Goal: Task Accomplishment & Management: Use online tool/utility

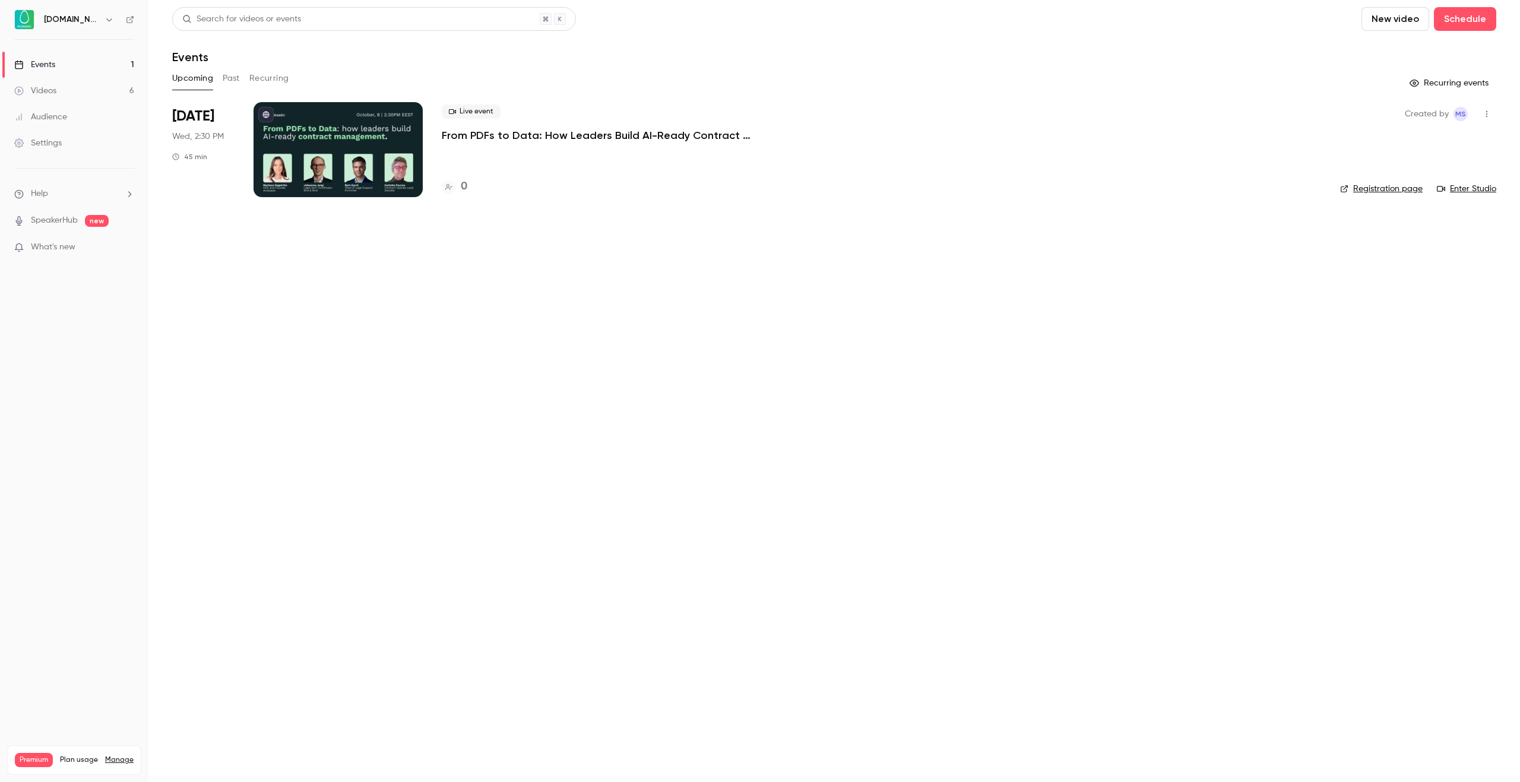
click at [481, 129] on p "From PDFs to Data: How Leaders Build AI-Ready Contract Management." at bounding box center [620, 135] width 356 height 14
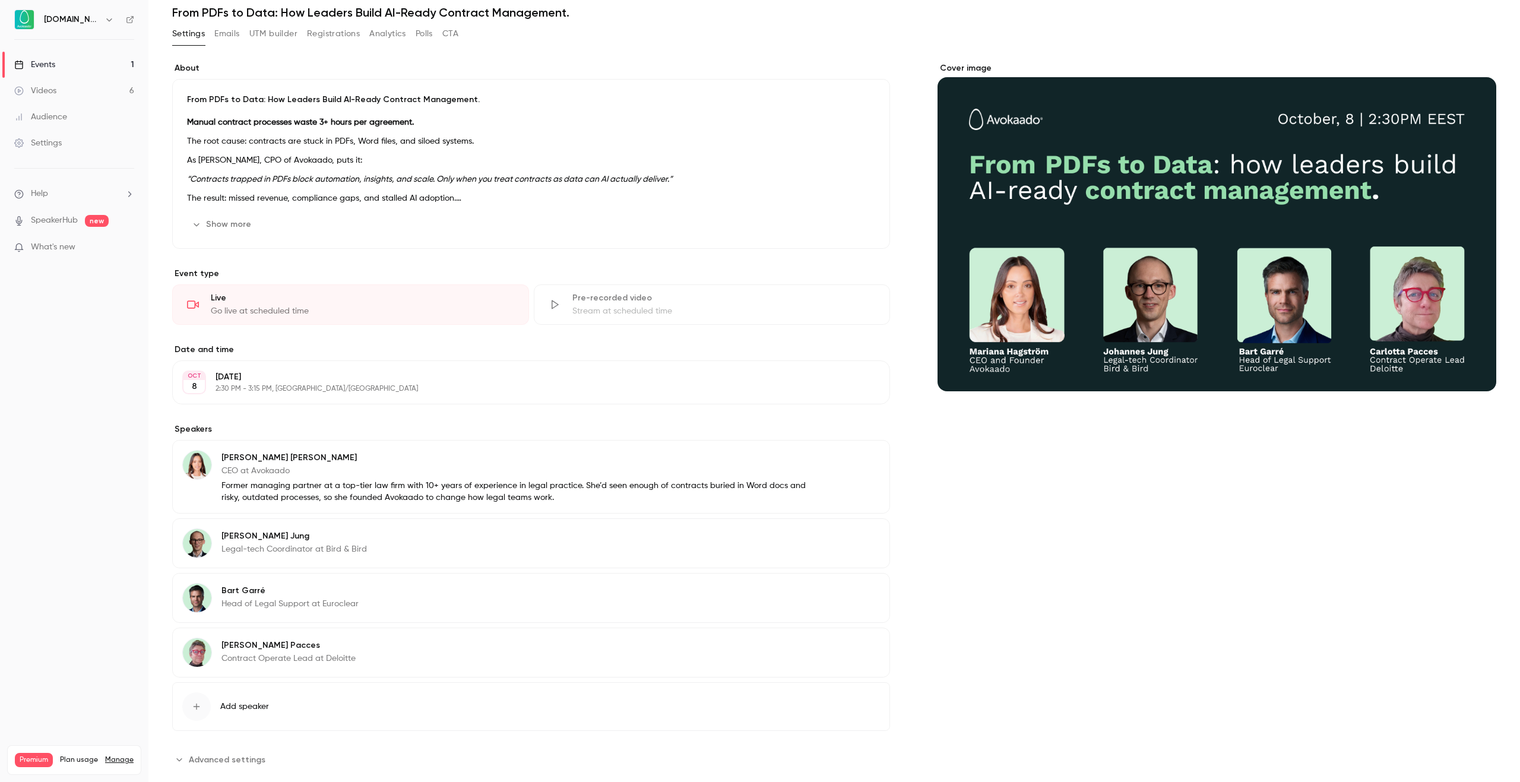
scroll to position [67, 0]
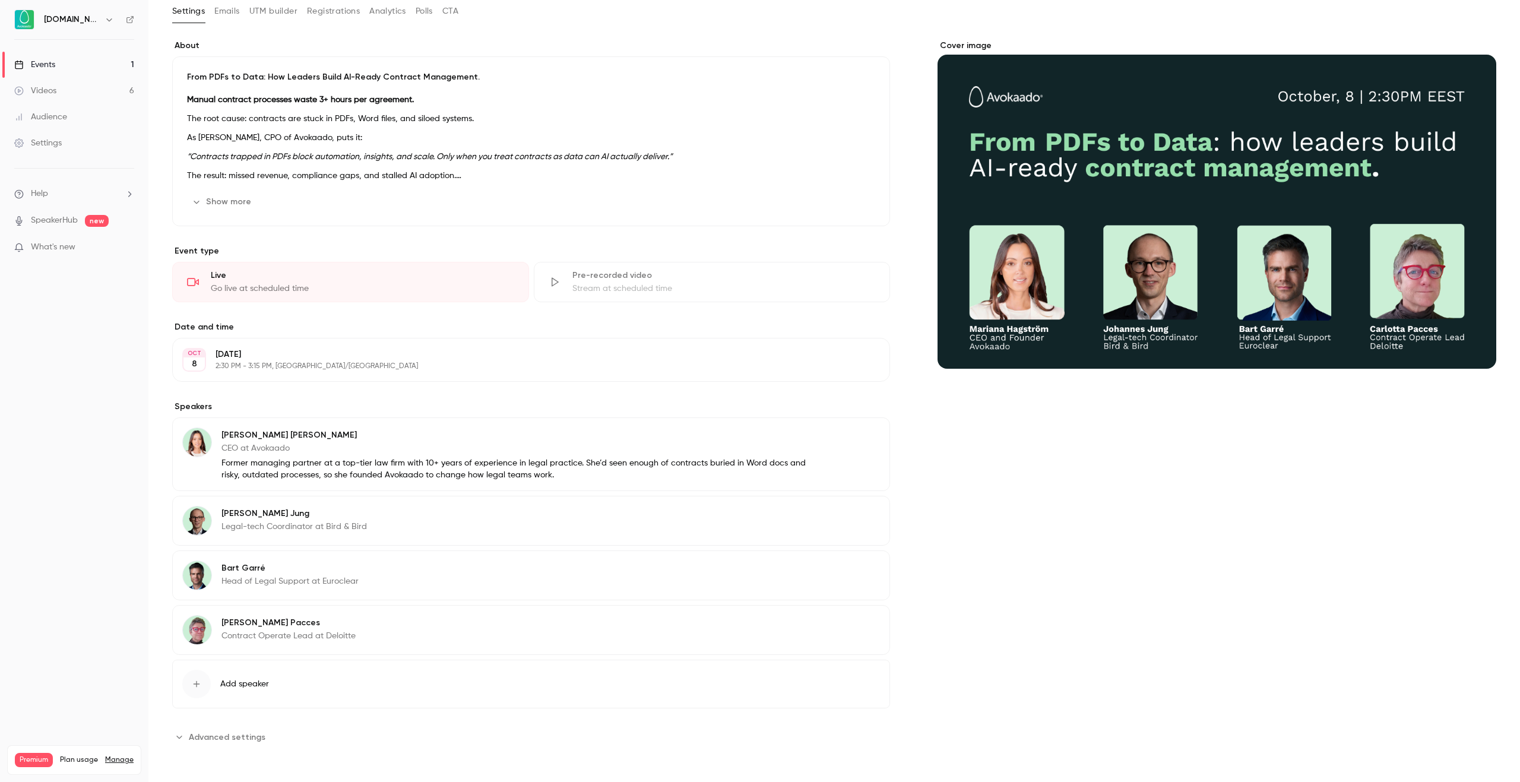
click at [413, 528] on div "[PERSON_NAME] Legal-tech Coordinator at Bird & Bird Edit" at bounding box center [531, 521] width 718 height 50
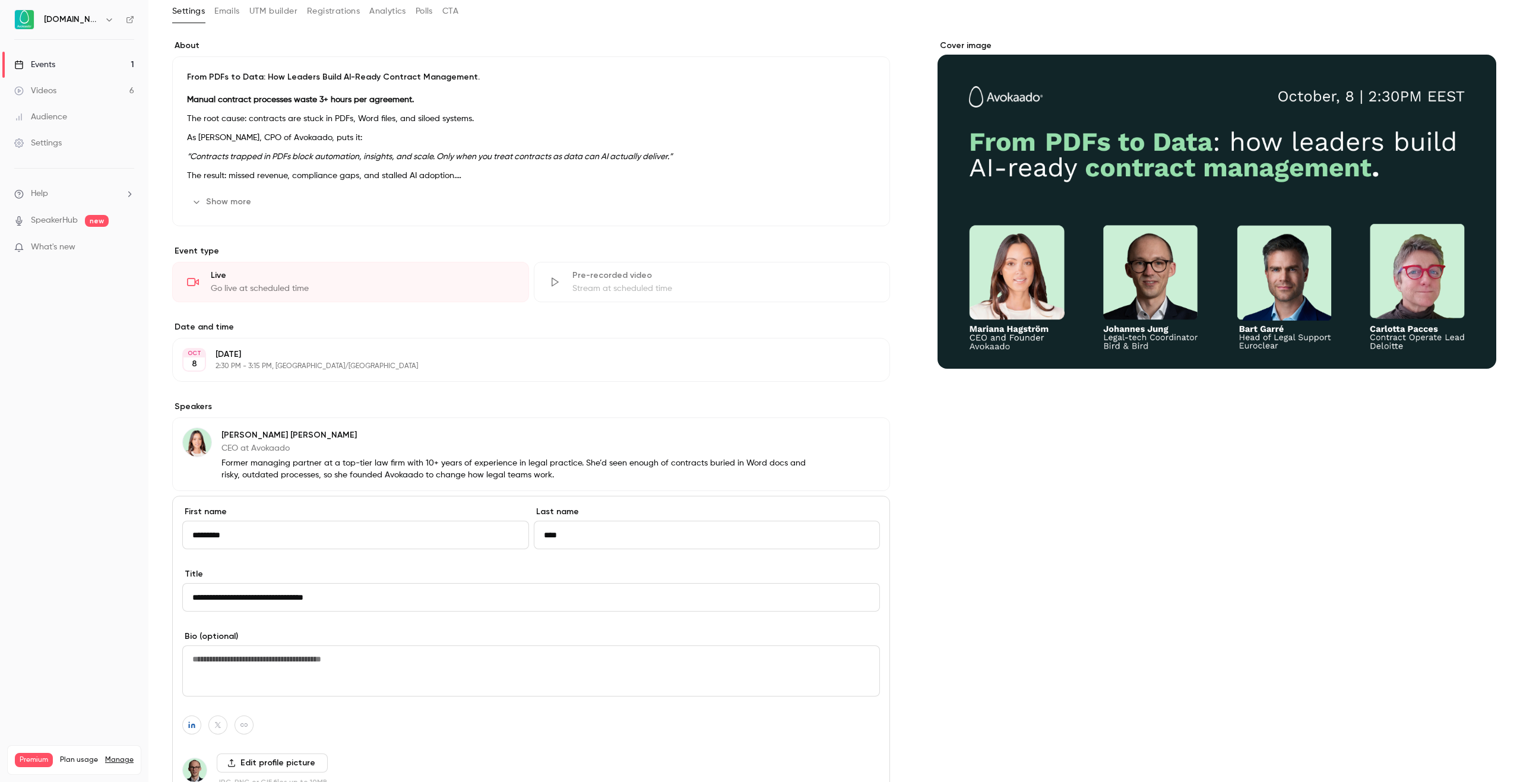
click at [1023, 560] on div "Cover image" at bounding box center [1216, 540] width 559 height 1000
click at [162, 487] on main "Search for videos or events Share From PDFs to Data: How Leaders Build AI-Ready…" at bounding box center [833, 391] width 1371 height 782
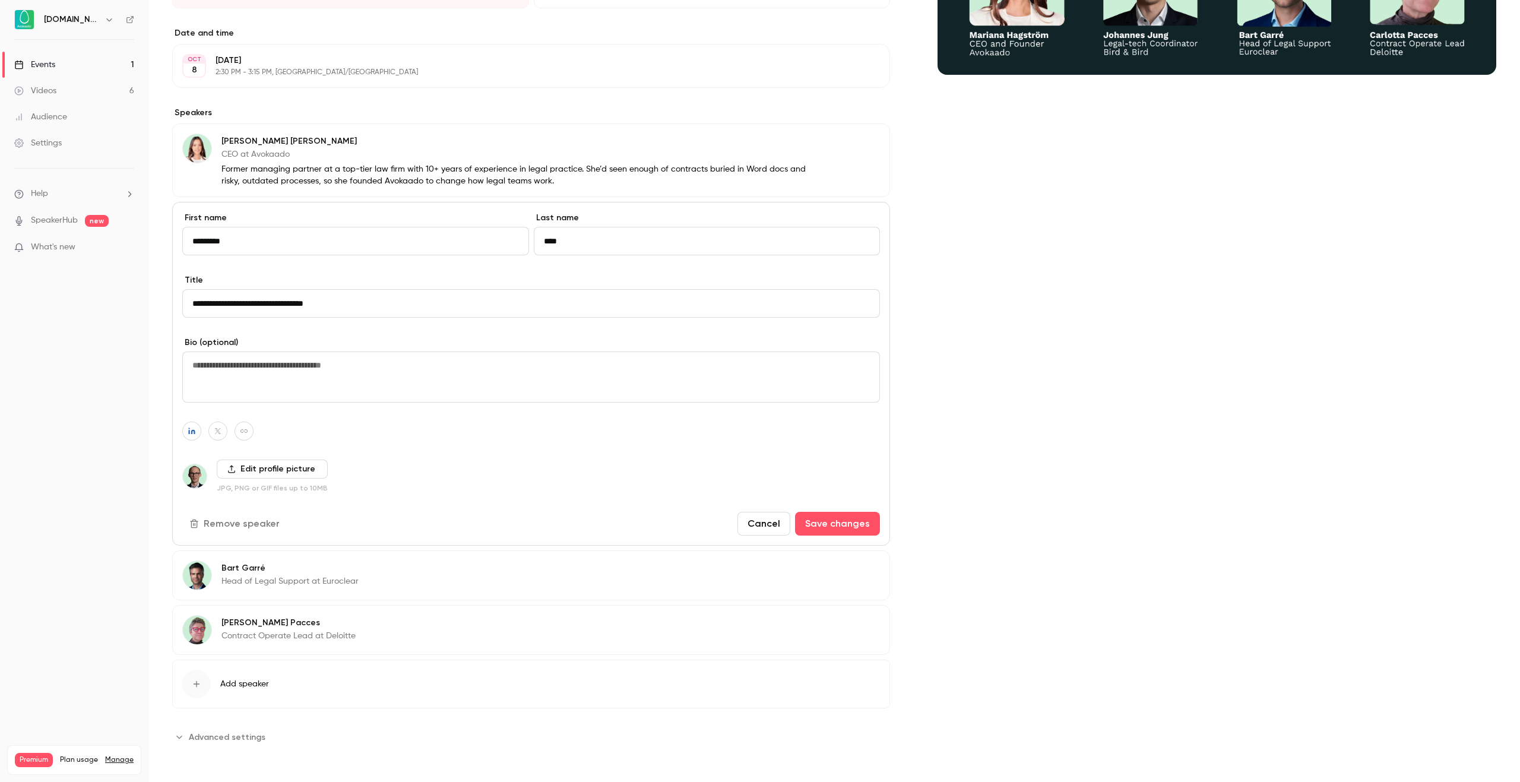
click at [772, 524] on button "Cancel" at bounding box center [763, 524] width 53 height 24
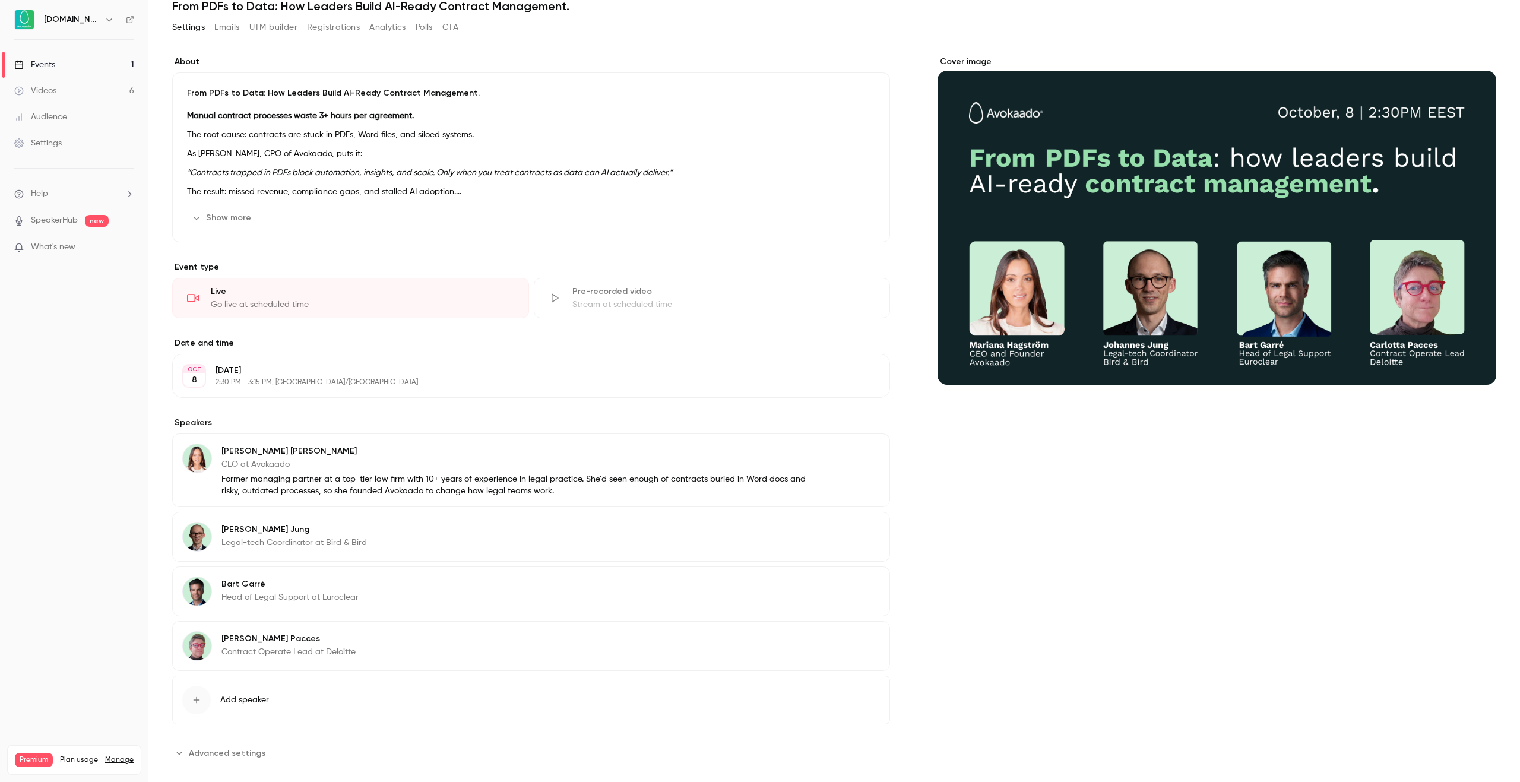
scroll to position [0, 0]
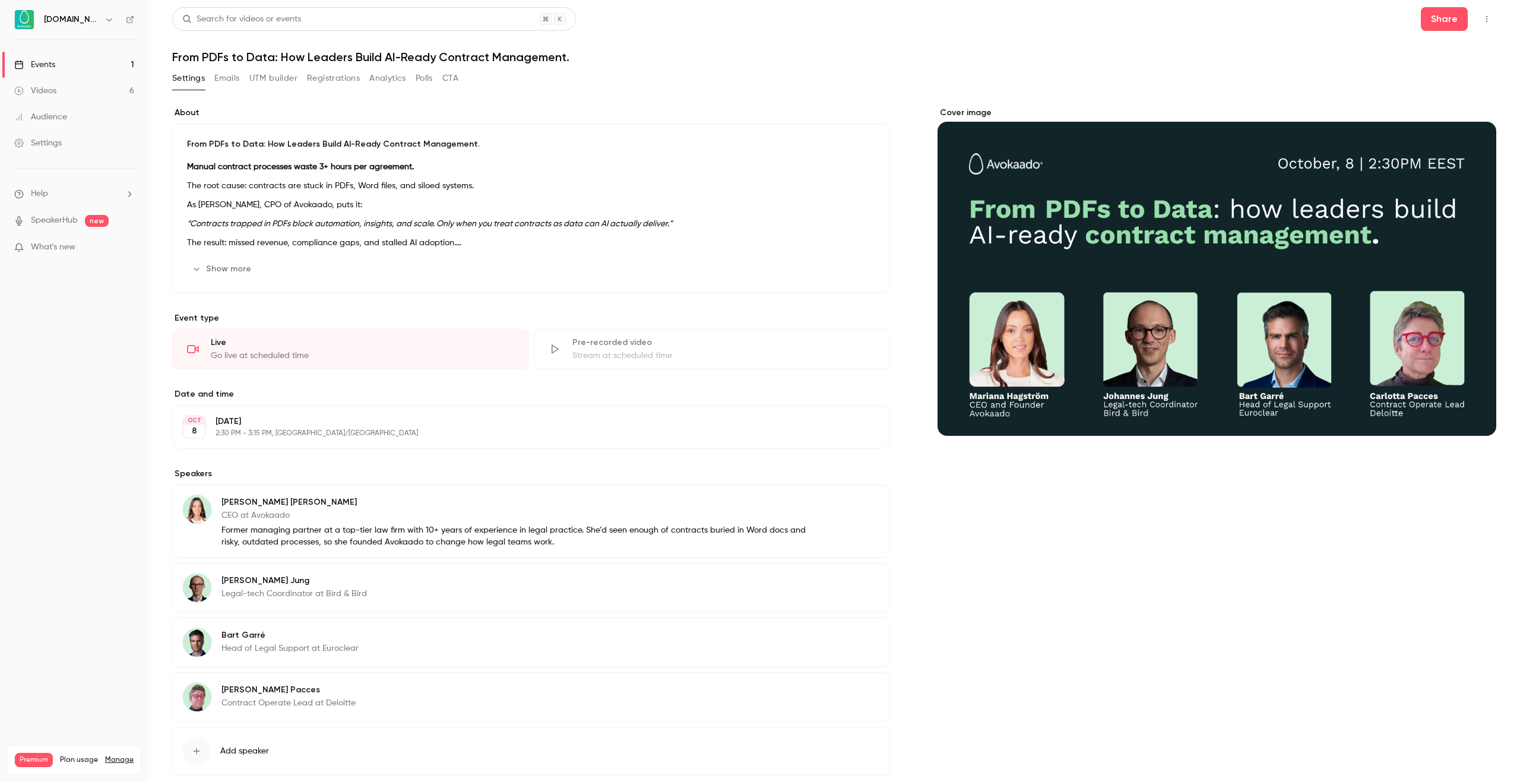
click at [256, 78] on button "UTM builder" at bounding box center [273, 78] width 48 height 19
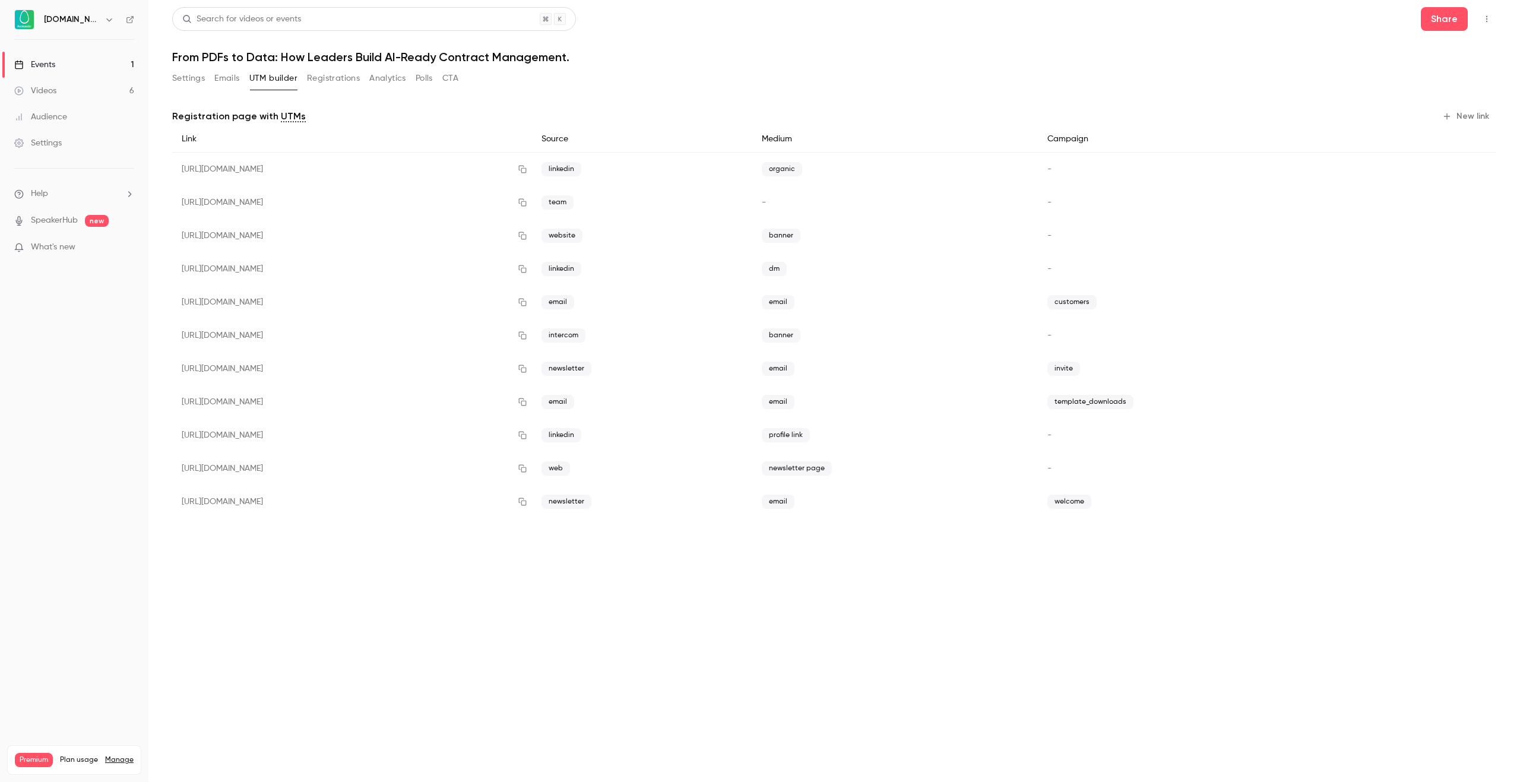
click at [1478, 103] on div "Registration page with UTMs New link Link Source Medium Campaign [URL][DOMAIN_N…" at bounding box center [834, 315] width 1324 height 445
click at [1478, 104] on div "Registration page with UTMs New link Link Source Medium Campaign [URL][DOMAIN_N…" at bounding box center [834, 315] width 1324 height 445
click at [1475, 112] on button "New link" at bounding box center [1466, 116] width 59 height 19
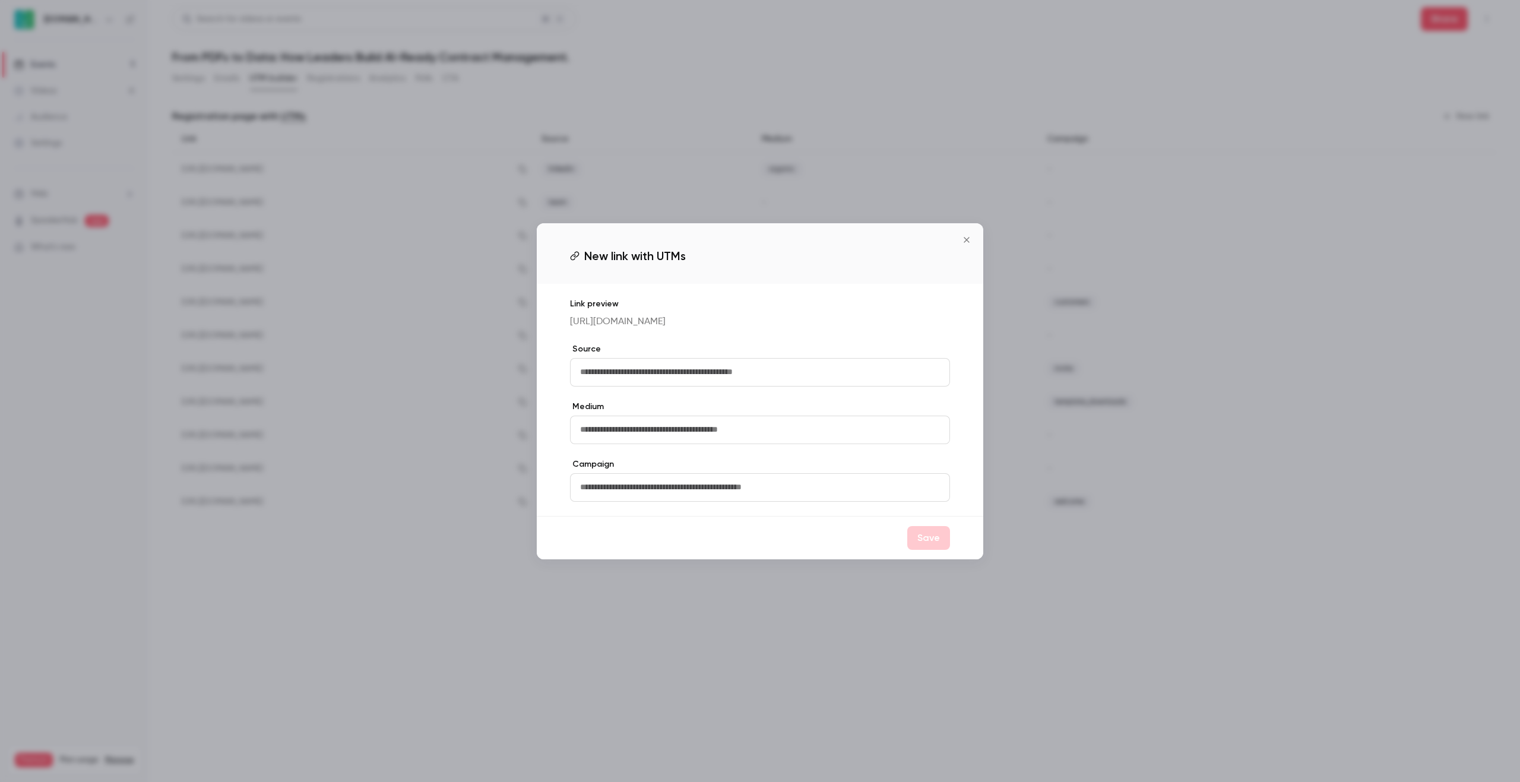
click at [736, 375] on input "text" at bounding box center [760, 372] width 380 height 28
type input "**********"
click at [775, 440] on input "text" at bounding box center [760, 430] width 380 height 28
type input "*****"
click at [780, 512] on div "**********" at bounding box center [760, 400] width 446 height 232
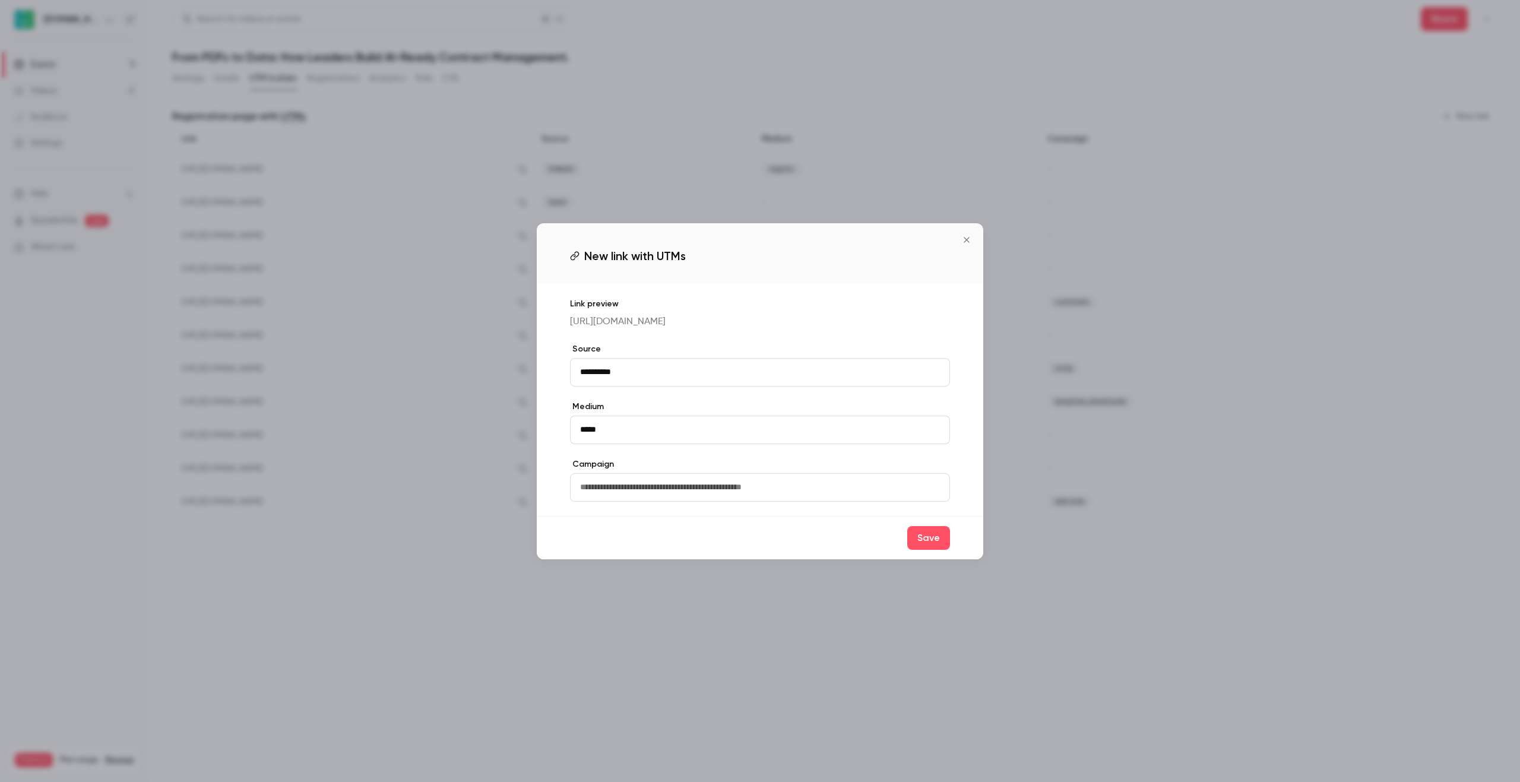
click at [785, 492] on input "text" at bounding box center [760, 487] width 380 height 28
type input "*********"
click at [925, 547] on button "Save" at bounding box center [928, 538] width 43 height 24
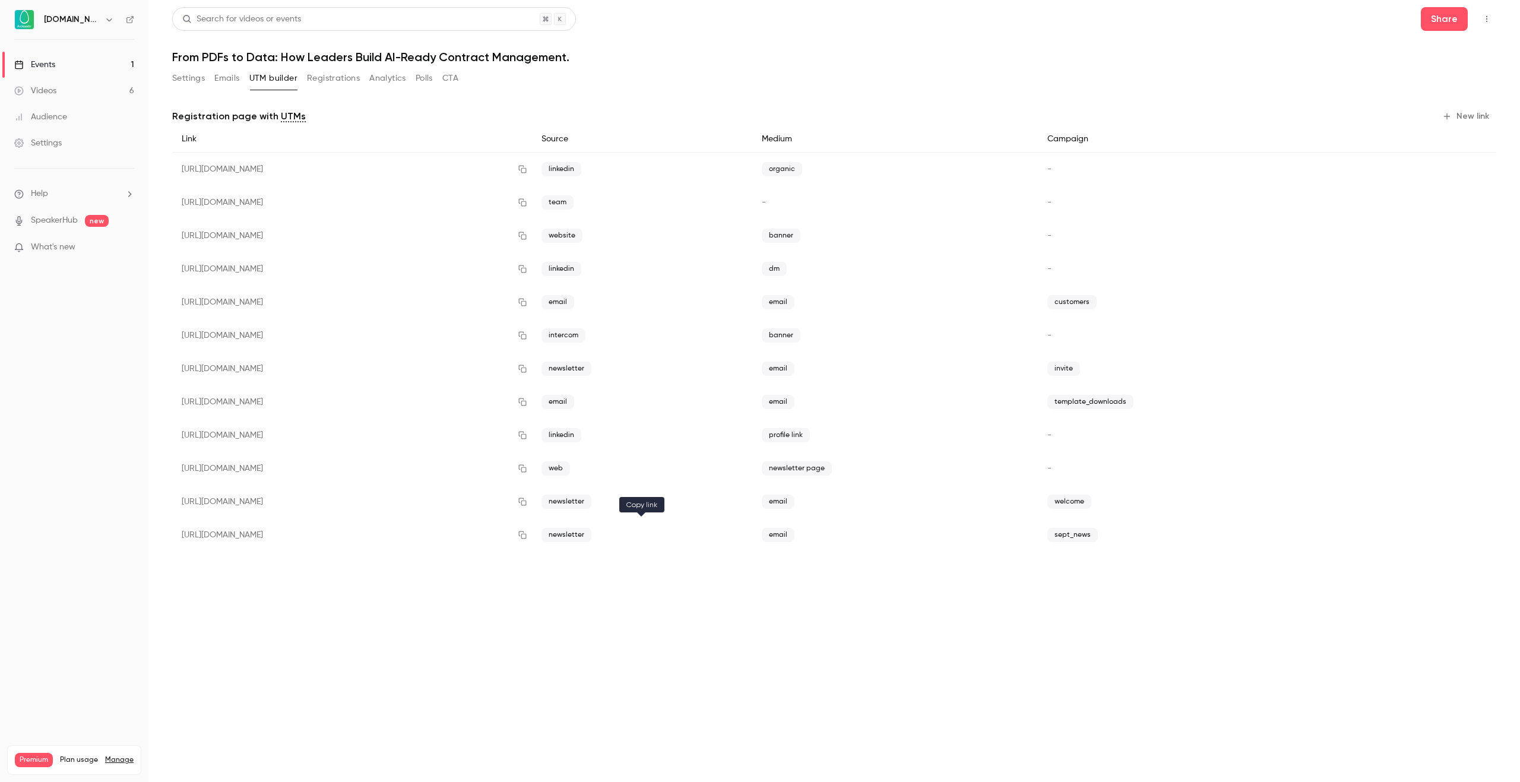
click at [527, 533] on icon "button" at bounding box center [522, 535] width 9 height 8
click at [84, 68] on link "Events 1" at bounding box center [74, 65] width 148 height 26
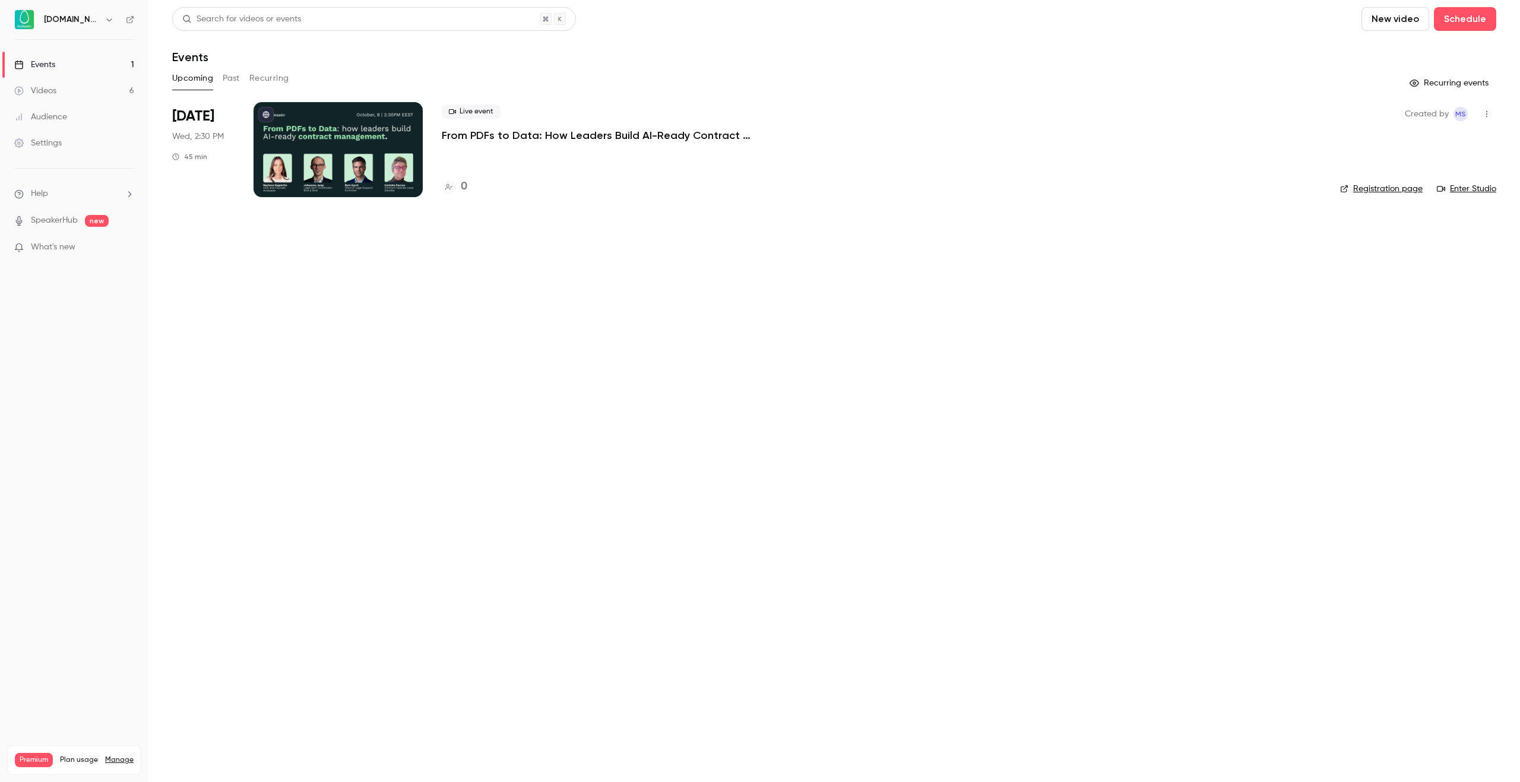
click at [215, 73] on div "Upcoming Past Recurring" at bounding box center [834, 78] width 1324 height 19
click at [225, 73] on button "Past" at bounding box center [231, 78] width 17 height 19
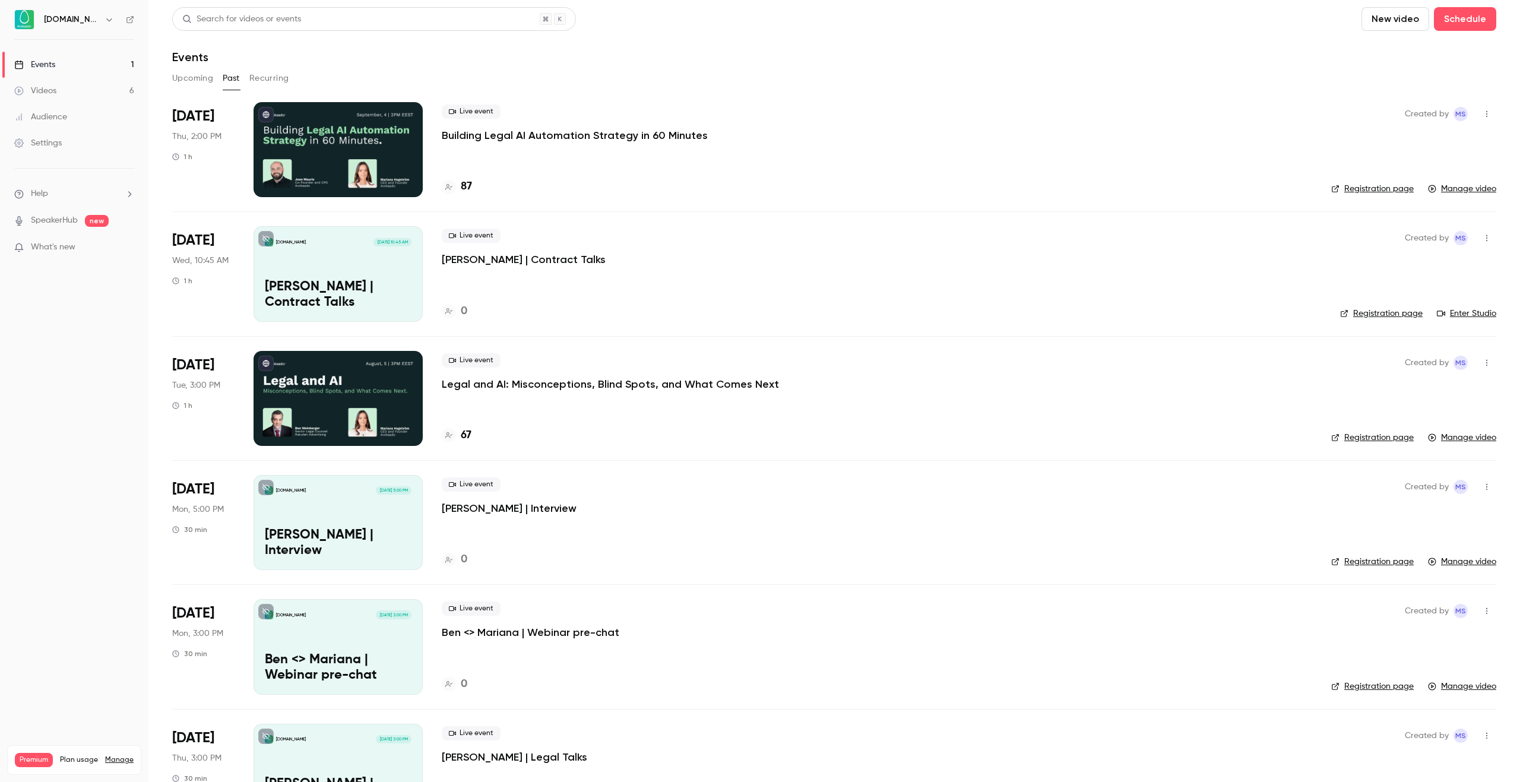
click at [528, 382] on p "Legal and AI: Misconceptions, Blind Spots, and What Comes Next" at bounding box center [610, 384] width 337 height 14
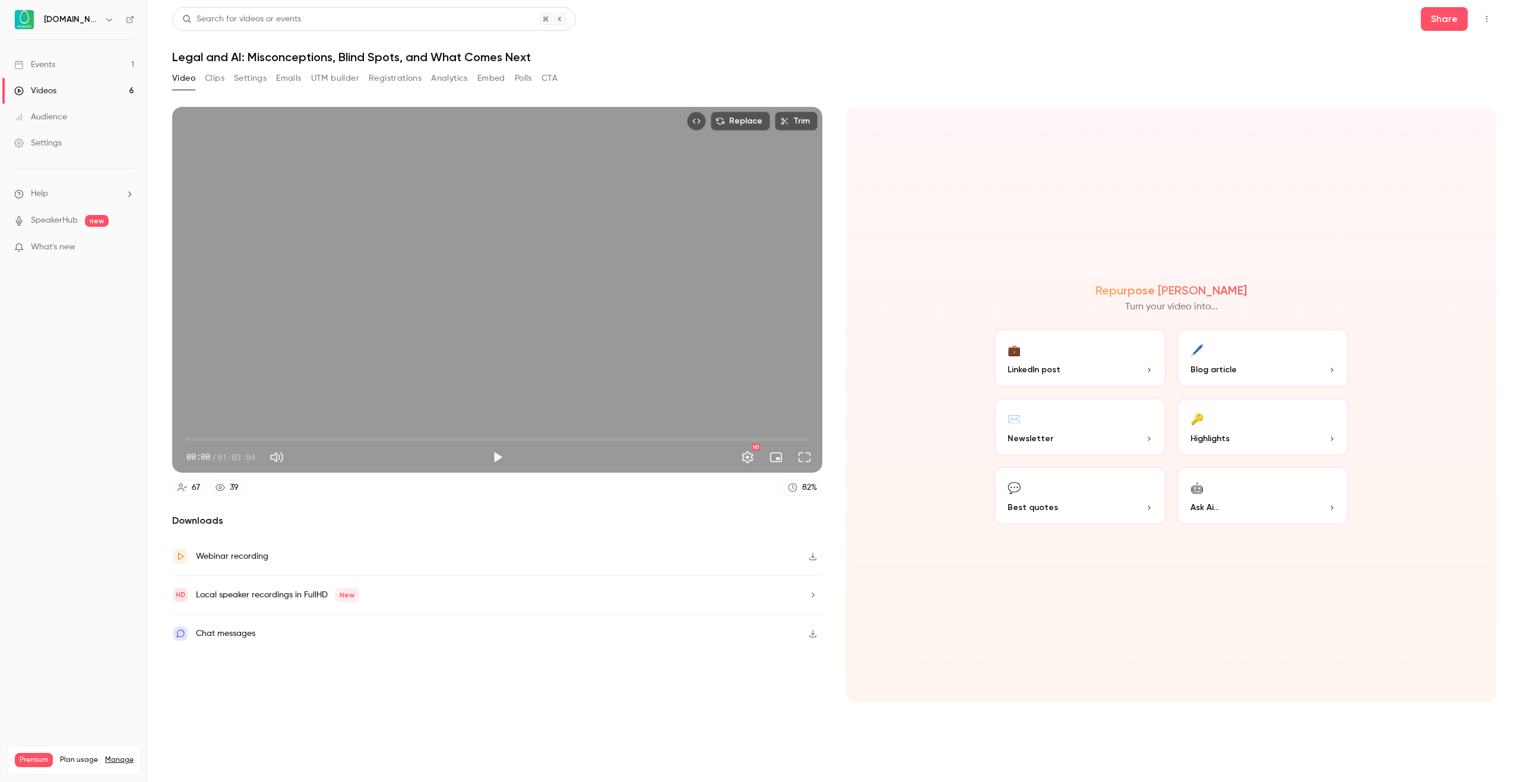
click at [337, 77] on button "UTM builder" at bounding box center [335, 78] width 48 height 19
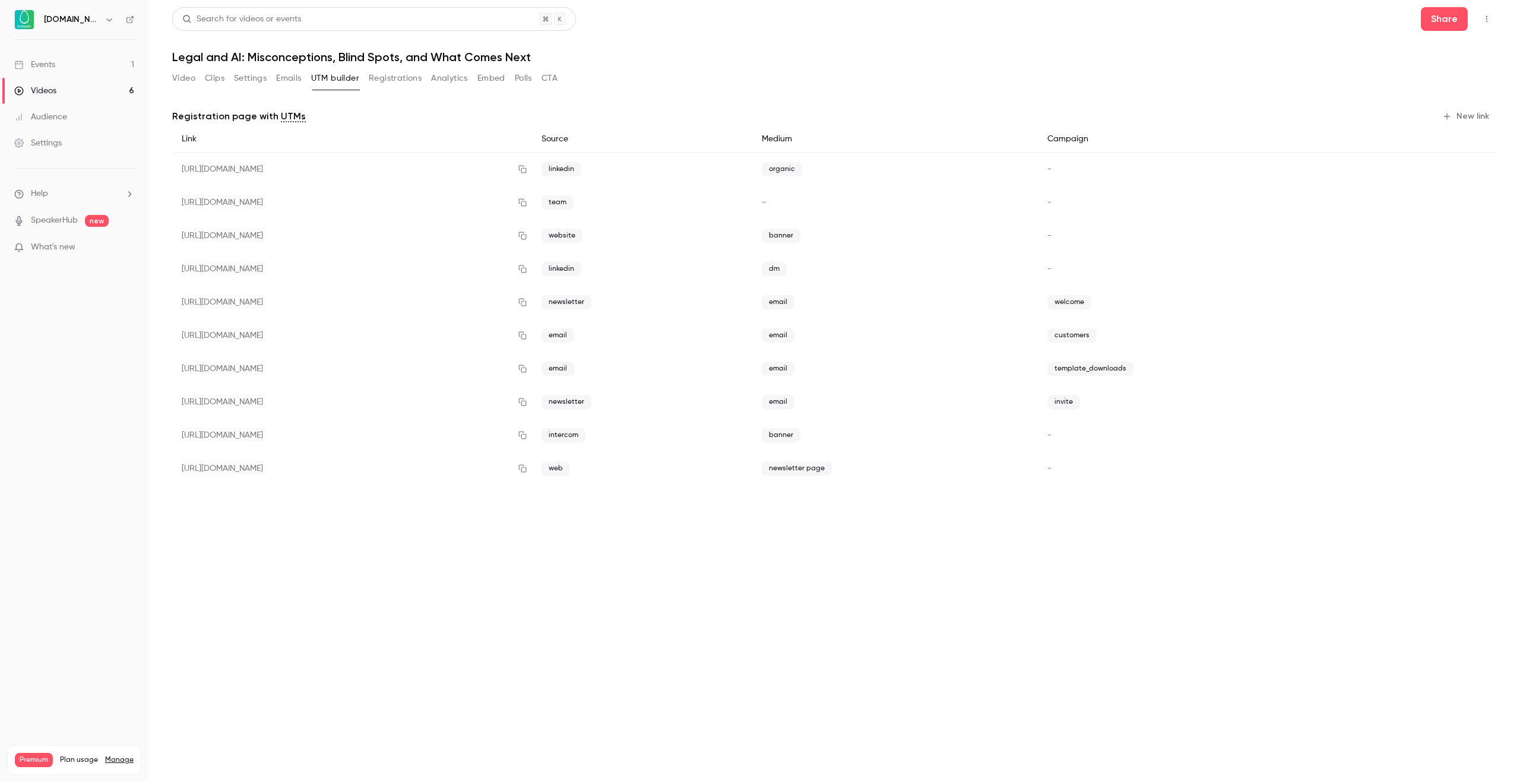
click at [1465, 116] on button "New link" at bounding box center [1466, 116] width 59 height 19
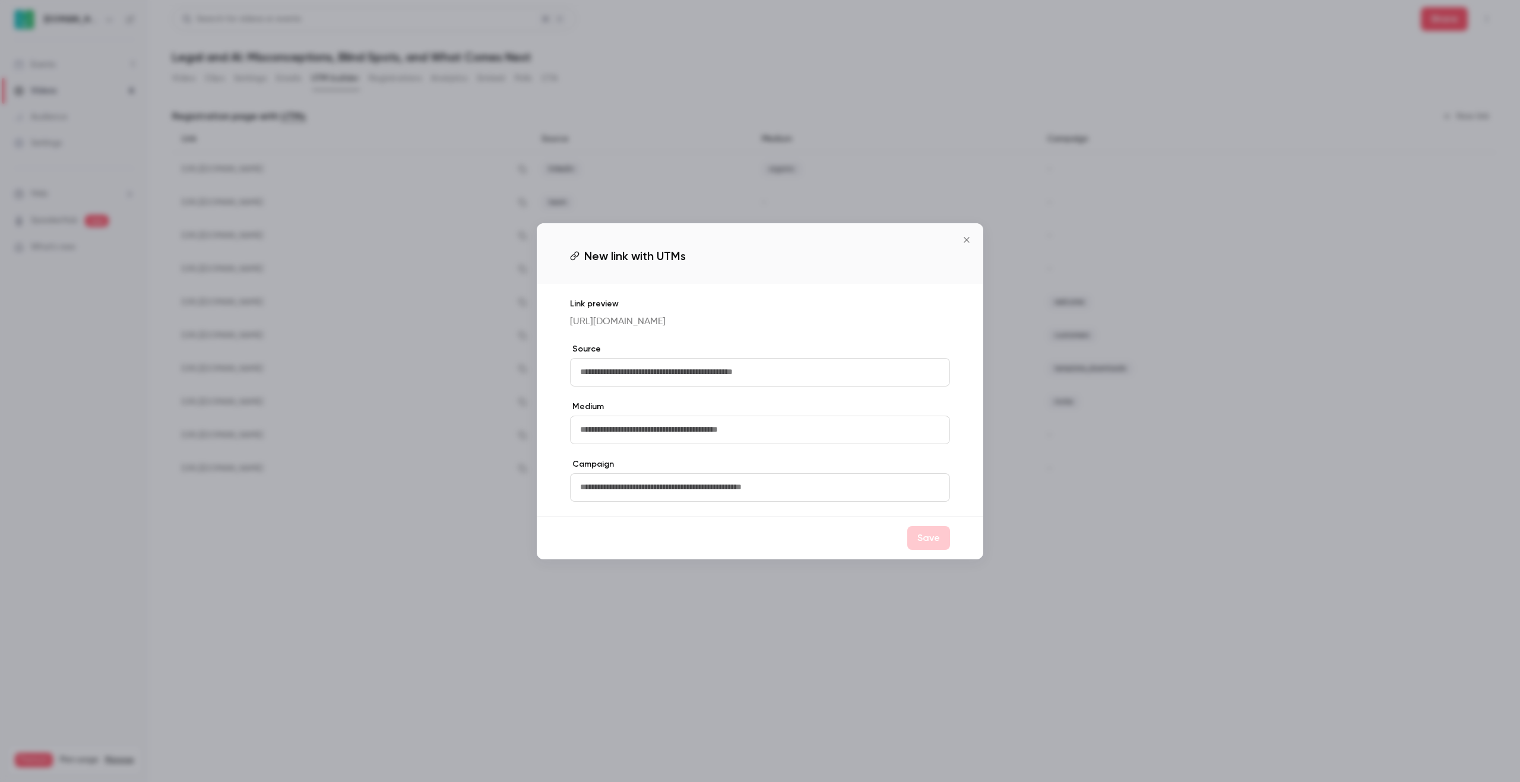
click at [697, 382] on input "text" at bounding box center [760, 372] width 380 height 28
type input "**********"
type input "*****"
click at [668, 485] on input "text" at bounding box center [760, 487] width 380 height 28
type input "*********"
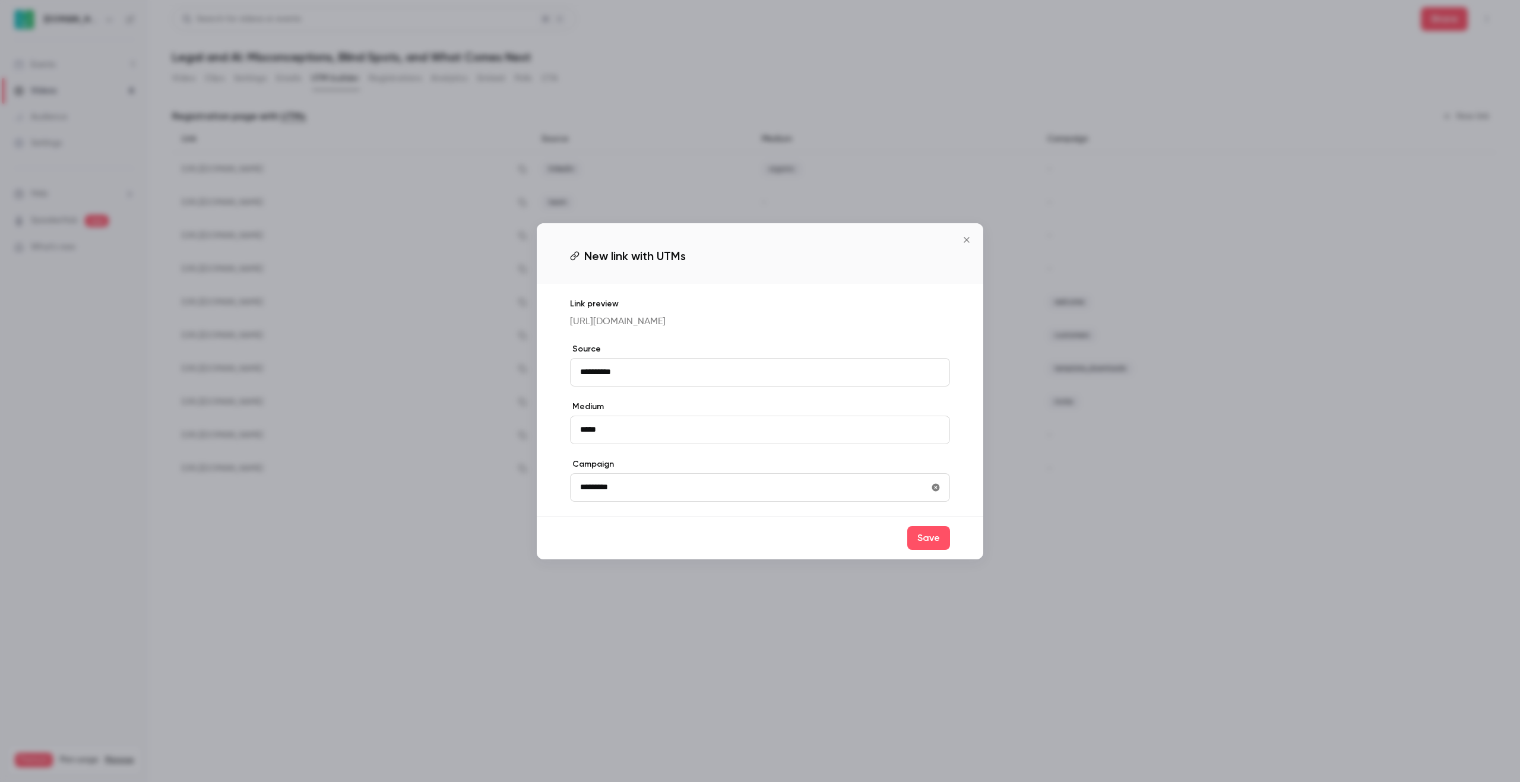
click at [929, 547] on button "Save" at bounding box center [928, 538] width 43 height 24
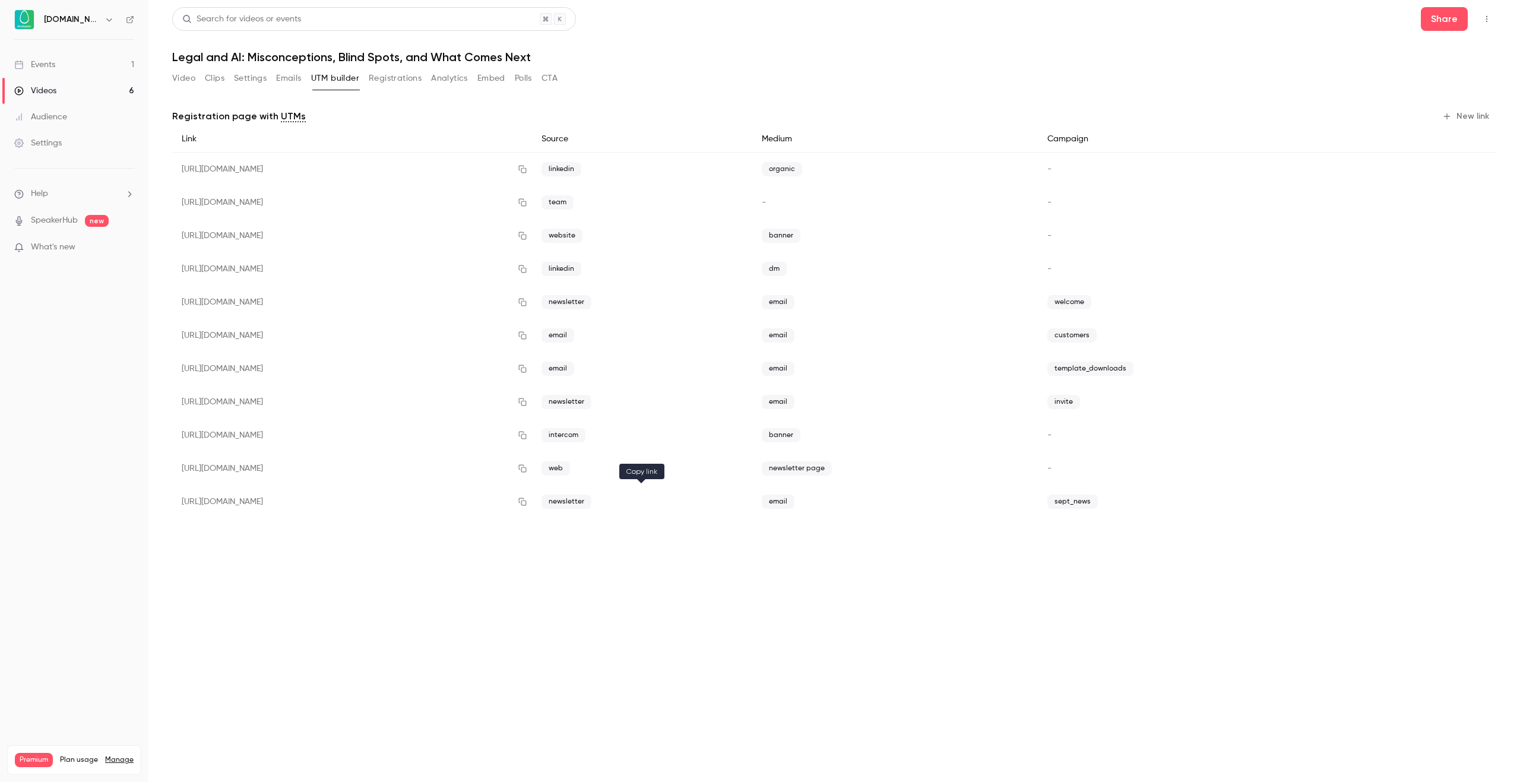
click at [527, 503] on icon "button" at bounding box center [522, 501] width 9 height 8
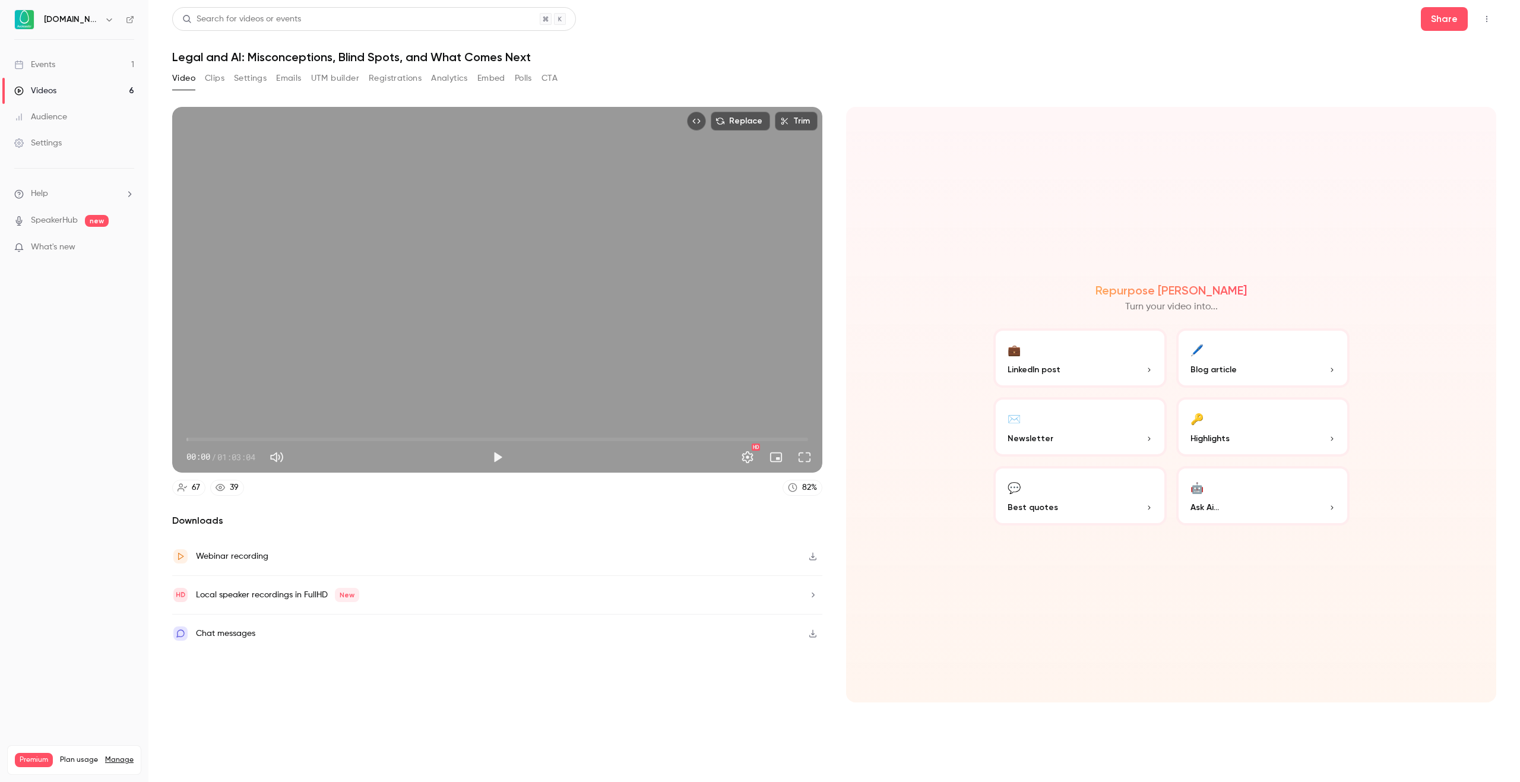
click at [85, 83] on link "Videos 6" at bounding box center [74, 91] width 148 height 26
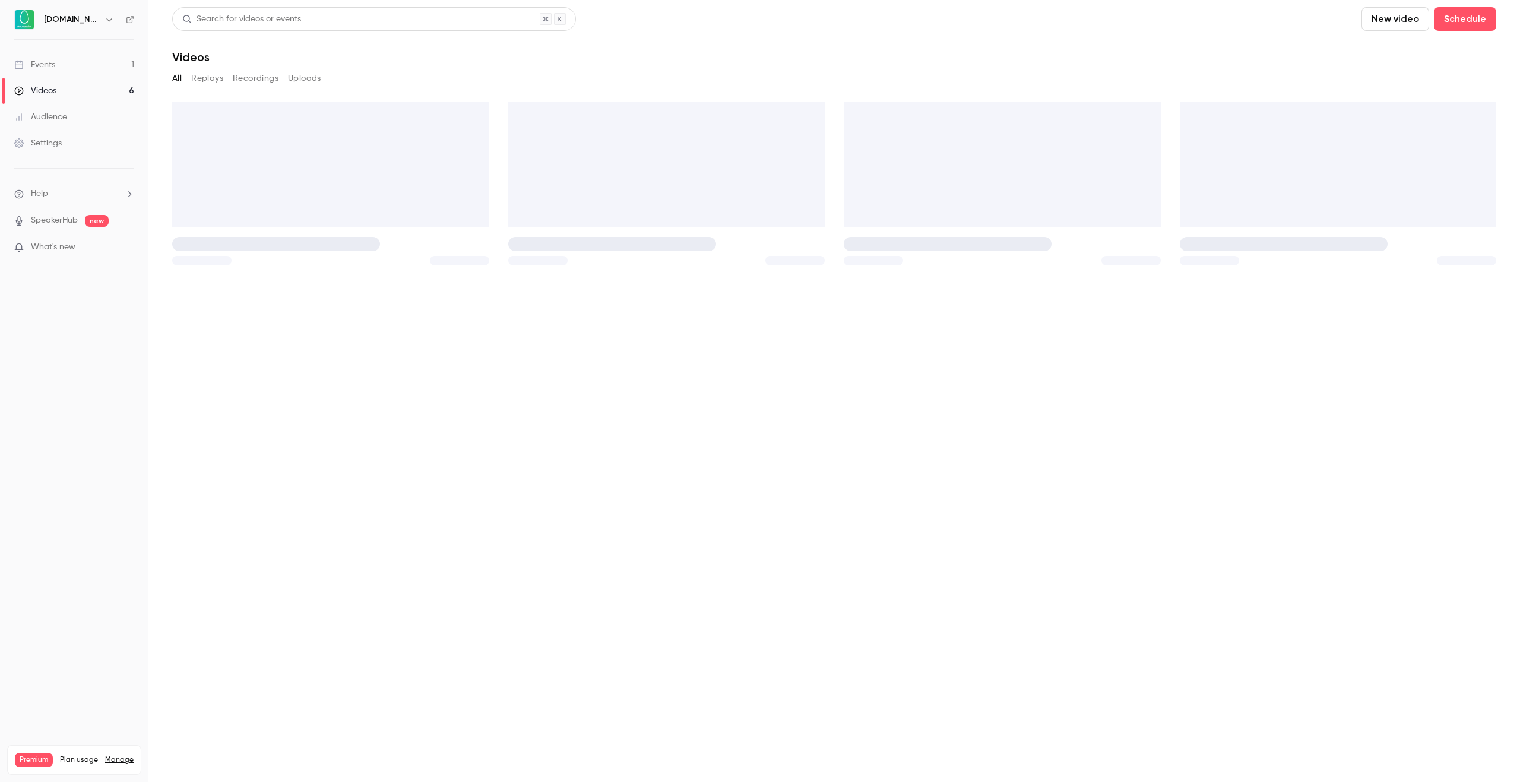
click at [73, 66] on link "Events 1" at bounding box center [74, 65] width 148 height 26
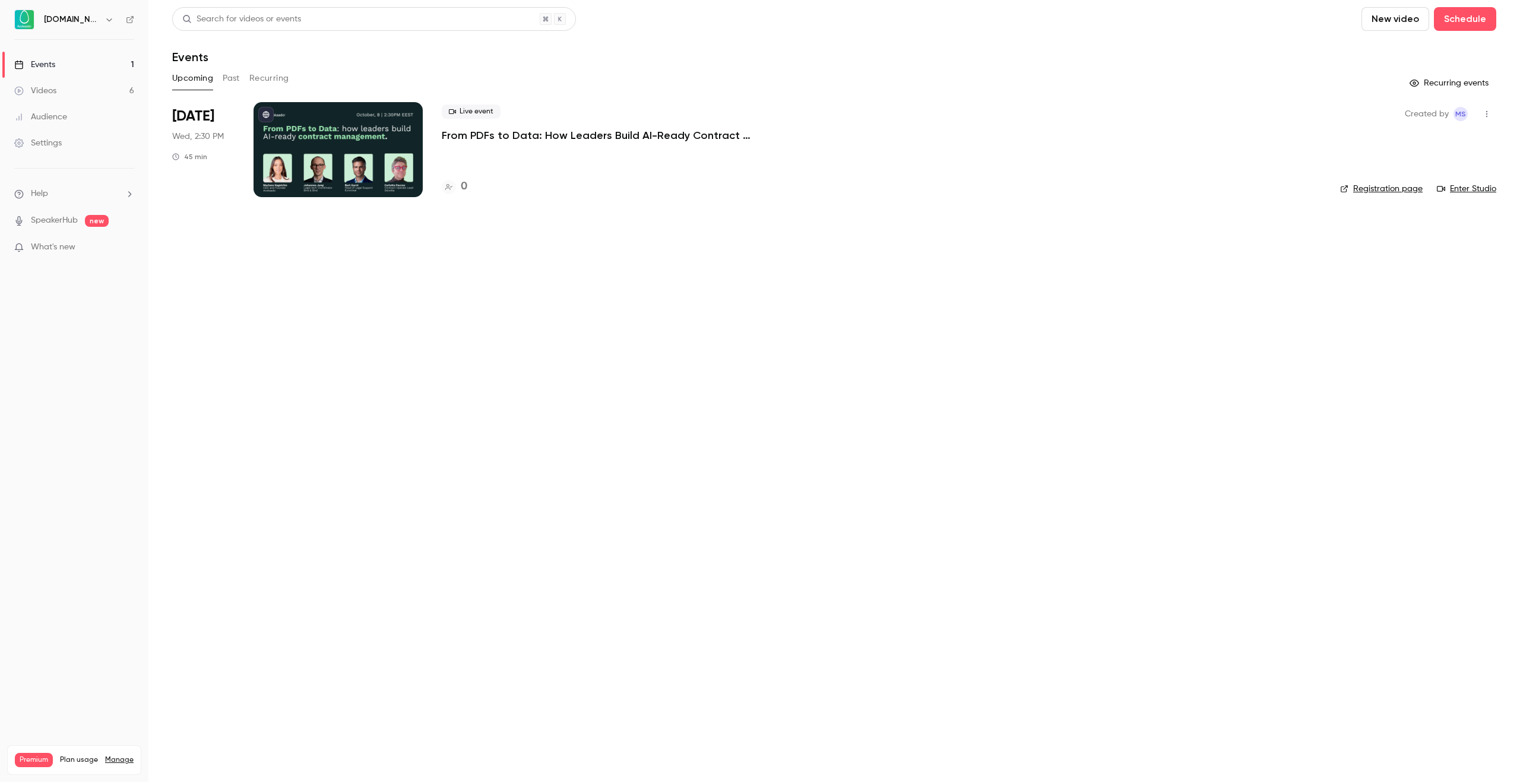
click at [236, 76] on button "Past" at bounding box center [231, 78] width 17 height 19
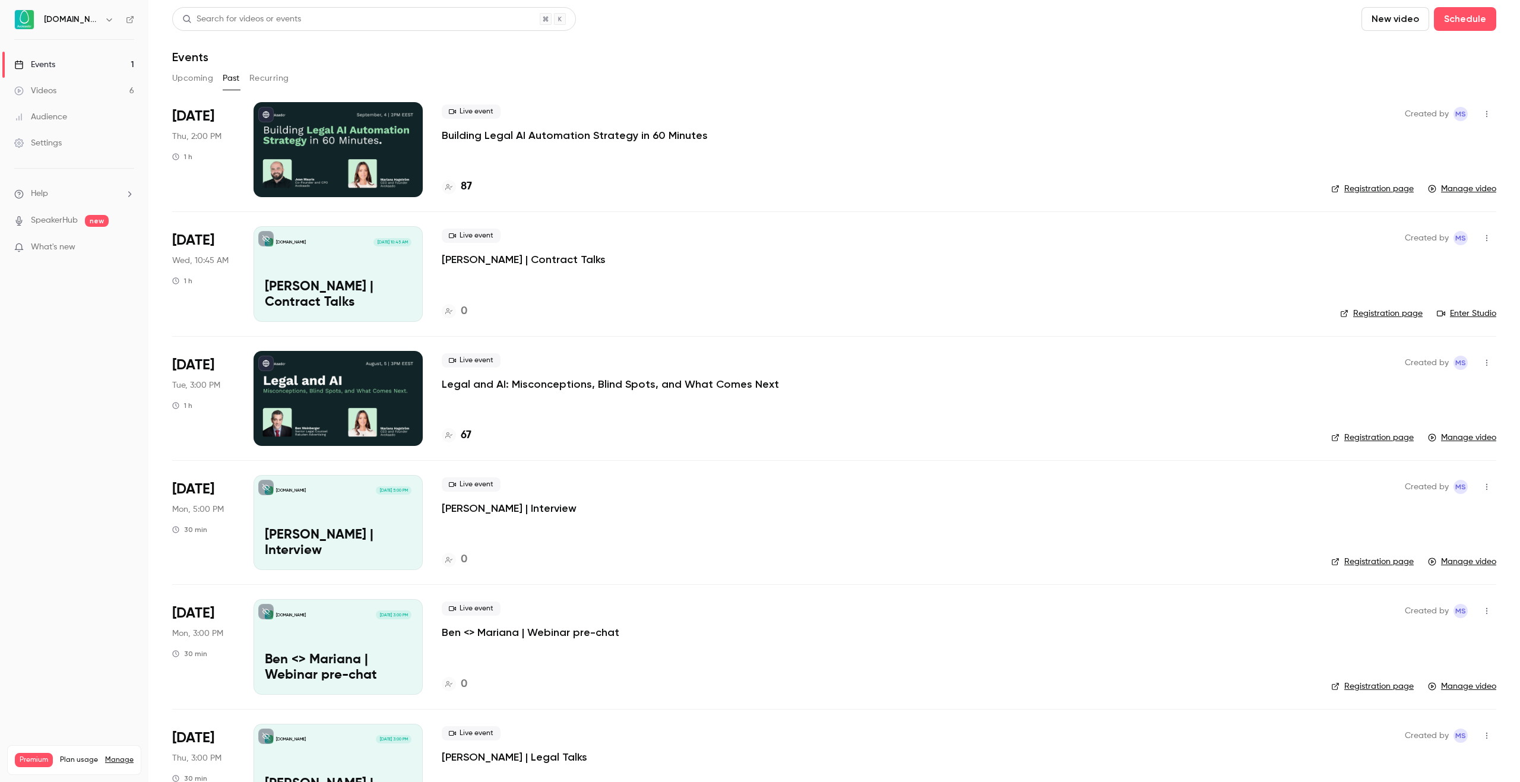
click at [511, 136] on p "Building Legal AI Automation Strategy in 60 Minutes" at bounding box center [575, 135] width 266 height 14
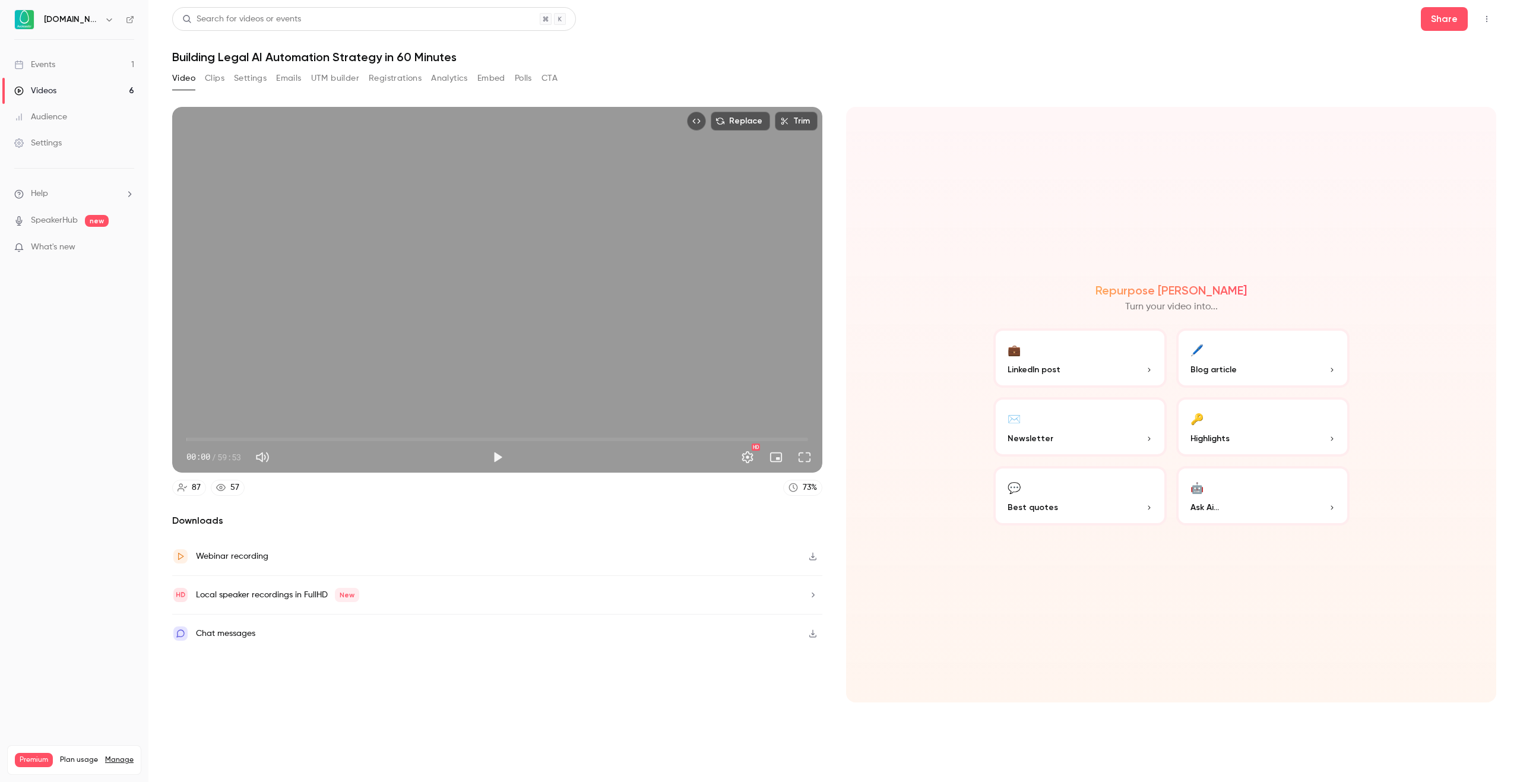
click at [327, 83] on button "UTM builder" at bounding box center [335, 78] width 48 height 19
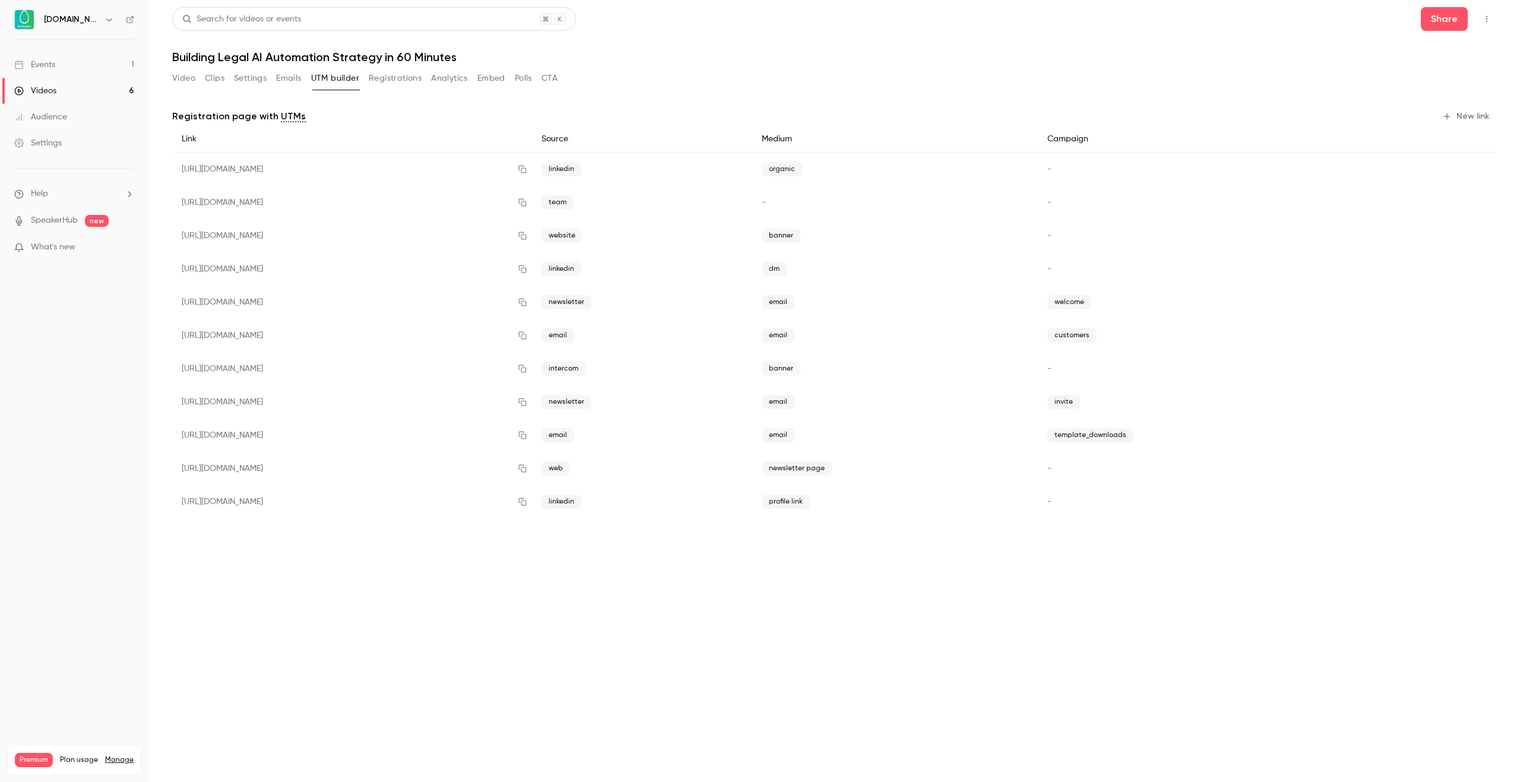
click at [1470, 115] on button "New link" at bounding box center [1466, 116] width 59 height 19
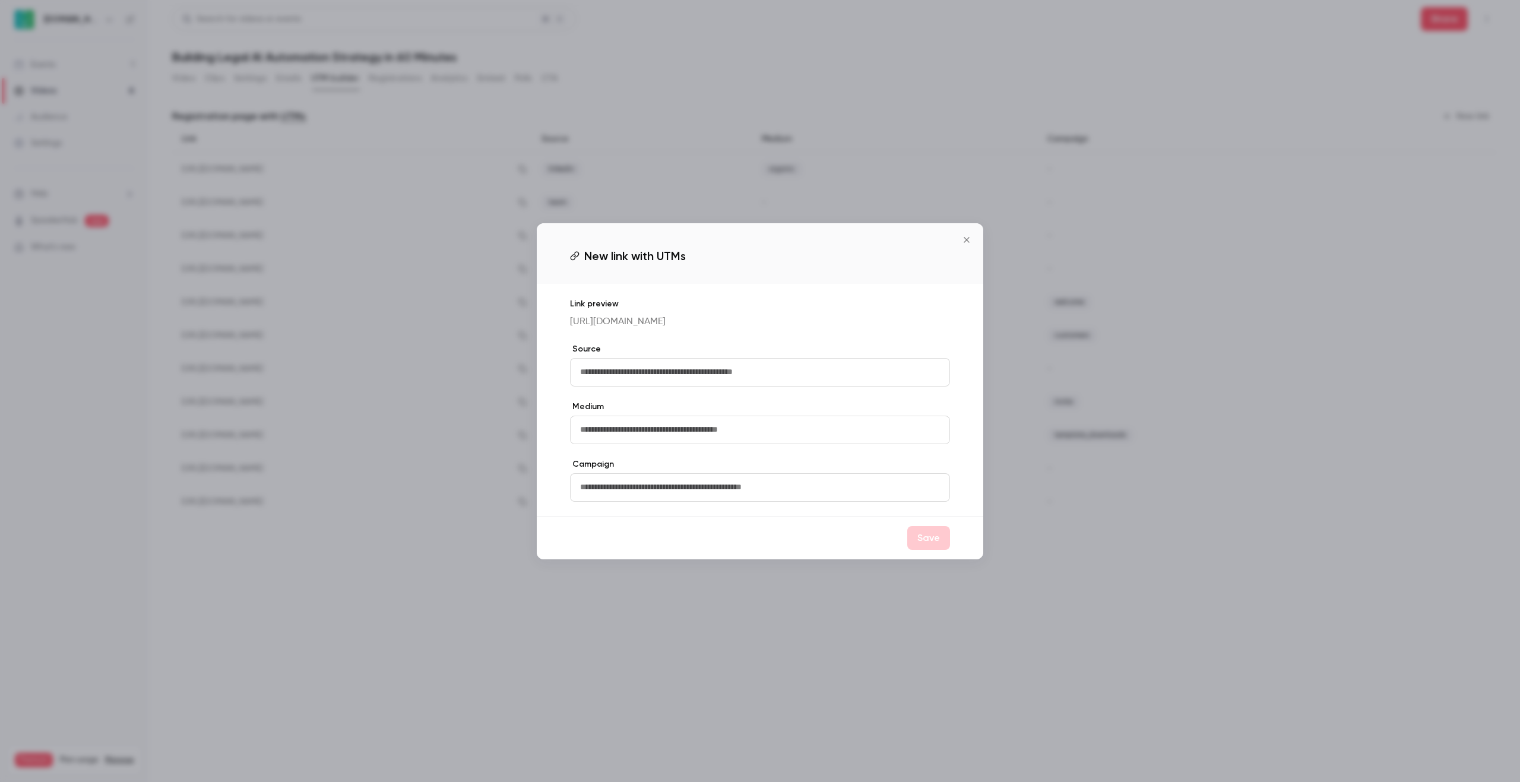
click at [728, 354] on label "Source" at bounding box center [760, 349] width 380 height 12
click at [728, 363] on input "text" at bounding box center [760, 372] width 380 height 28
type input "**********"
click at [654, 429] on input "text" at bounding box center [760, 430] width 380 height 28
type input "*****"
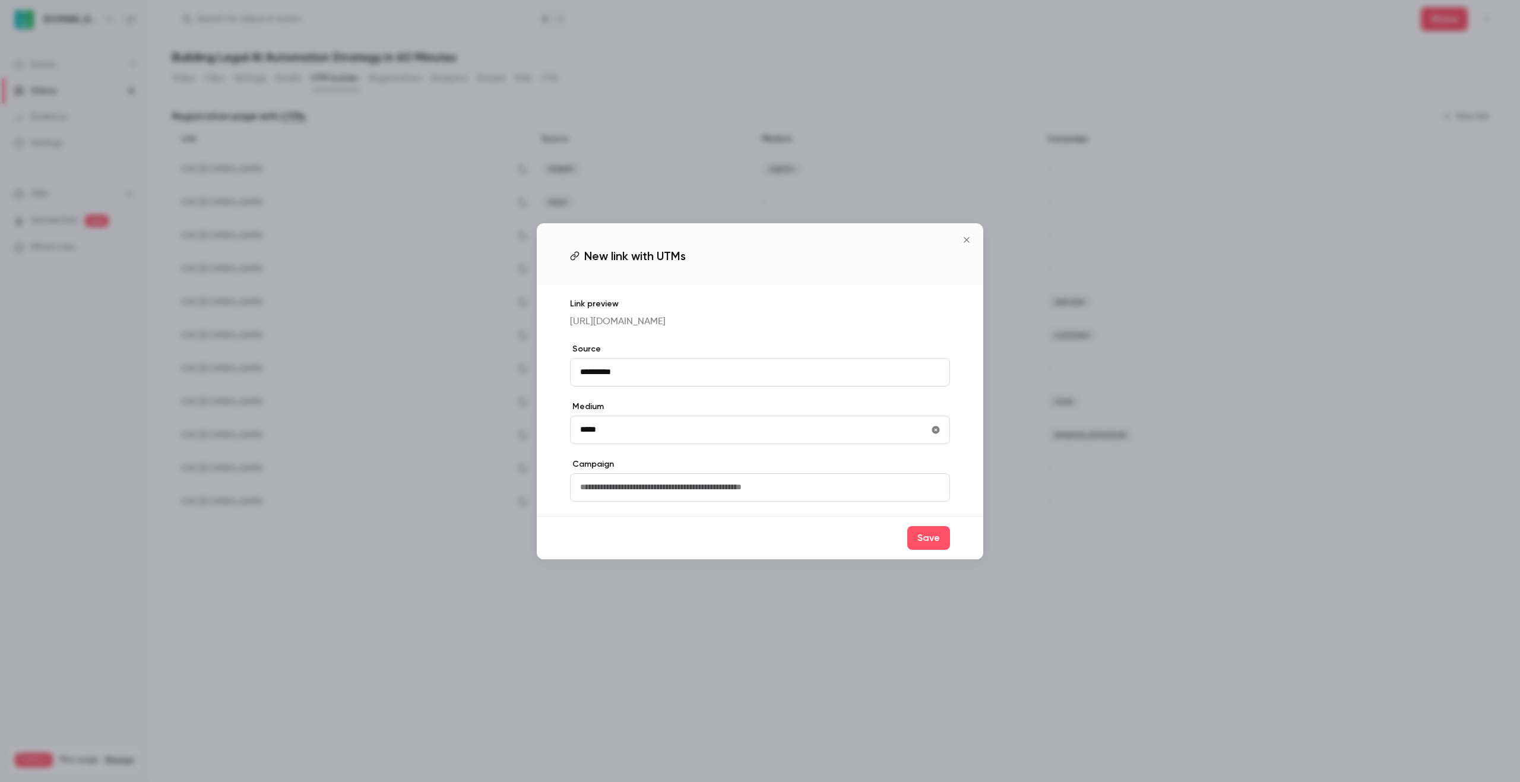
click at [790, 488] on input "text" at bounding box center [760, 487] width 380 height 28
type input "*********"
click at [935, 550] on button "Save" at bounding box center [928, 538] width 43 height 24
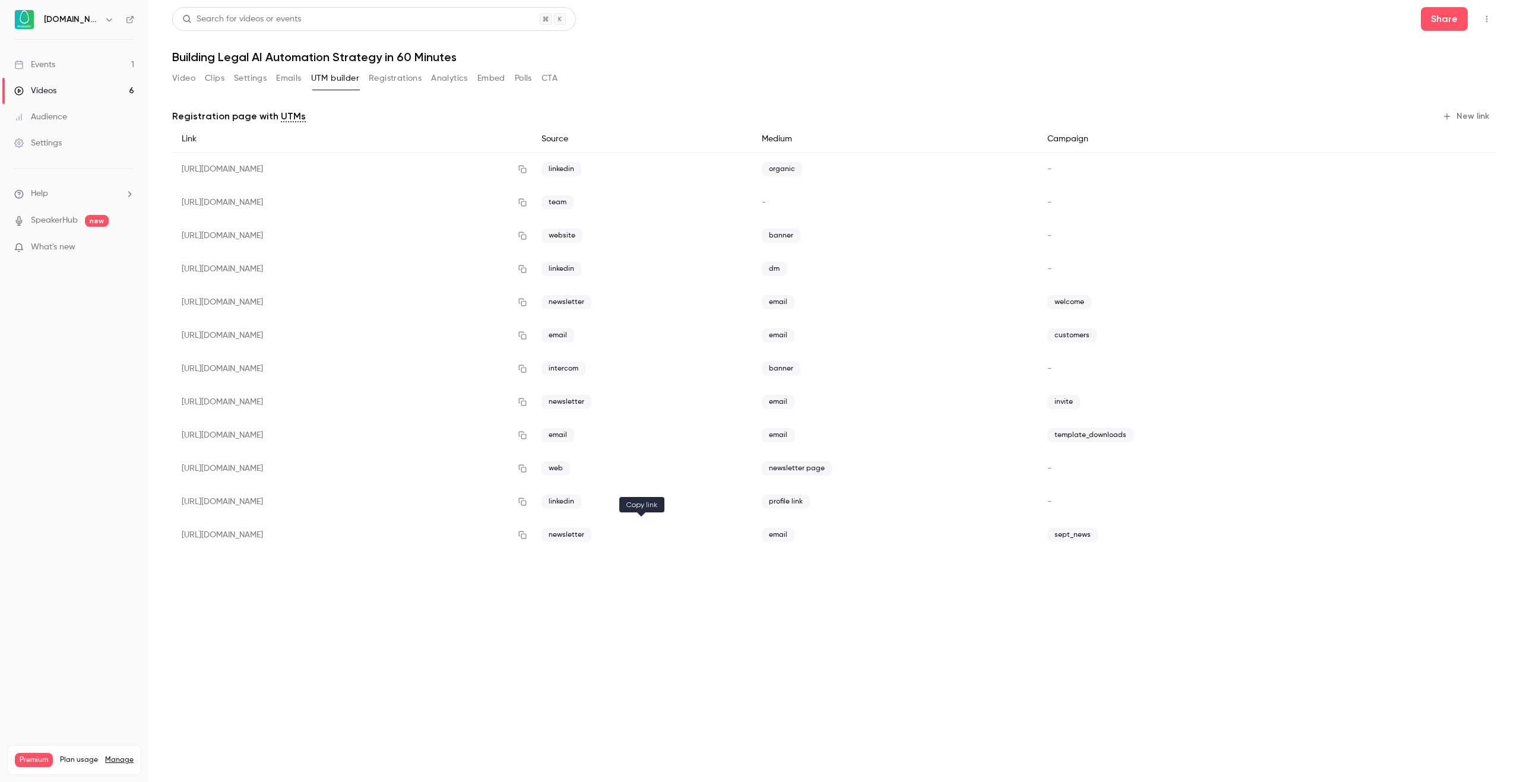
click at [527, 537] on icon "button" at bounding box center [522, 535] width 9 height 8
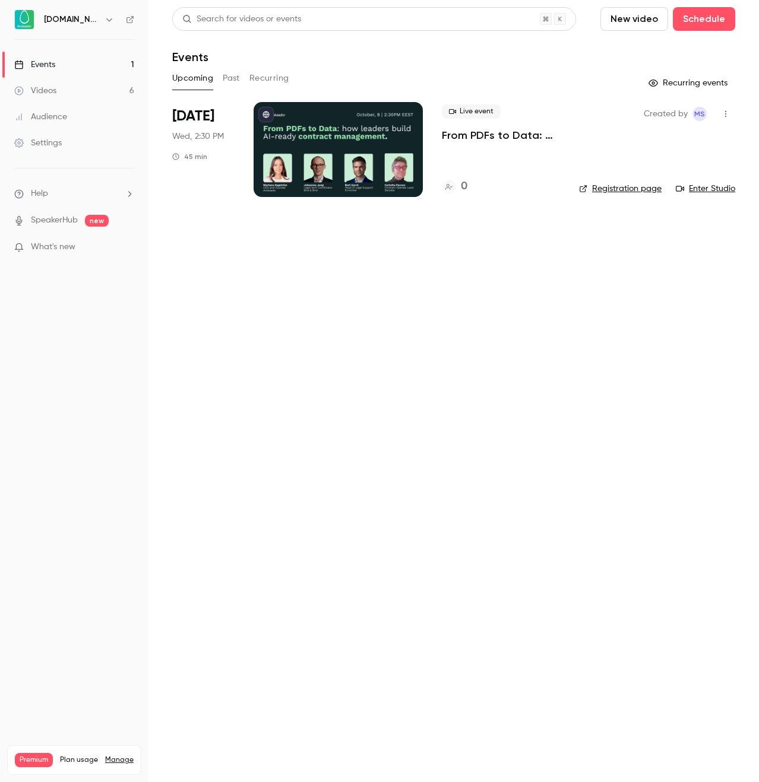
click at [454, 135] on p "From PDFs to Data: How Leaders Build AI-Ready Contract Management." at bounding box center [501, 135] width 118 height 14
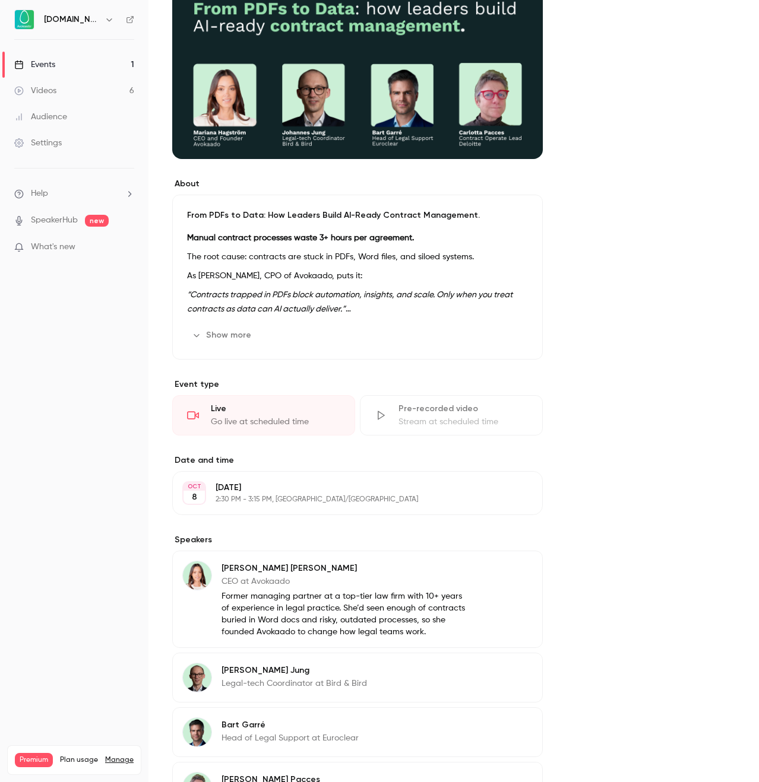
scroll to position [150, 0]
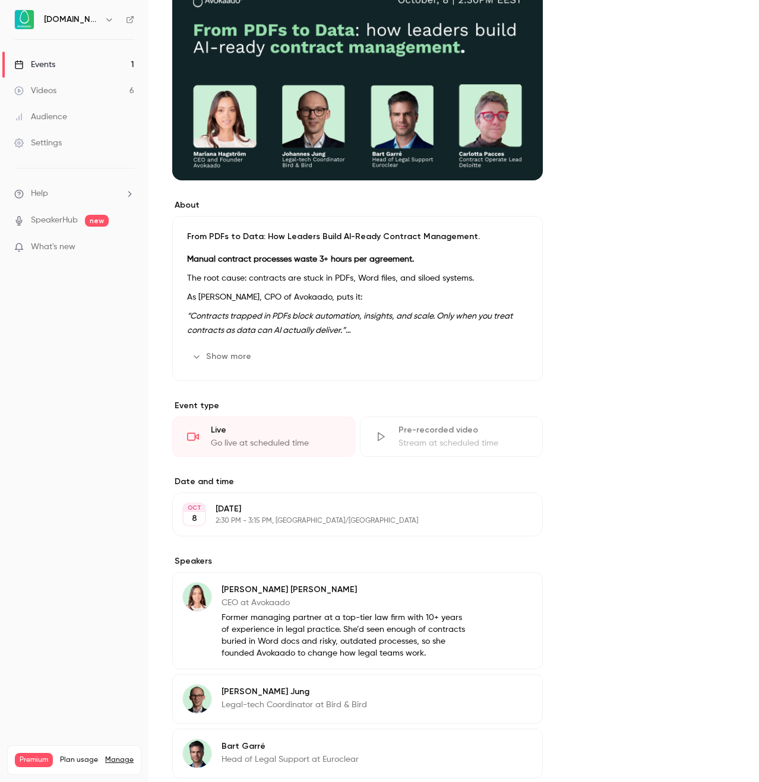
click at [233, 350] on button "Show more" at bounding box center [222, 356] width 71 height 19
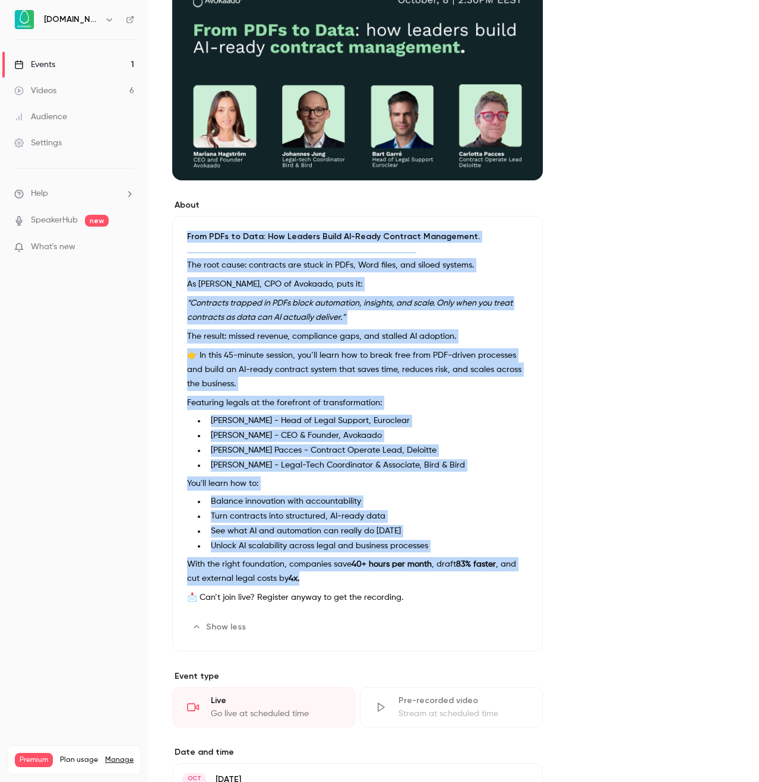
scroll to position [14, 0]
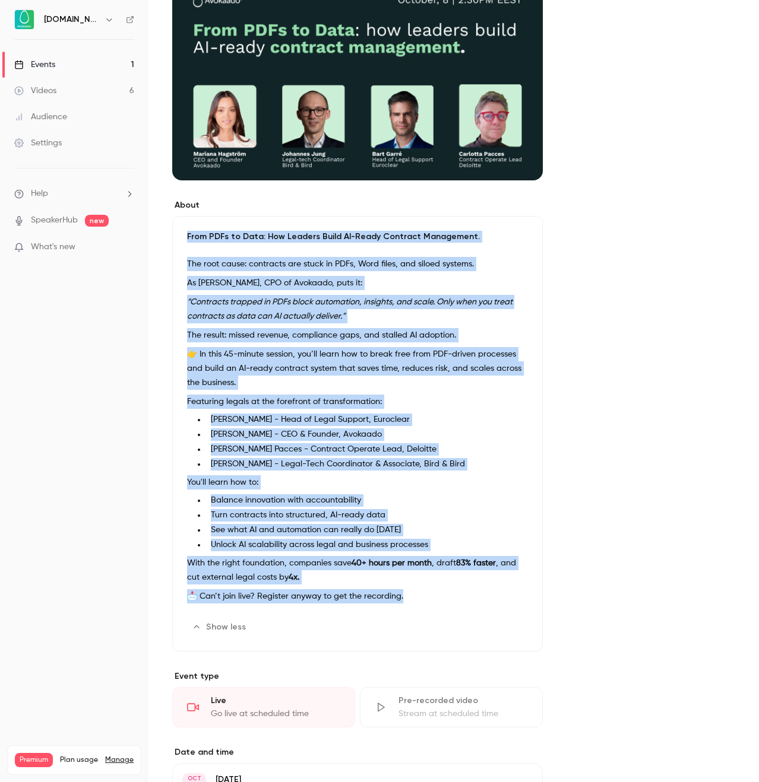
drag, startPoint x: 188, startPoint y: 234, endPoint x: 429, endPoint y: 595, distance: 434.0
click at [429, 595] on div "From PDFs to Data: How Leaders Build AI-Ready Contract Management. Manual contr…" at bounding box center [357, 434] width 370 height 436
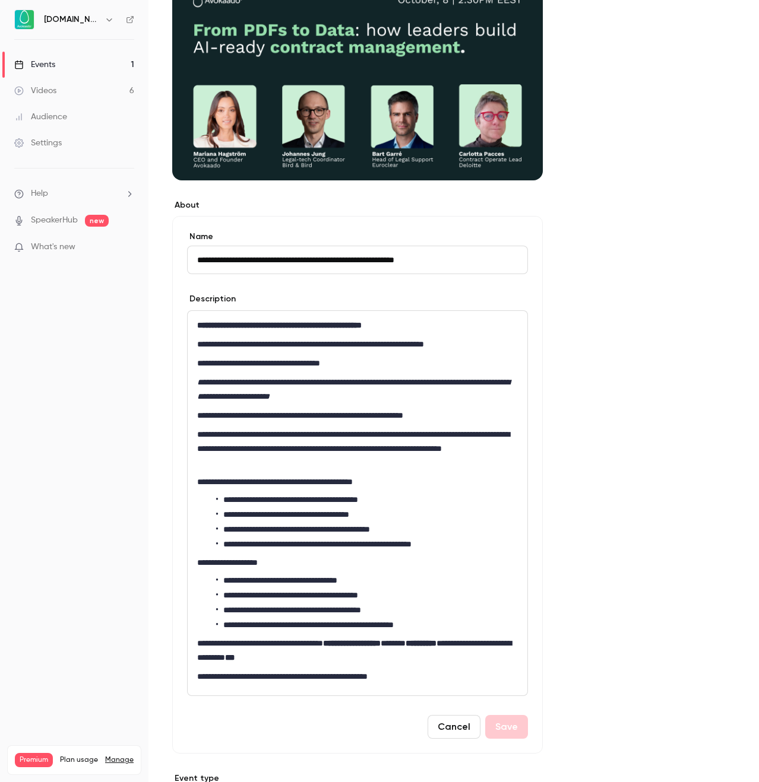
click at [214, 387] on p "**********" at bounding box center [357, 389] width 321 height 28
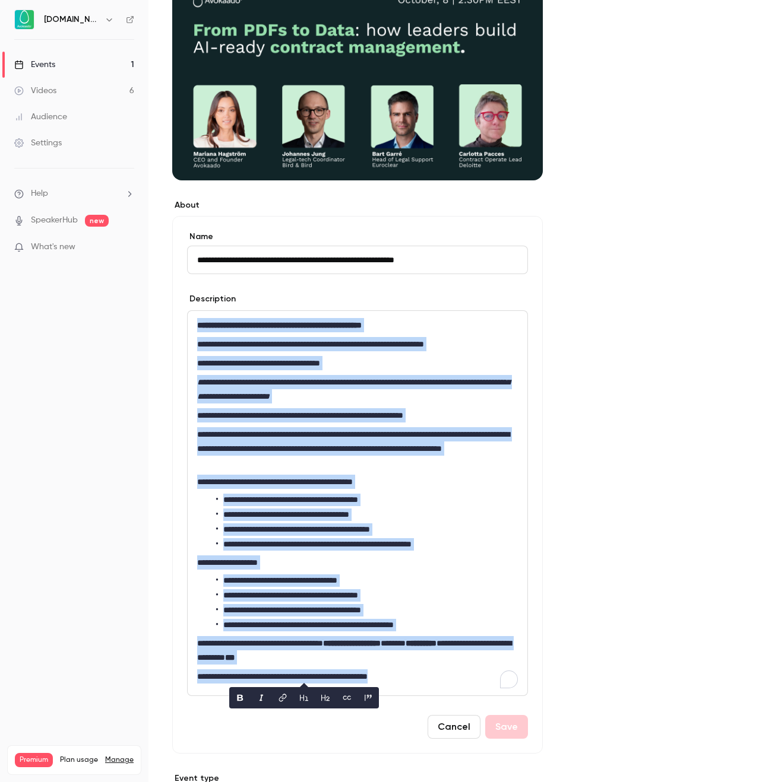
copy div "**********"
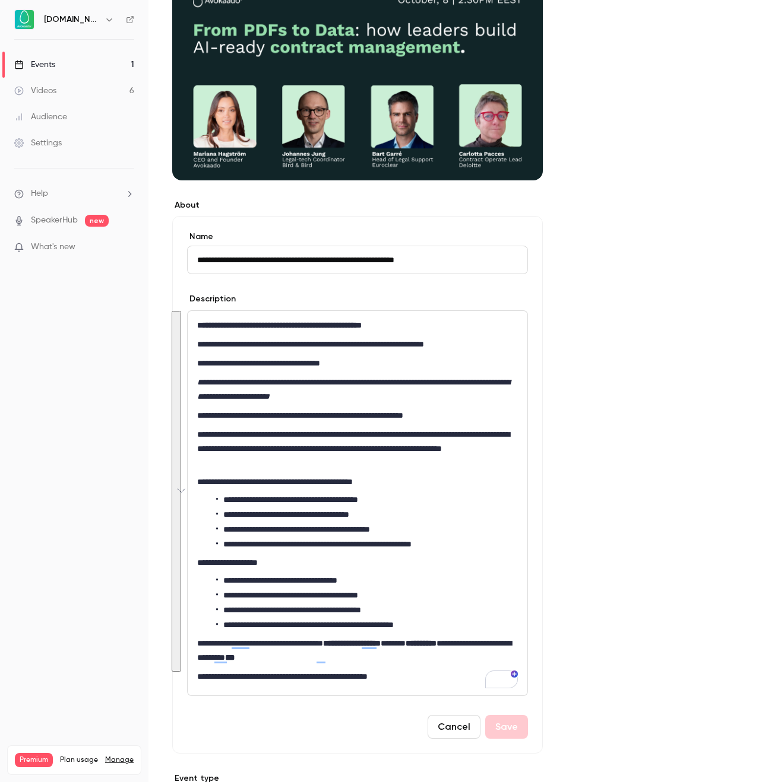
drag, startPoint x: 197, startPoint y: 259, endPoint x: 538, endPoint y: 237, distance: 342.0
click at [538, 237] on div "**********" at bounding box center [357, 485] width 370 height 538
click at [454, 721] on button "Cancel" at bounding box center [453, 727] width 53 height 24
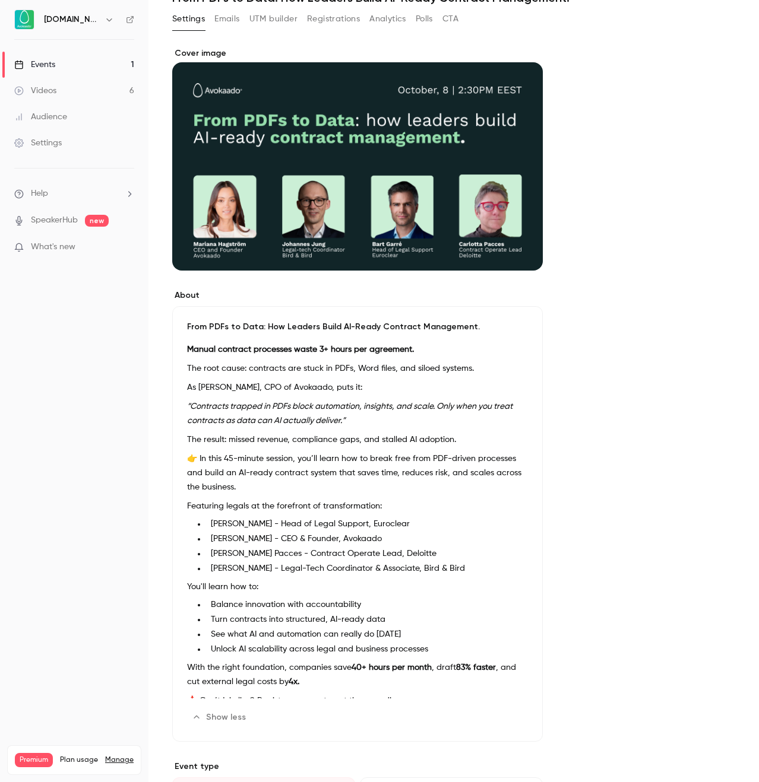
scroll to position [0, 0]
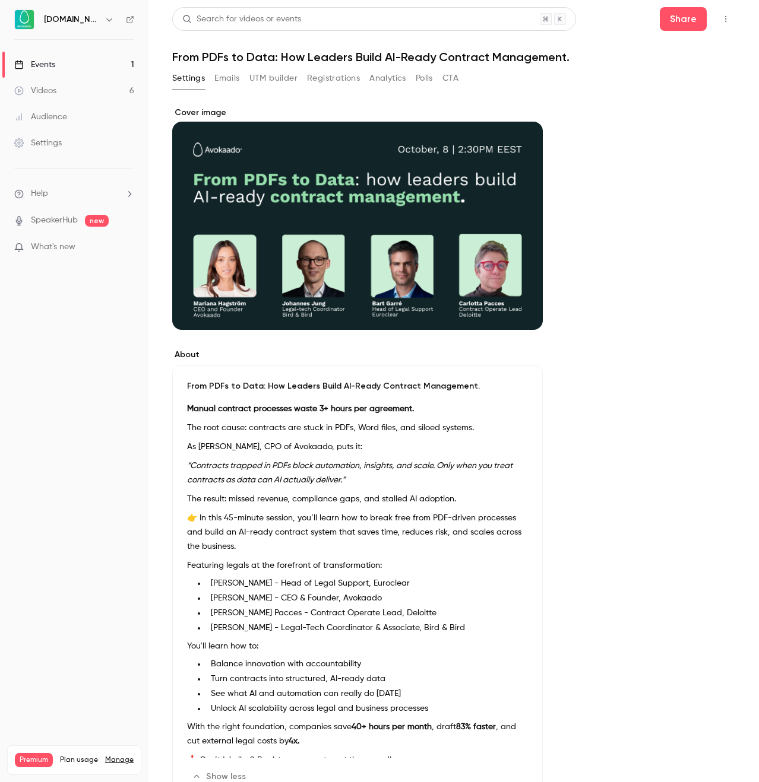
click at [263, 72] on button "UTM builder" at bounding box center [273, 78] width 48 height 19
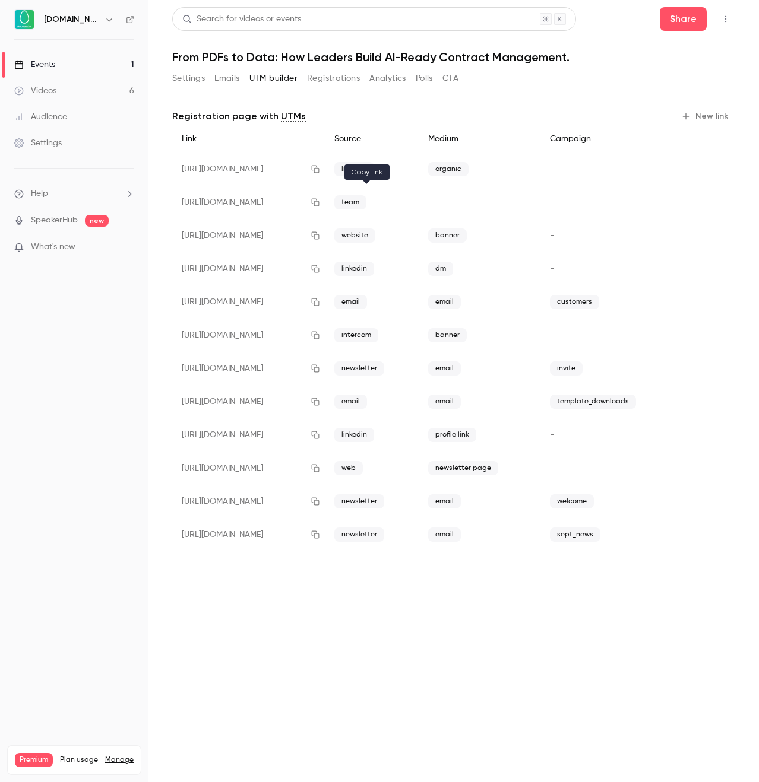
click at [320, 204] on icon "button" at bounding box center [314, 202] width 9 height 8
click at [320, 369] on icon "button" at bounding box center [314, 368] width 9 height 8
click at [320, 366] on icon "button" at bounding box center [314, 368] width 9 height 8
click at [204, 74] on button "Settings" at bounding box center [188, 78] width 33 height 19
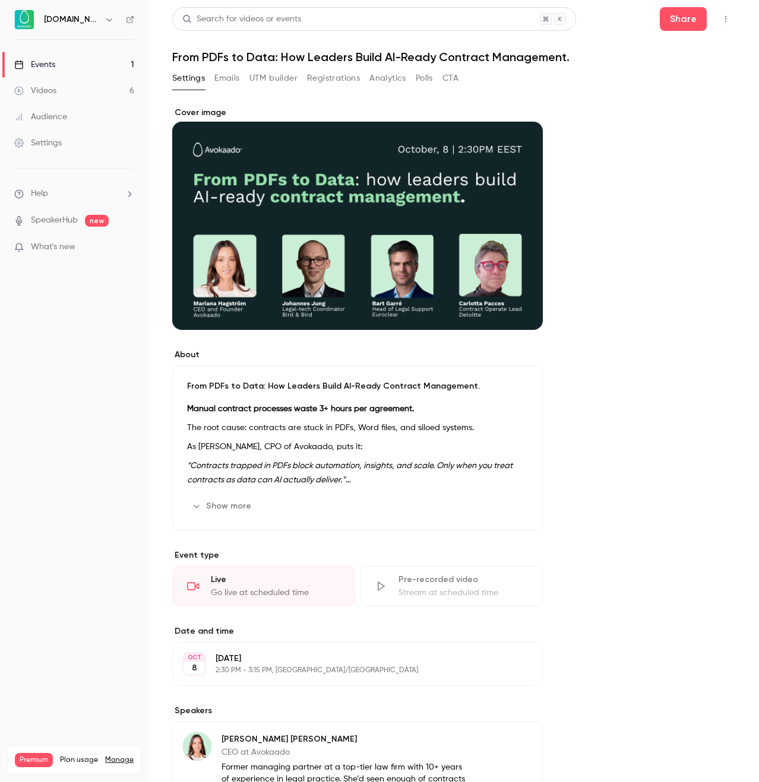
click at [325, 475] on em "“Contracts trapped in PDFs block automation, insights, and scale. Only when you…" at bounding box center [349, 473] width 325 height 23
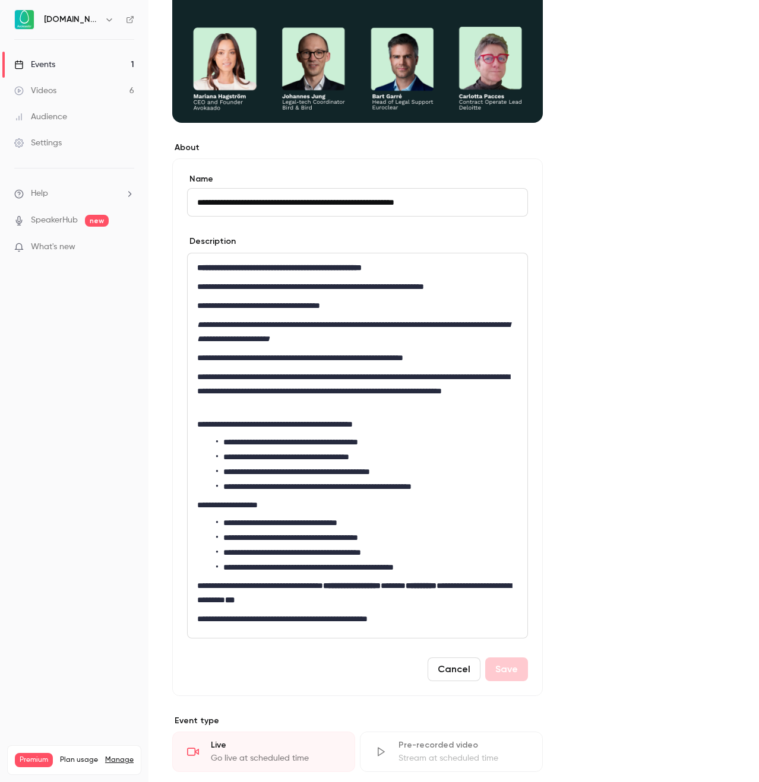
scroll to position [237, 0]
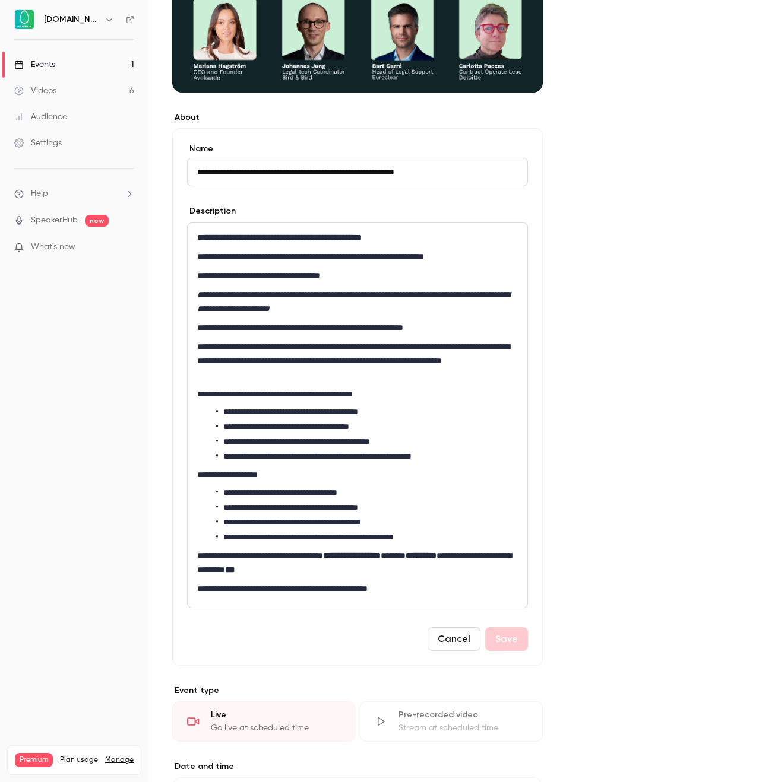
click at [622, 366] on div "**********" at bounding box center [453, 553] width 563 height 1369
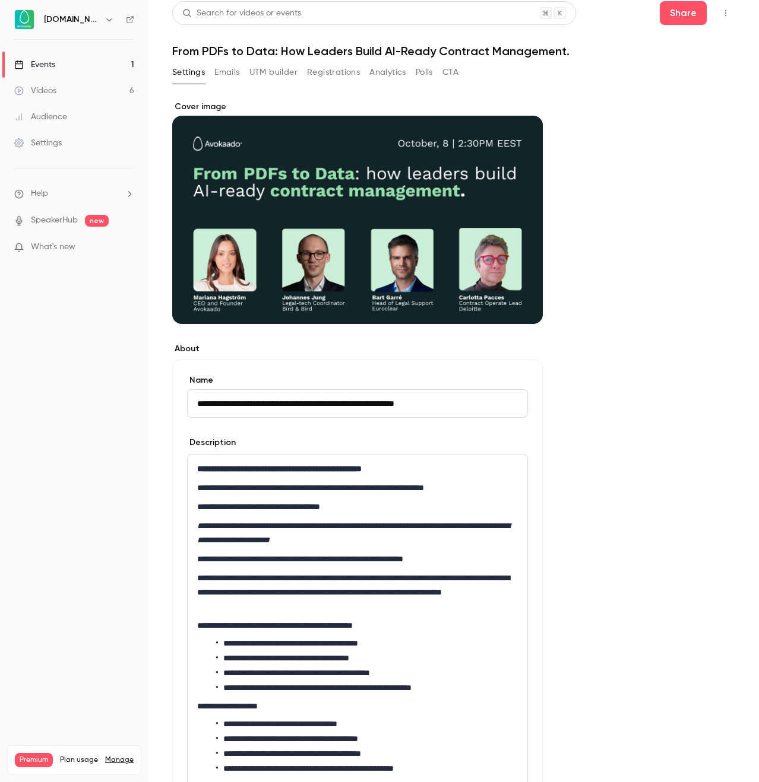
scroll to position [0, 0]
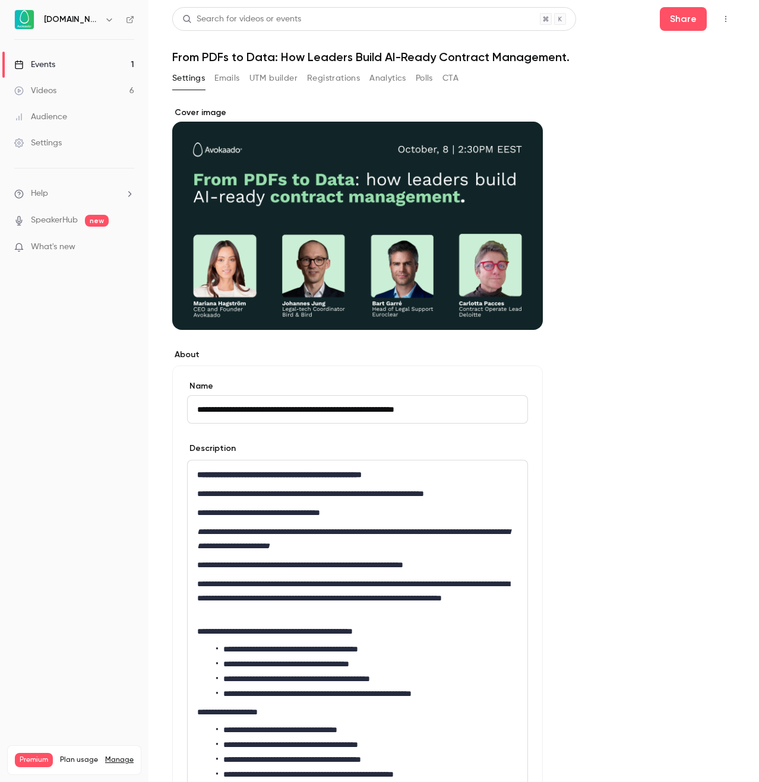
click at [262, 74] on button "UTM builder" at bounding box center [273, 78] width 48 height 19
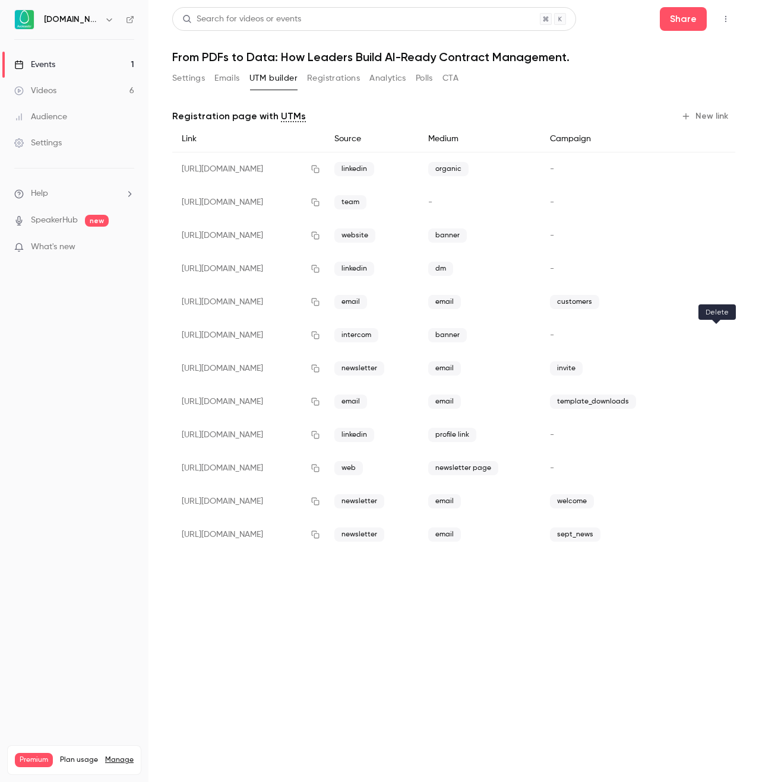
click at [718, 337] on icon "button" at bounding box center [716, 335] width 8 height 8
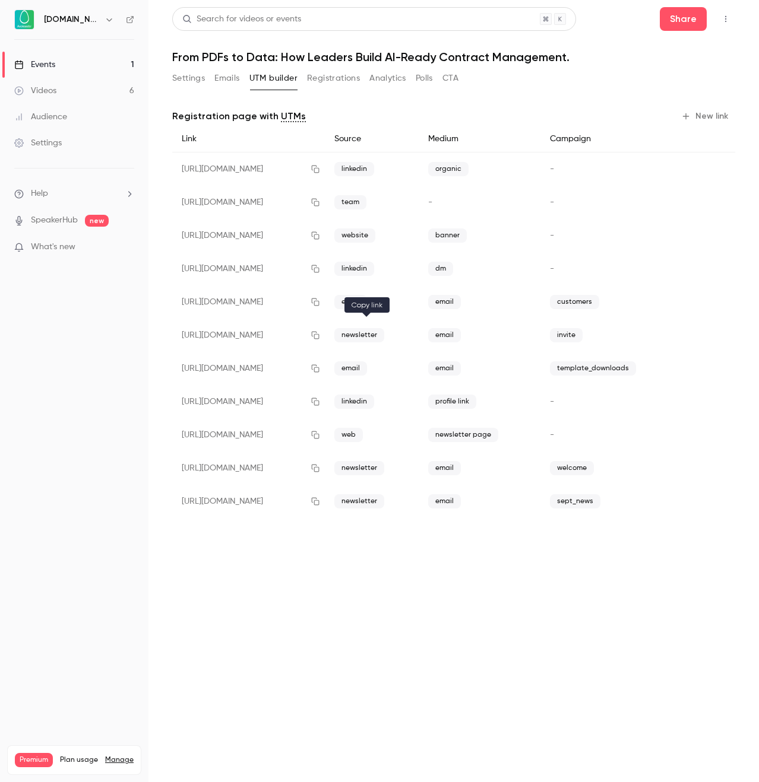
click at [320, 337] on icon "button" at bounding box center [314, 335] width 9 height 8
click at [187, 86] on button "Settings" at bounding box center [188, 78] width 33 height 19
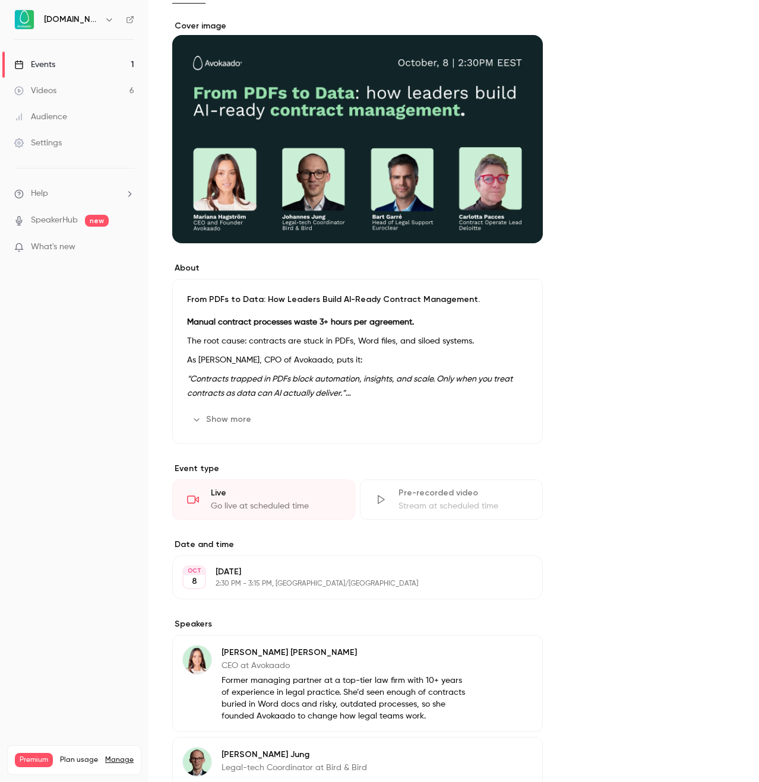
scroll to position [328, 0]
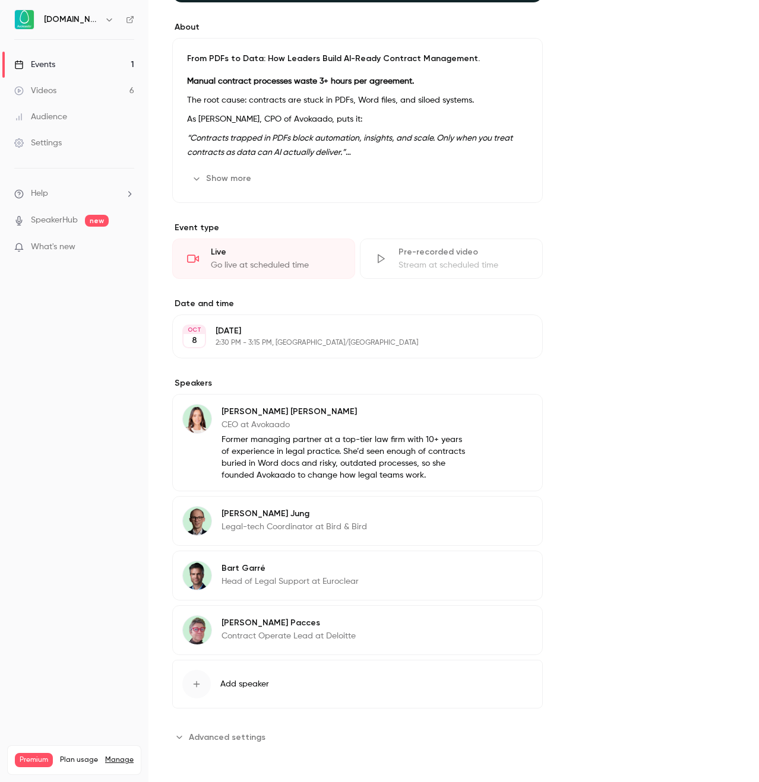
click at [240, 735] on span "Advanced settings" at bounding box center [227, 737] width 77 height 12
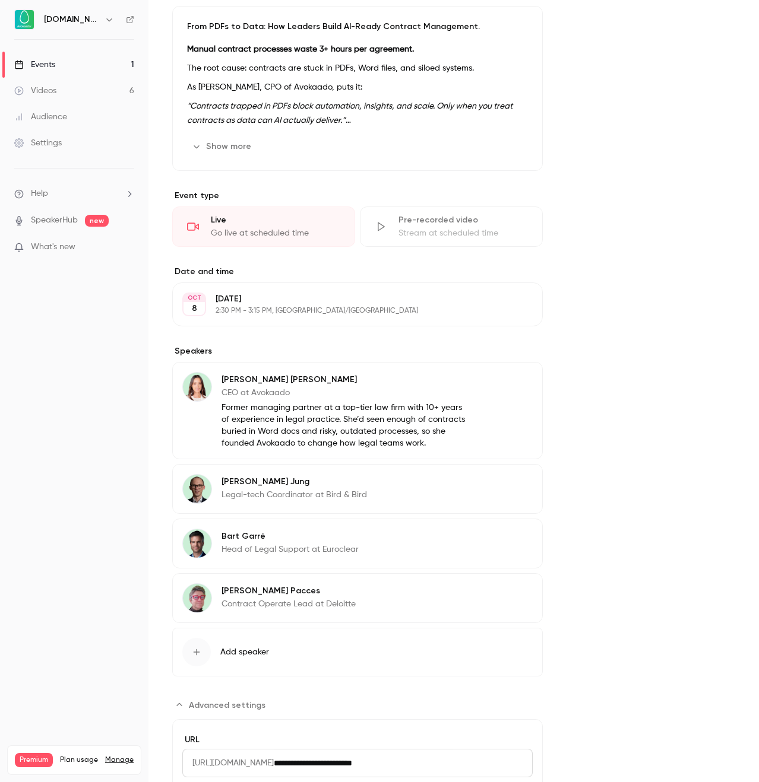
scroll to position [461, 0]
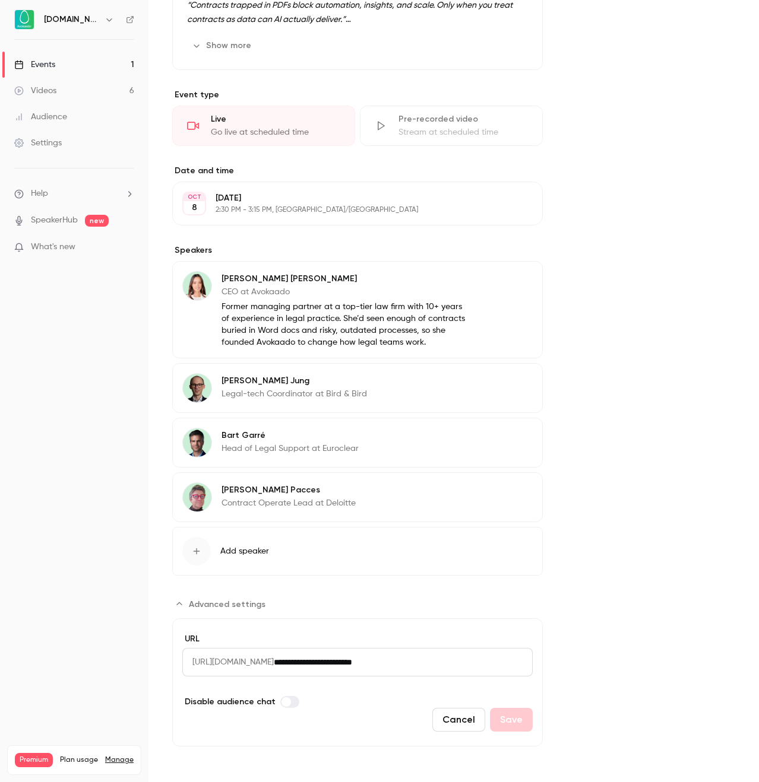
click at [81, 93] on link "Videos 6" at bounding box center [74, 91] width 148 height 26
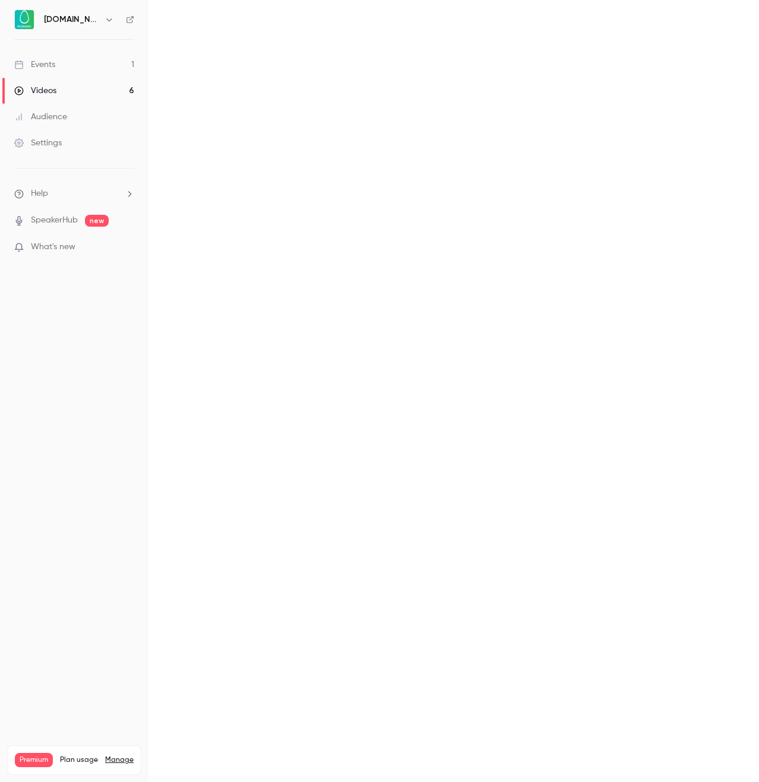
click at [75, 64] on link "Events 1" at bounding box center [74, 65] width 148 height 26
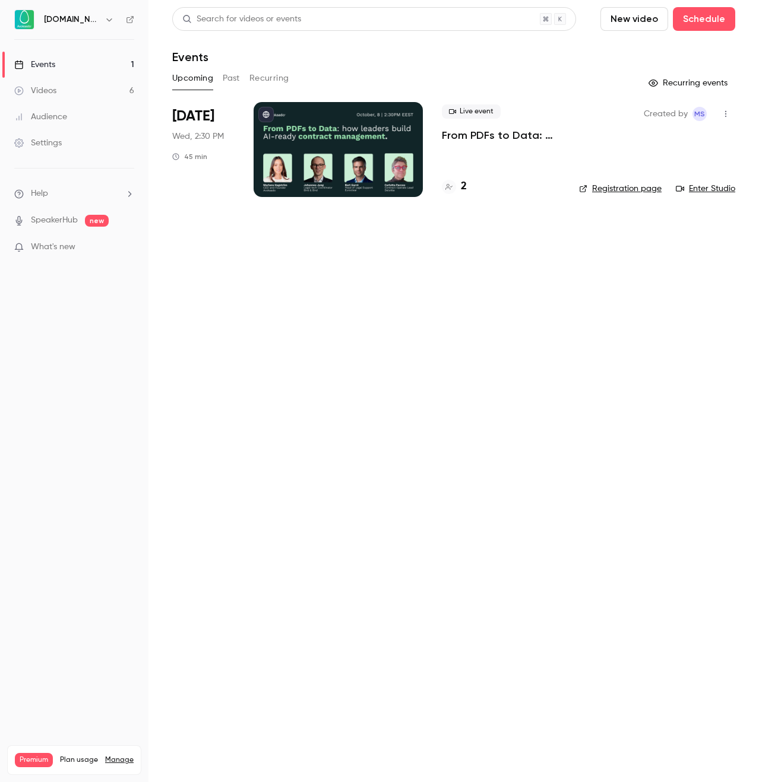
click at [243, 74] on div "Upcoming Past Recurring" at bounding box center [453, 78] width 563 height 19
click at [234, 76] on button "Past" at bounding box center [231, 78] width 17 height 19
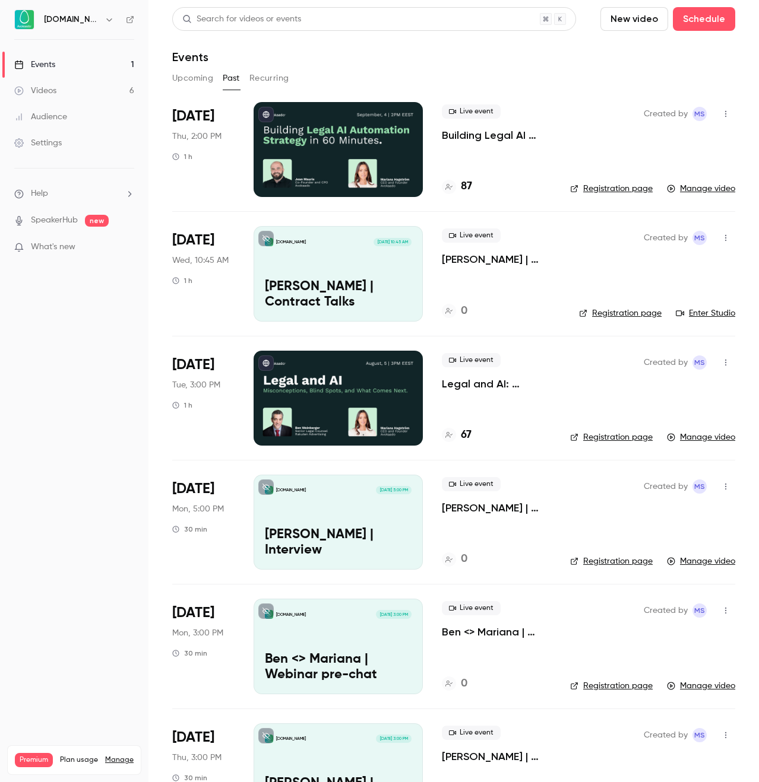
click at [485, 136] on p "Building Legal AI Automation Strategy in 60 Minutes" at bounding box center [496, 135] width 109 height 14
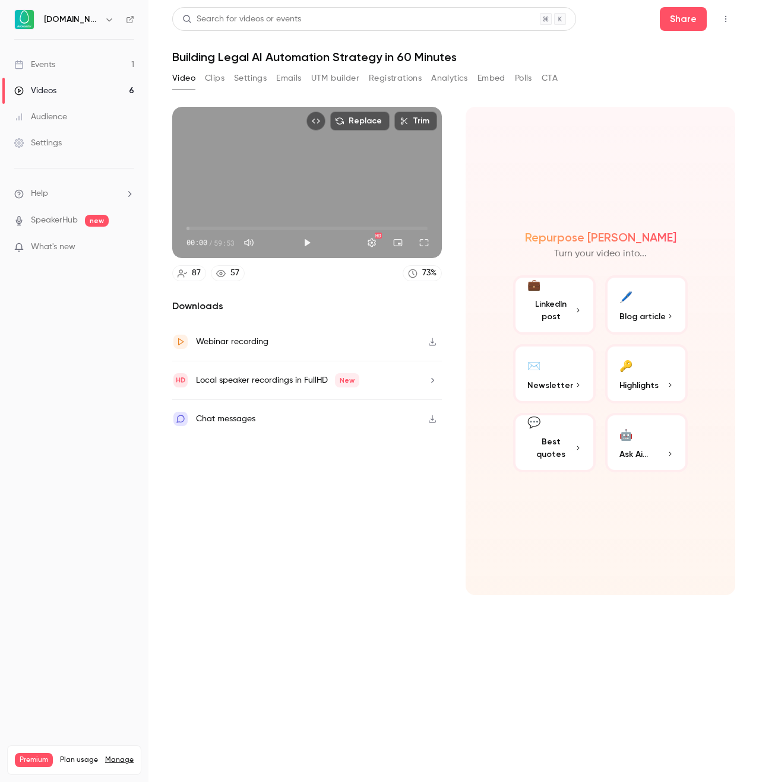
click at [62, 67] on link "Events 1" at bounding box center [74, 65] width 148 height 26
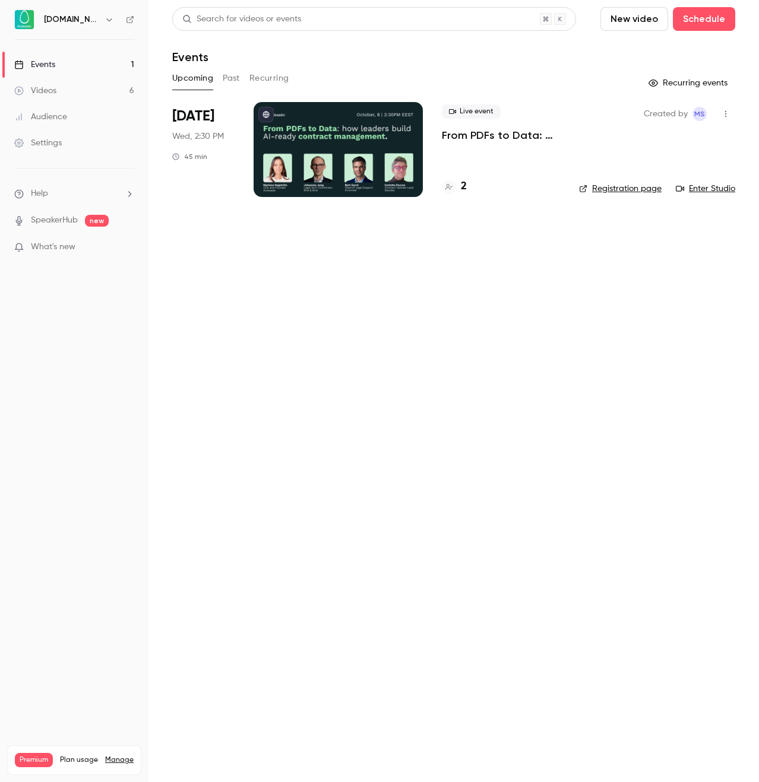
click at [461, 137] on p "From PDFs to Data: How Leaders Build AI-Ready Contract Management." at bounding box center [501, 135] width 118 height 14
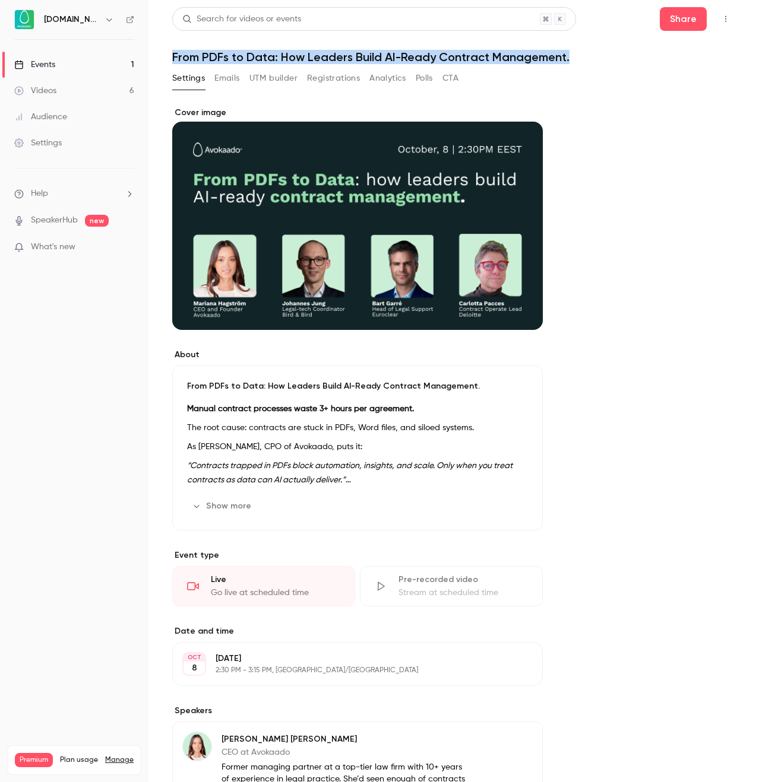
drag, startPoint x: 174, startPoint y: 57, endPoint x: 576, endPoint y: 48, distance: 402.0
click at [576, 48] on header "Search for videos or events Share From PDFs to Data: How Leaders Build AI-Ready…" at bounding box center [453, 35] width 563 height 57
click at [183, 53] on h1 "From PDFs to Data: How Leaders Build AI-Ready Contract Management." at bounding box center [453, 57] width 563 height 14
click at [78, 68] on link "Events 1" at bounding box center [74, 65] width 148 height 26
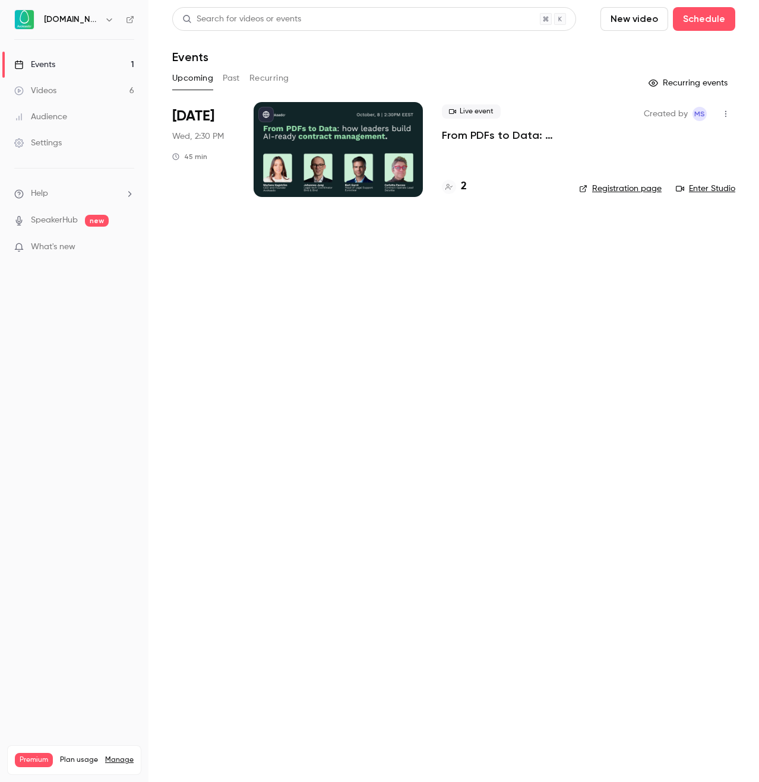
click at [231, 74] on button "Past" at bounding box center [231, 78] width 17 height 19
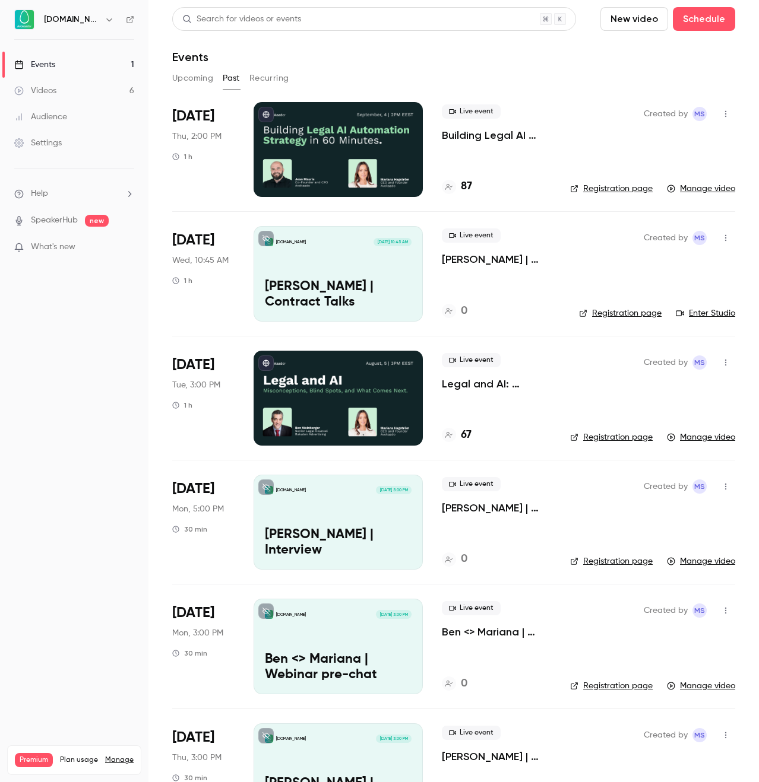
click at [461, 147] on div "Live event Building Legal AI Automation Strategy in 60 Minutes 87" at bounding box center [496, 149] width 109 height 95
click at [463, 140] on p "Building Legal AI Automation Strategy in 60 Minutes" at bounding box center [496, 135] width 109 height 14
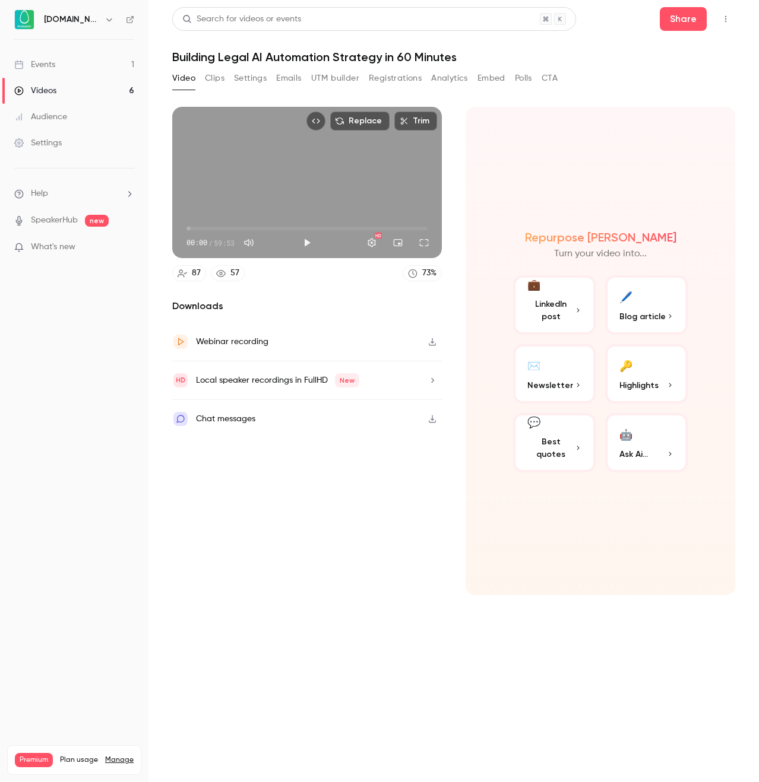
click at [59, 68] on link "Events 1" at bounding box center [74, 65] width 148 height 26
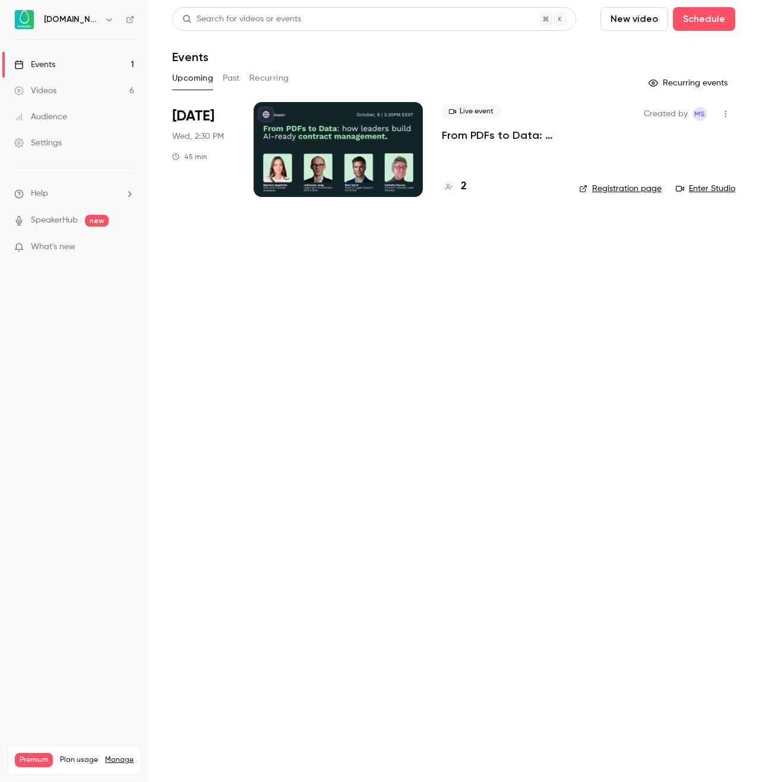
click at [499, 129] on p "From PDFs to Data: How Leaders Build AI-Ready Contract Management." at bounding box center [501, 135] width 118 height 14
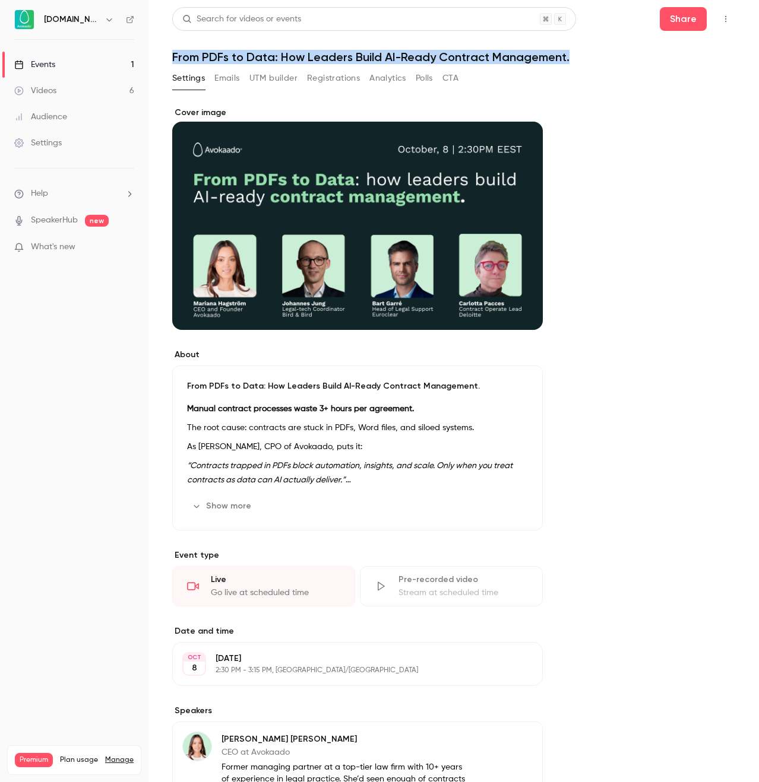
drag, startPoint x: 172, startPoint y: 56, endPoint x: 573, endPoint y: 55, distance: 401.9
click at [573, 55] on main "Search for videos or events Share From PDFs to Data: How Leaders Build AI-Ready…" at bounding box center [453, 391] width 610 height 782
copy h1 "From PDFs to Data: How Leaders Build AI-Ready Contract Management."
click at [564, 207] on div "About From PDFs to Data: How Leaders Build AI-Ready Contract Management. Manual…" at bounding box center [453, 658] width 563 height 1103
click at [271, 85] on button "UTM builder" at bounding box center [273, 78] width 48 height 19
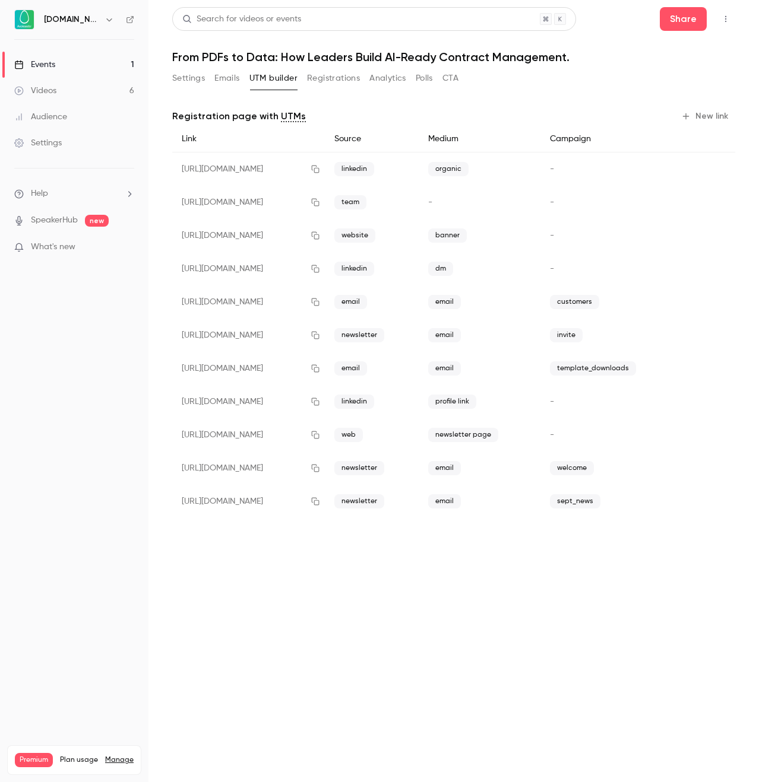
click at [320, 370] on icon "button" at bounding box center [314, 368] width 9 height 8
click at [320, 366] on icon "button" at bounding box center [314, 368] width 9 height 8
click at [372, 588] on main "Search for videos or events Share From PDFs to Data: How Leaders Build AI-Ready…" at bounding box center [453, 391] width 610 height 782
click at [320, 369] on icon "button" at bounding box center [314, 368] width 9 height 8
click at [217, 604] on main "Search for videos or events Share From PDFs to Data: How Leaders Build AI-Ready…" at bounding box center [453, 391] width 610 height 782
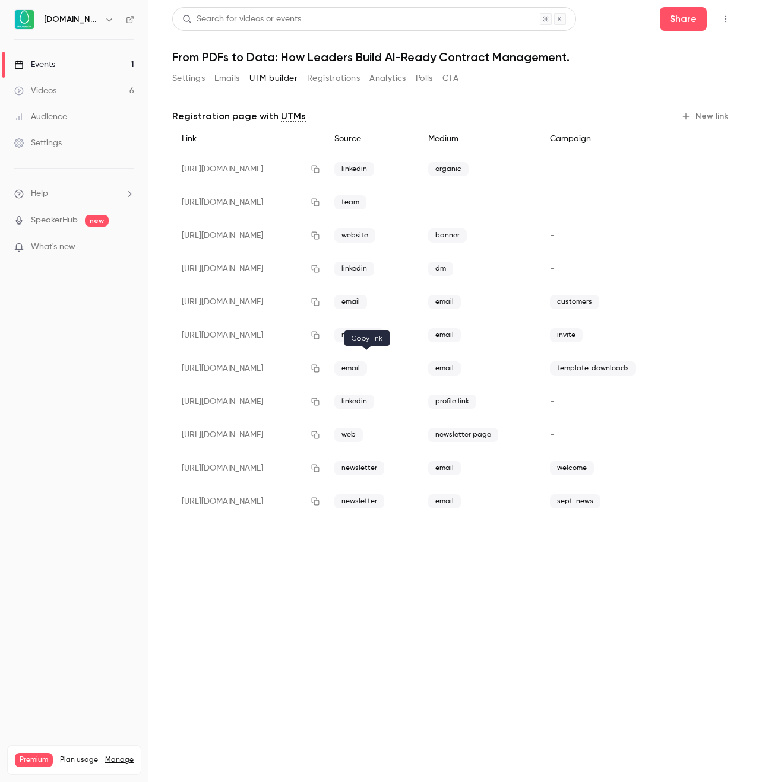
click at [325, 368] on button "button" at bounding box center [315, 368] width 19 height 19
click at [325, 301] on button "button" at bounding box center [315, 302] width 19 height 19
click at [320, 303] on icon "button" at bounding box center [314, 302] width 9 height 8
click at [320, 301] on icon "button" at bounding box center [314, 302] width 9 height 8
click at [325, 299] on button "button" at bounding box center [315, 302] width 19 height 19
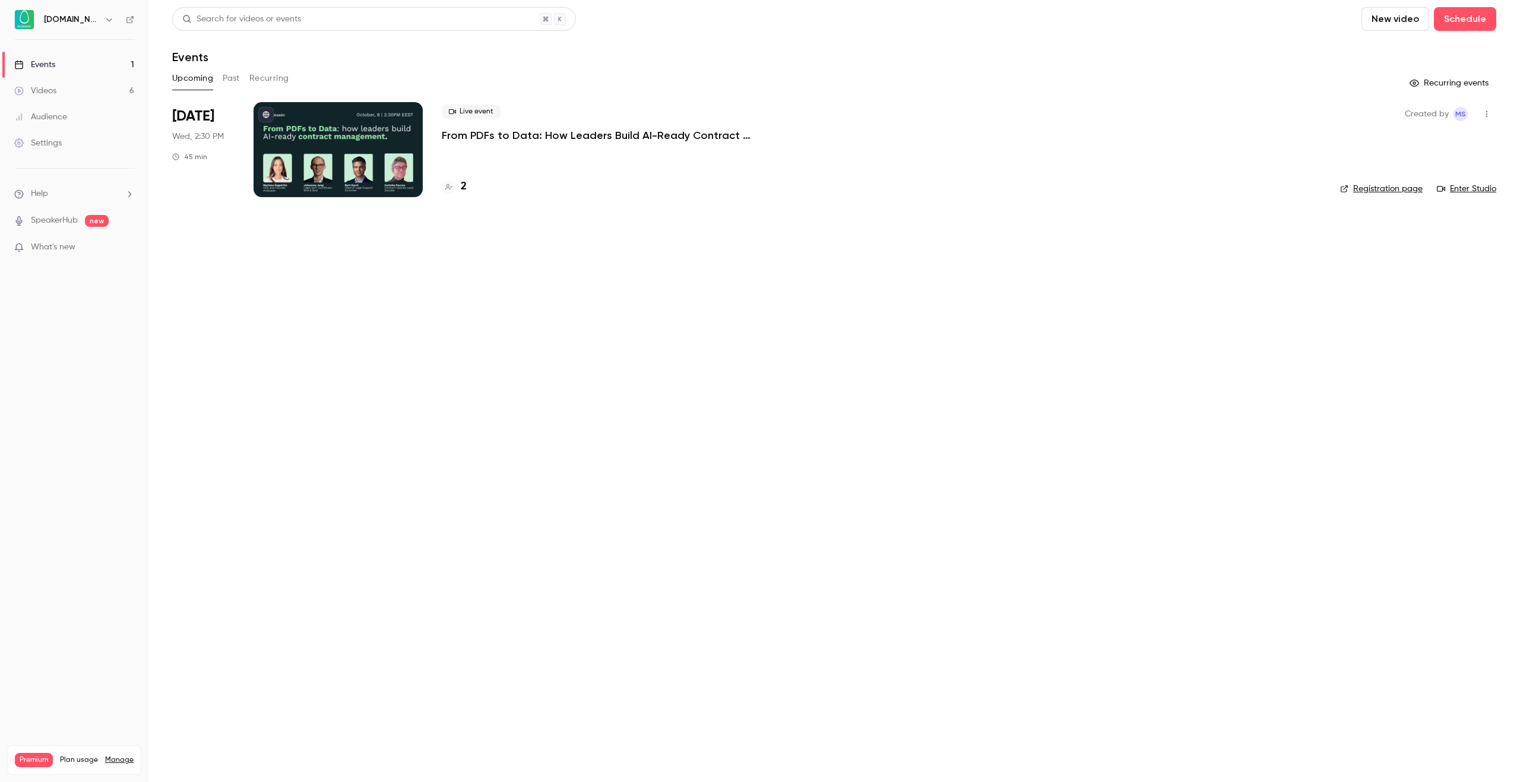
click at [525, 134] on p "From PDFs to Data: How Leaders Build AI-Ready Contract Management." at bounding box center [620, 135] width 356 height 14
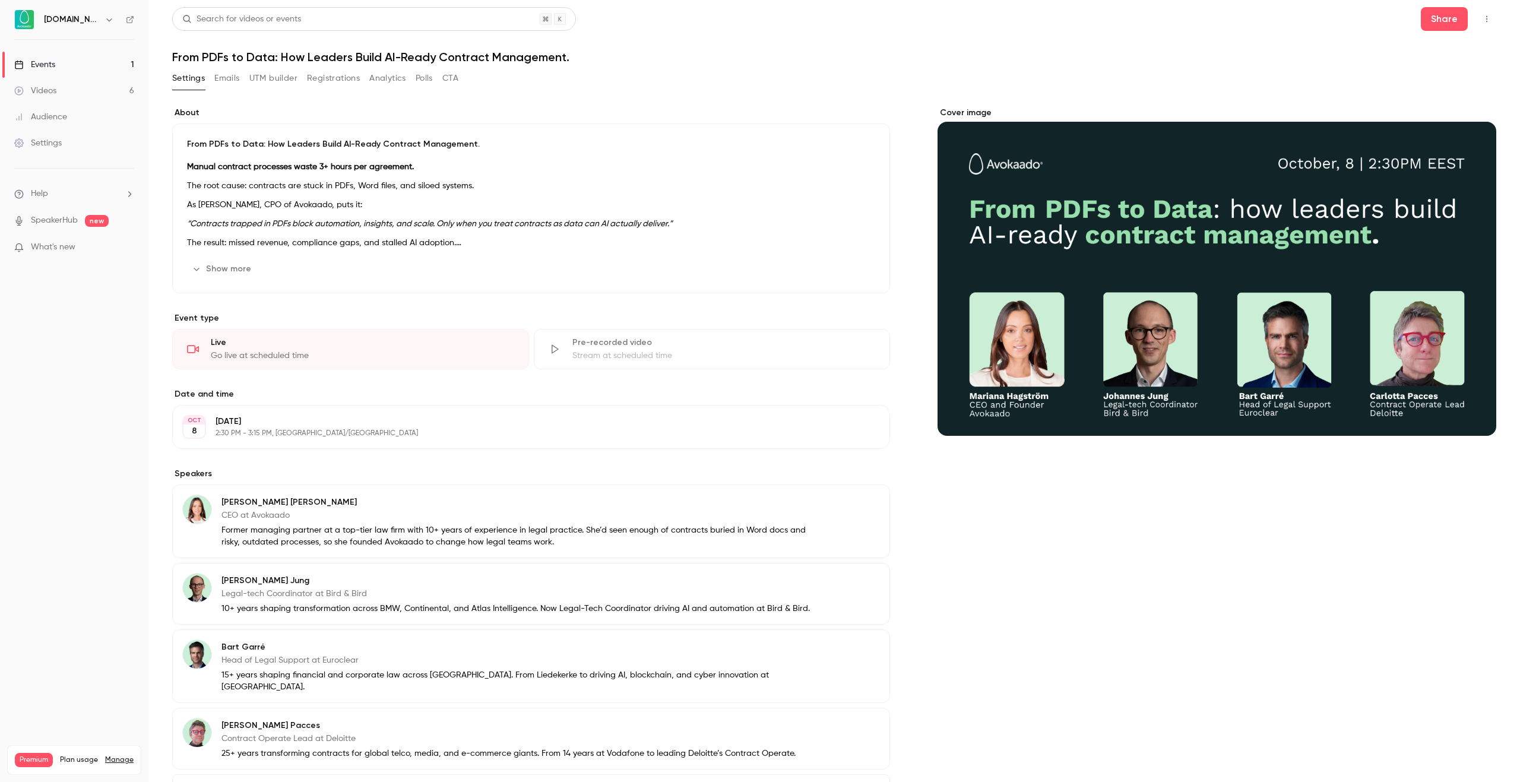
click at [331, 75] on button "Registrations" at bounding box center [333, 78] width 53 height 19
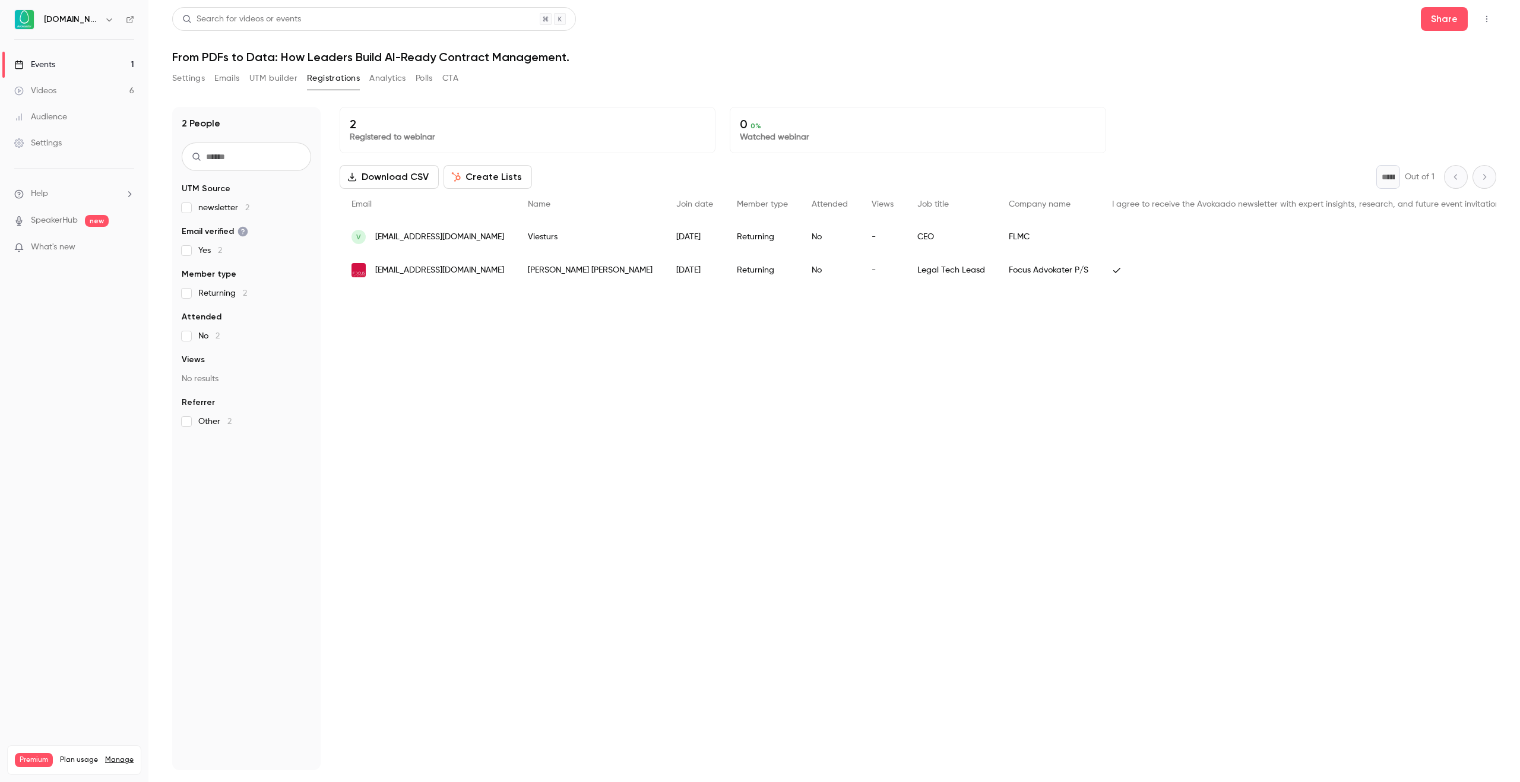
click at [286, 77] on button "UTM builder" at bounding box center [273, 78] width 48 height 19
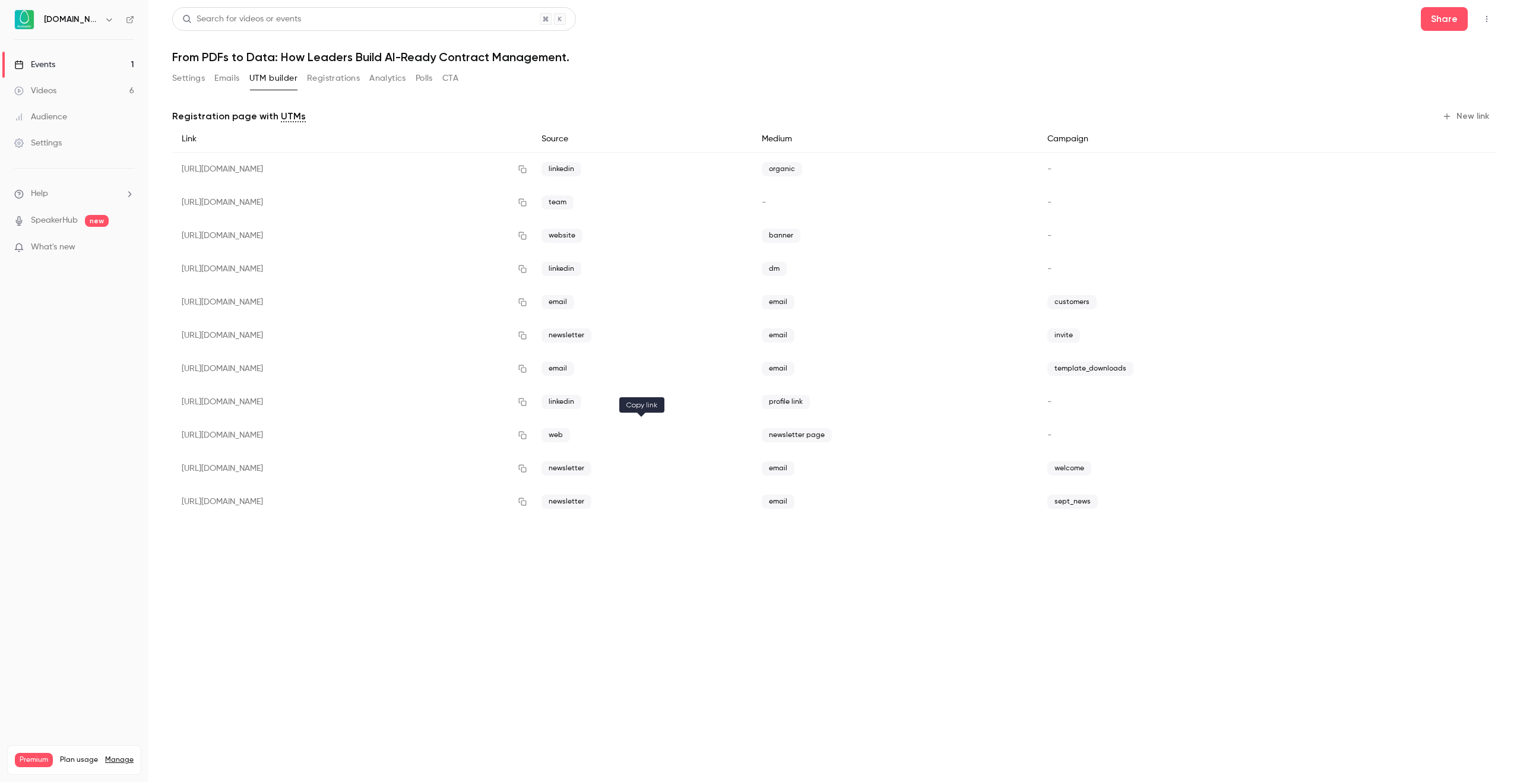
click at [526, 437] on icon "button" at bounding box center [522, 436] width 8 height 8
drag, startPoint x: 172, startPoint y: 57, endPoint x: 563, endPoint y: 61, distance: 391.2
click at [563, 61] on h1 "From PDFs to Data: How Leaders Build AI-Ready Contract Management." at bounding box center [834, 57] width 1324 height 14
copy h1 "From PDFs to Data: How Leaders Build AI-Ready Contract Management"
click at [179, 72] on button "Settings" at bounding box center [188, 78] width 33 height 19
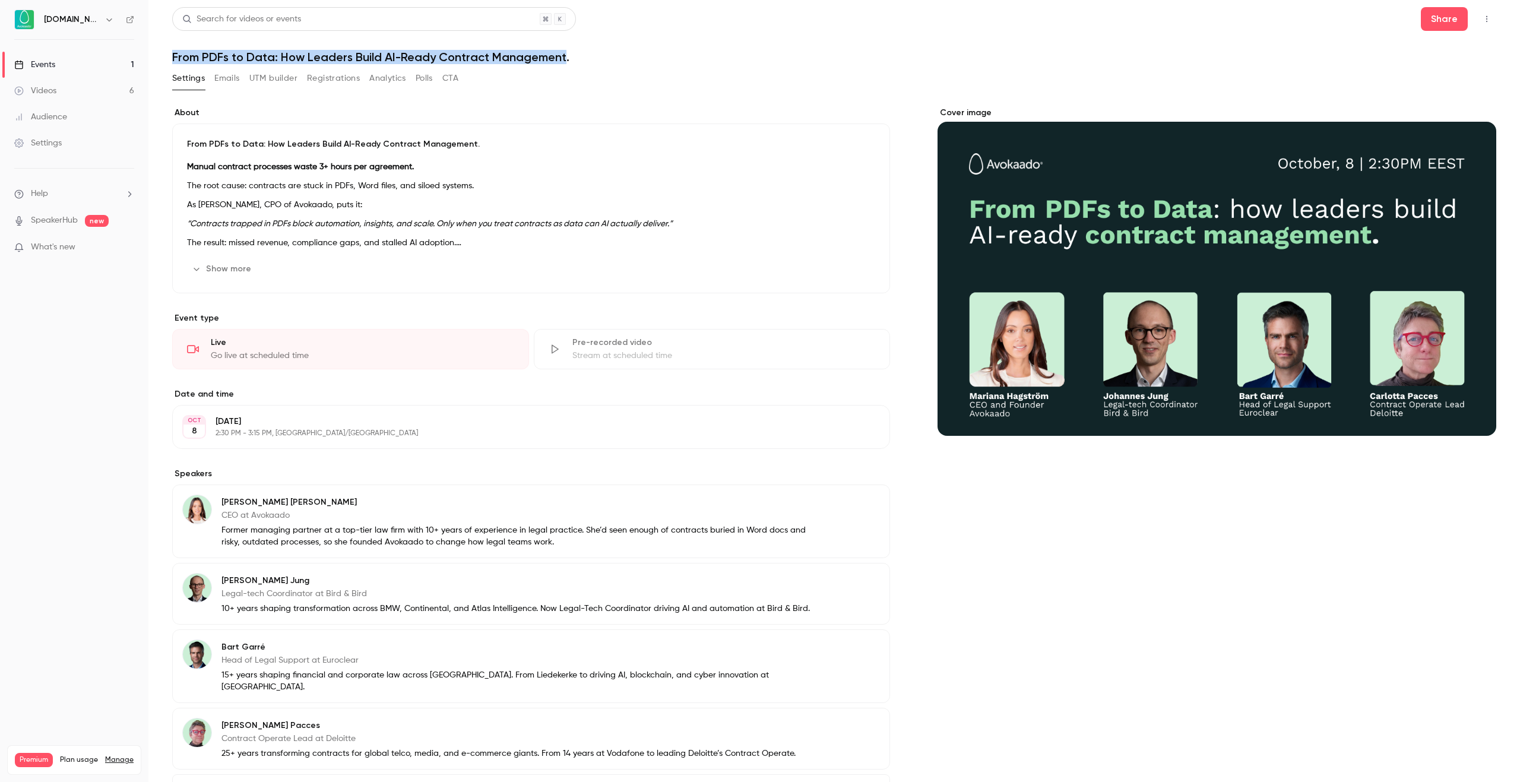
click at [239, 267] on button "Show more" at bounding box center [222, 268] width 71 height 19
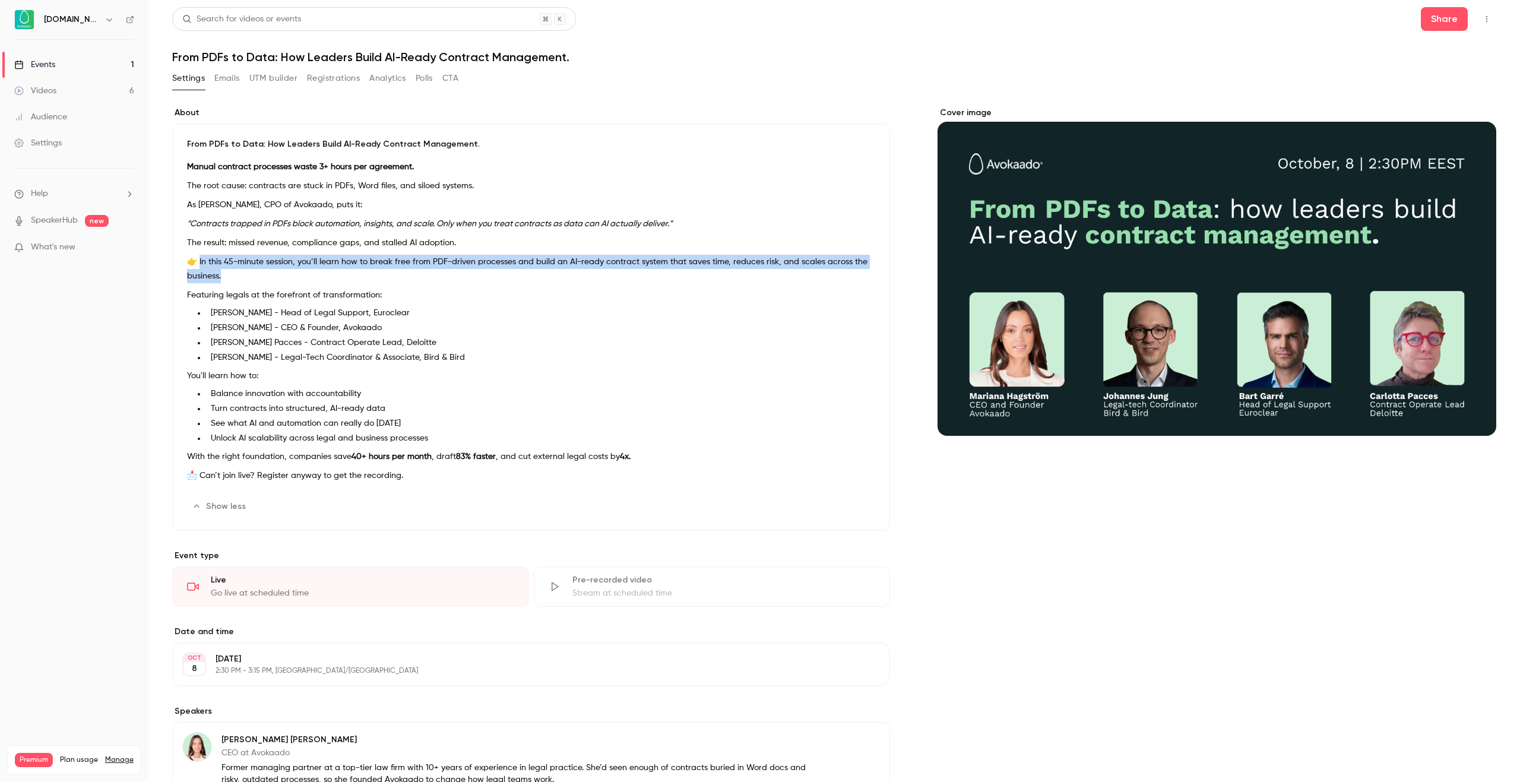
drag, startPoint x: 201, startPoint y: 262, endPoint x: 228, endPoint y: 277, distance: 31.1
click at [228, 277] on p "👉 In this 45-minute session, you’ll learn how to break free from PDF-driven pro…" at bounding box center [531, 269] width 688 height 28
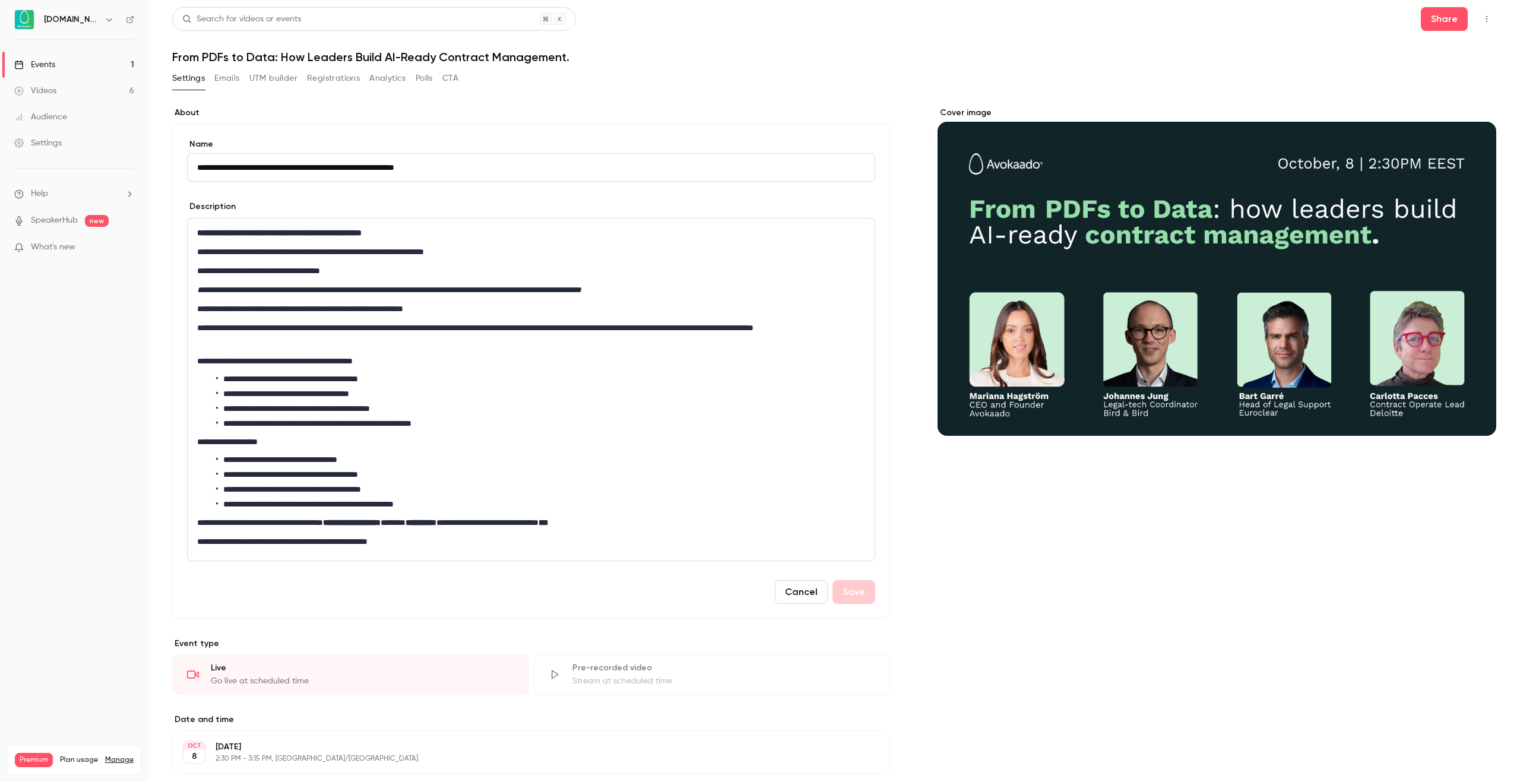
click at [220, 356] on p "**********" at bounding box center [528, 361] width 663 height 14
drag, startPoint x: 216, startPoint y: 328, endPoint x: 266, endPoint y: 341, distance: 51.7
click at [266, 341] on p "**********" at bounding box center [528, 335] width 663 height 28
copy p "**********"
click at [655, 176] on input "**********" at bounding box center [531, 167] width 688 height 28
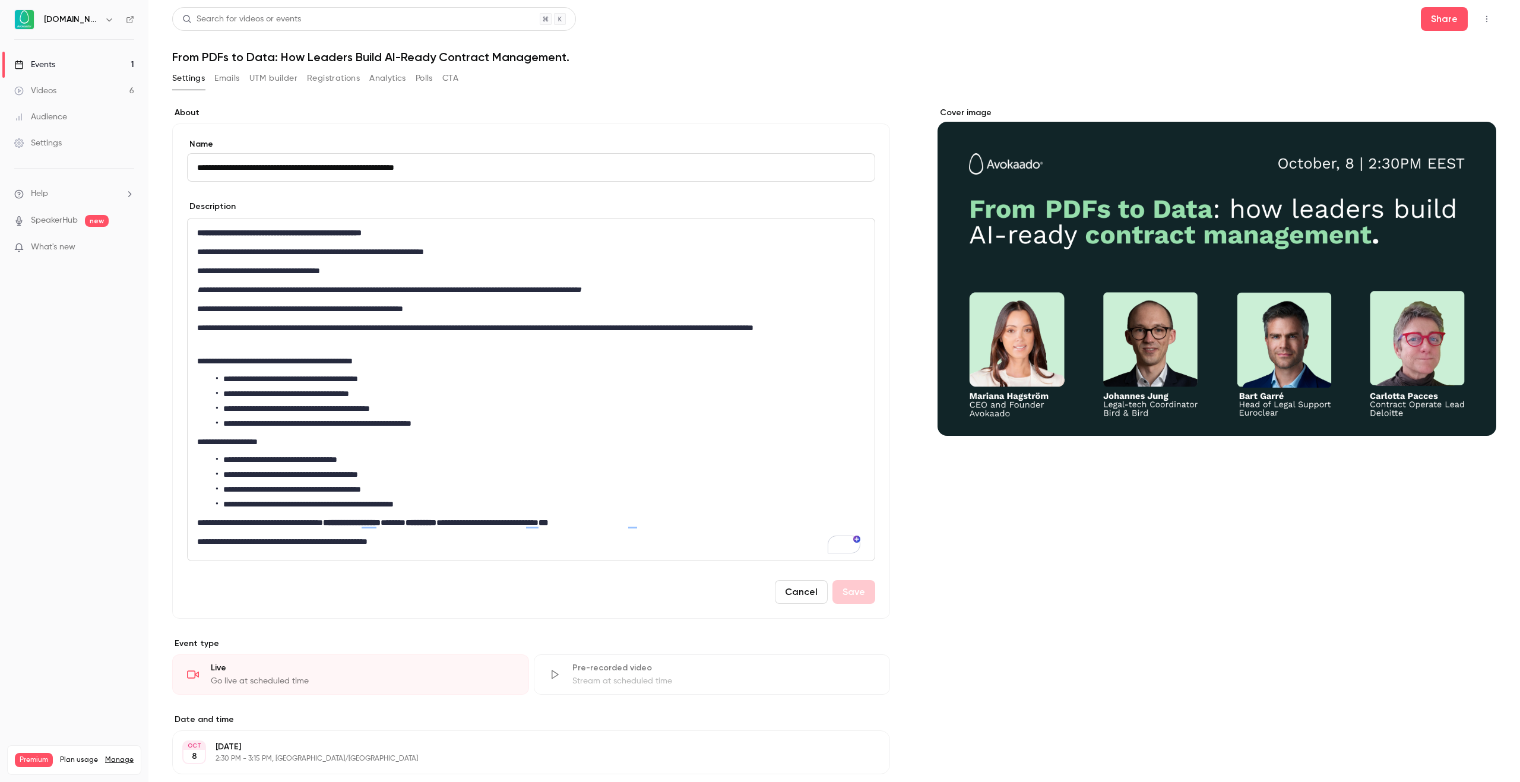
click at [268, 79] on button "UTM builder" at bounding box center [273, 78] width 48 height 19
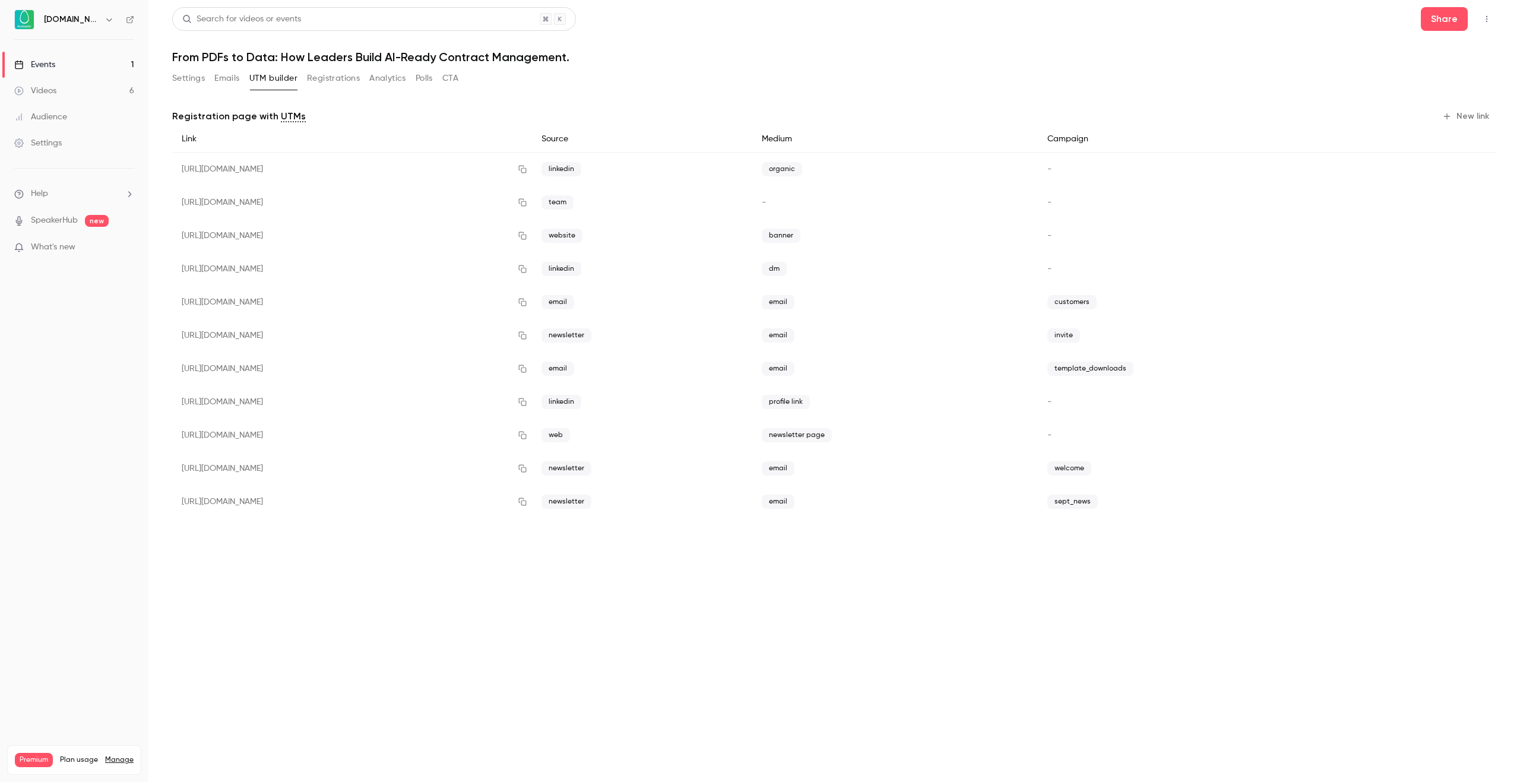
click at [196, 74] on button "Settings" at bounding box center [188, 78] width 33 height 19
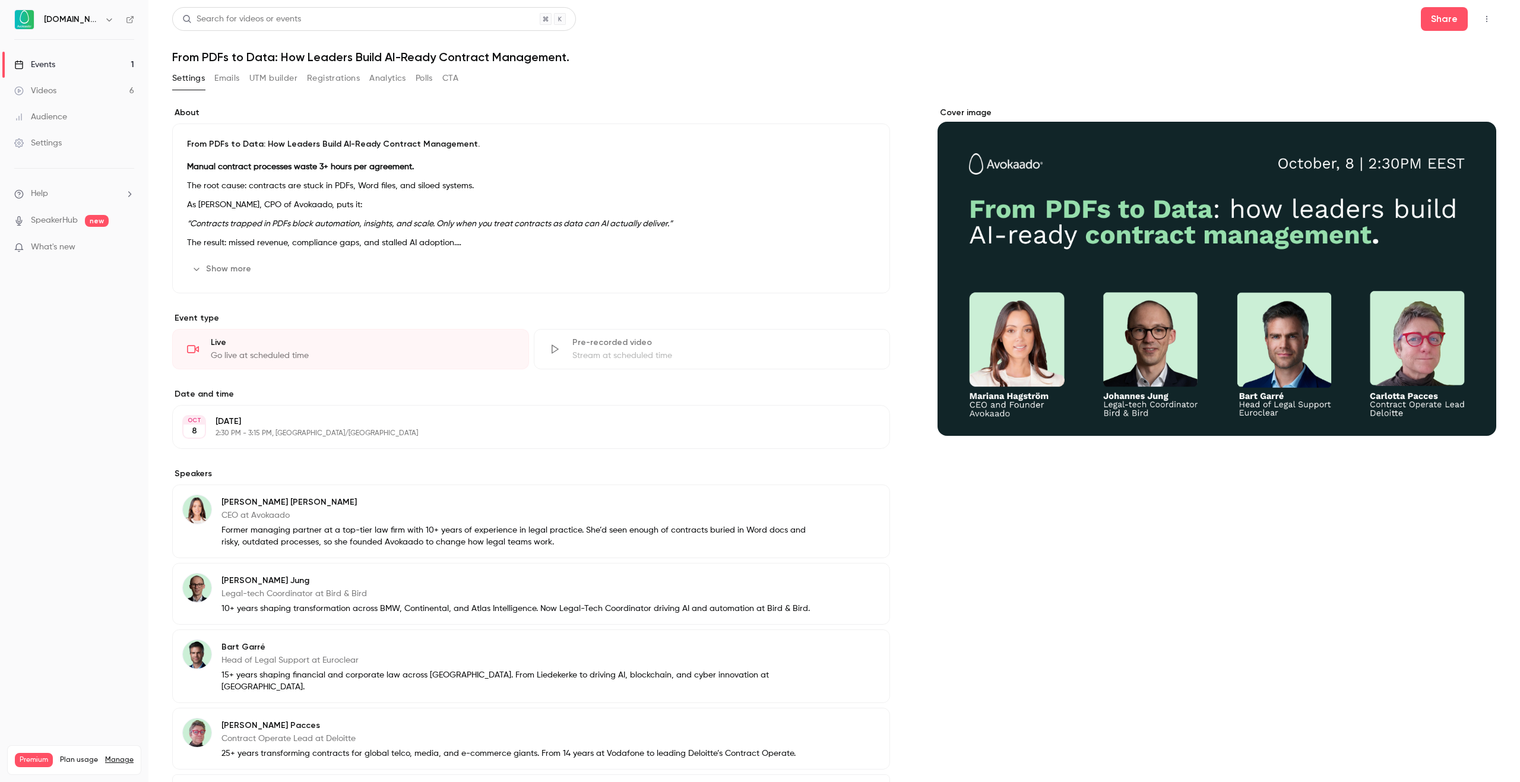
click at [252, 236] on p "The result: missed revenue, compliance gaps, and stalled AI adoption." at bounding box center [531, 243] width 688 height 14
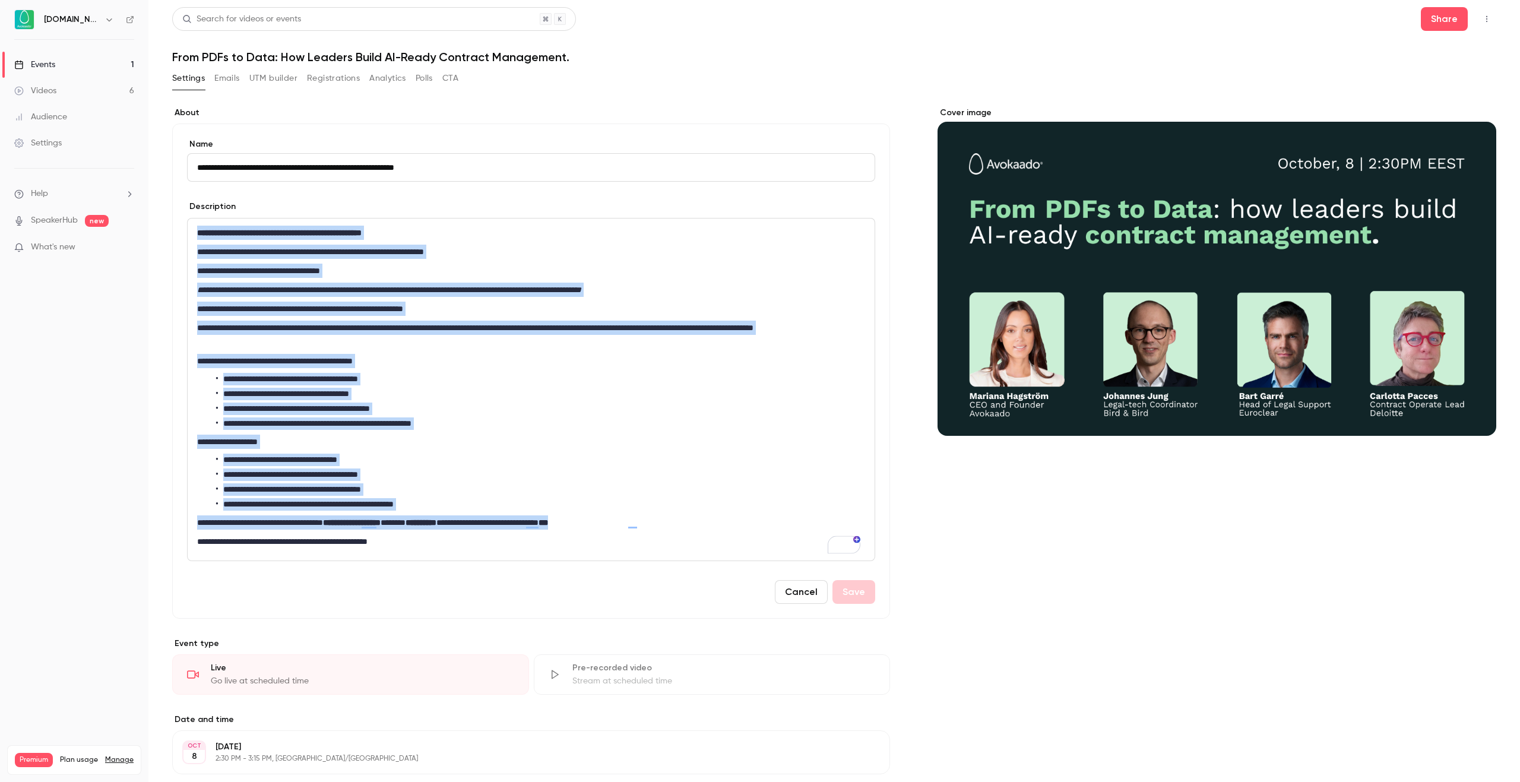
drag, startPoint x: 199, startPoint y: 233, endPoint x: 697, endPoint y: 523, distance: 575.7
click at [697, 523] on div "**********" at bounding box center [531, 389] width 687 height 342
copy div "**********"
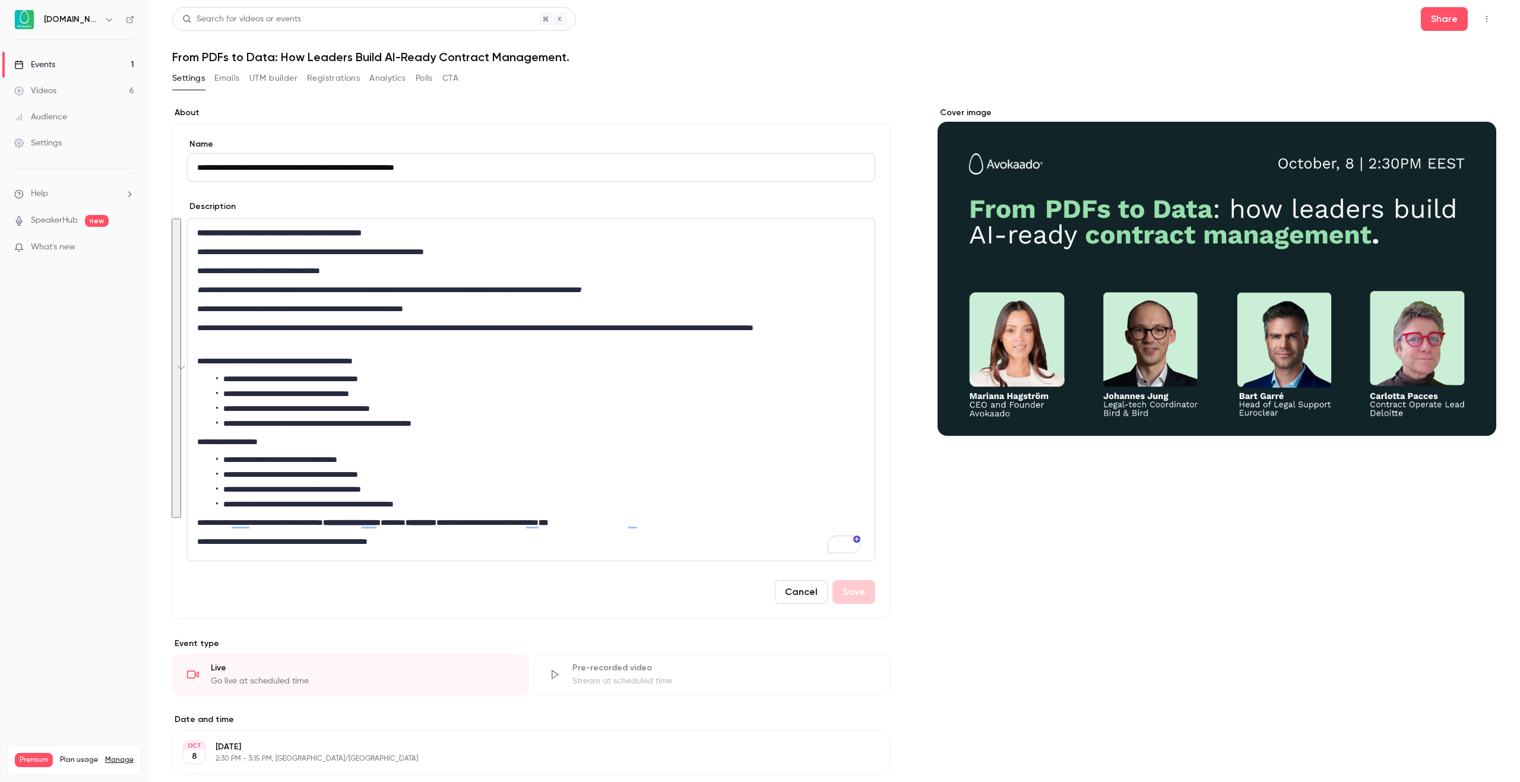
click at [147, 511] on nav "Avokaado.io Events 1 Videos 6 Audience Settings Help SpeakerHub new What's new …" at bounding box center [74, 391] width 148 height 782
click at [278, 80] on button "UTM builder" at bounding box center [273, 78] width 48 height 19
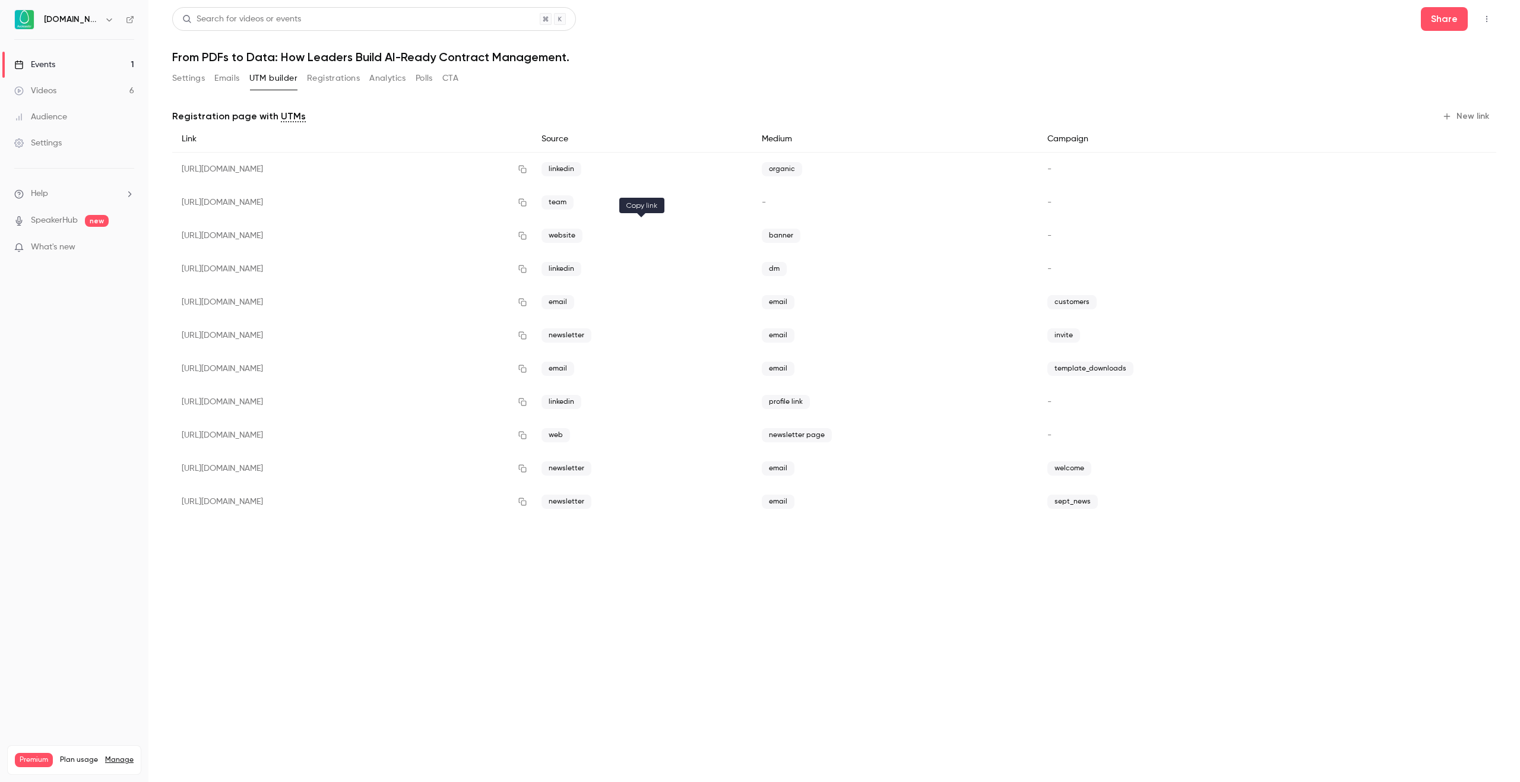
click at [532, 240] on button "button" at bounding box center [522, 235] width 19 height 19
